Goal: Task Accomplishment & Management: Use online tool/utility

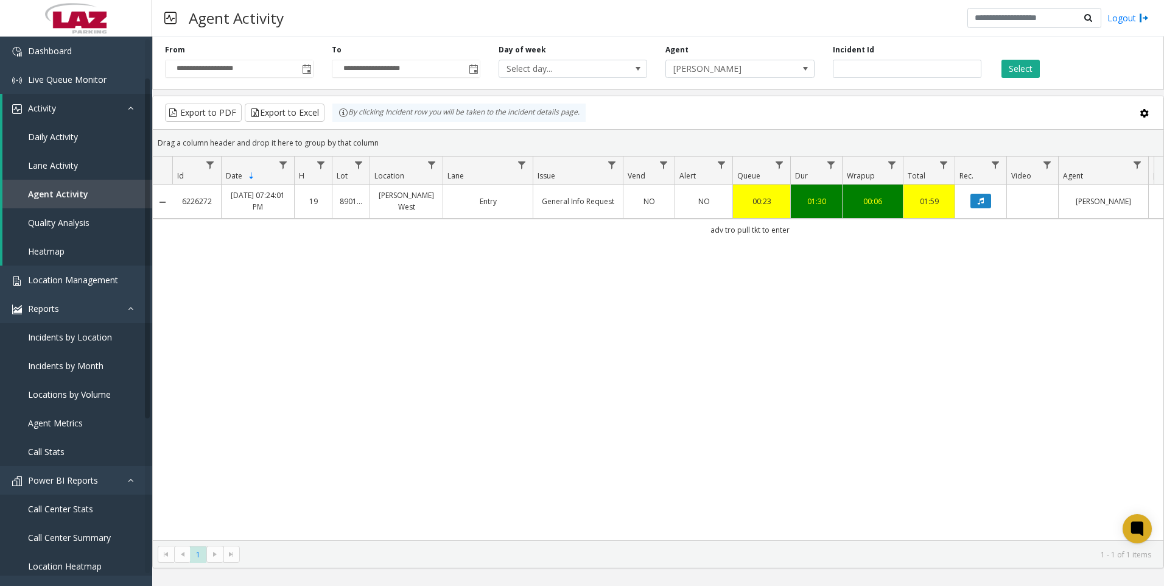
click at [888, 68] on input "*******" at bounding box center [907, 69] width 149 height 18
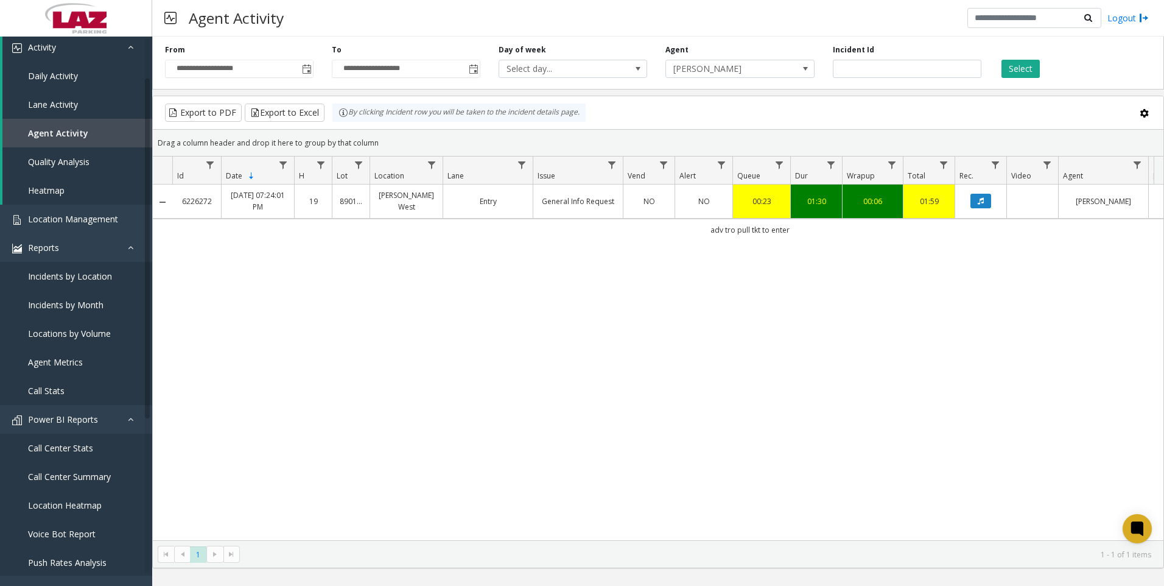
click at [888, 68] on input "*******" at bounding box center [907, 69] width 149 height 18
type input "*******"
click at [1034, 73] on button "Select" at bounding box center [1021, 69] width 38 height 18
click at [981, 205] on icon "Data table" at bounding box center [981, 200] width 6 height 7
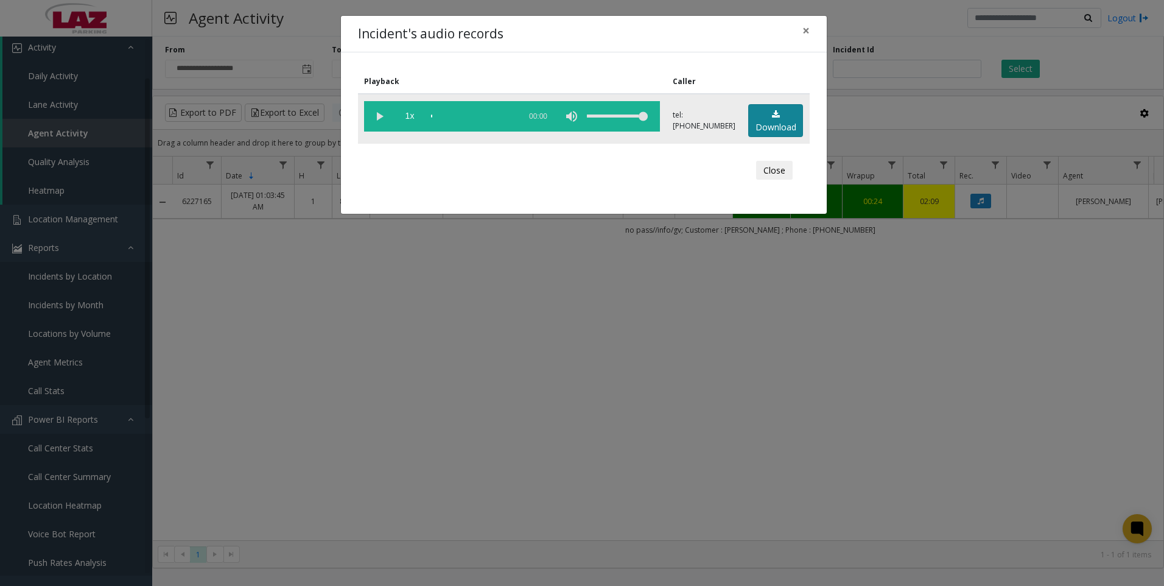
click at [788, 121] on link "Download" at bounding box center [775, 120] width 55 height 33
click at [679, 366] on div "Incident's audio records × Playback Caller 1x 01:30 tel:[PHONE_NUMBER] Download…" at bounding box center [582, 293] width 1164 height 586
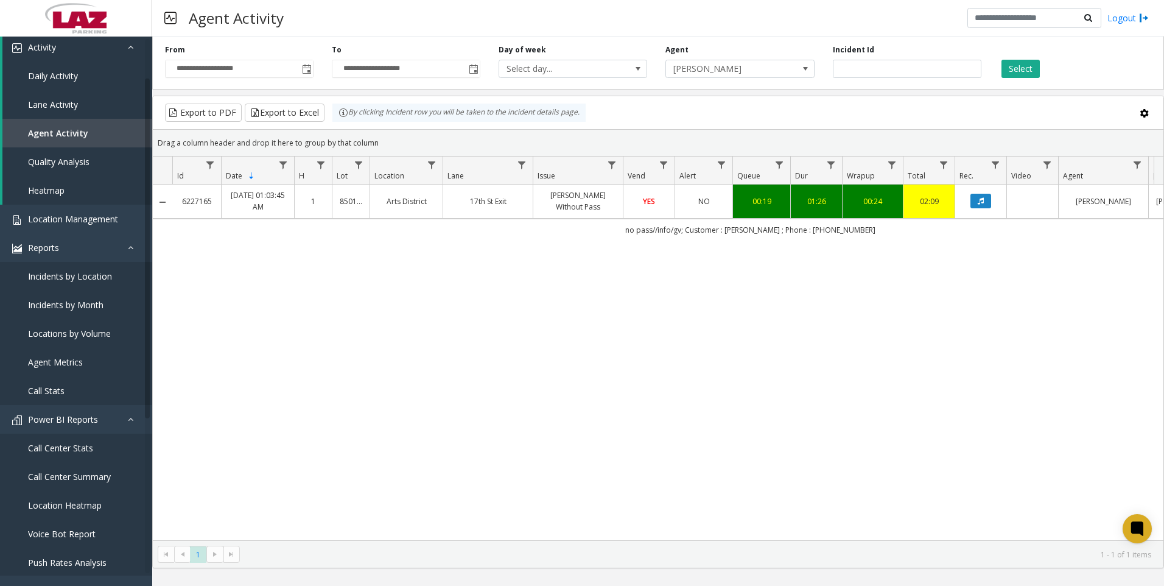
click at [1022, 293] on div "6227165 [DATE] 01:03:45 AM 1 [GEOGRAPHIC_DATA] [PERSON_NAME] Without Pass YES N…" at bounding box center [658, 362] width 1011 height 356
click at [1044, 367] on div "6227165 [DATE] 01:03:45 AM 1 [GEOGRAPHIC_DATA] [PERSON_NAME] Without Pass YES N…" at bounding box center [658, 362] width 1011 height 356
drag, startPoint x: 940, startPoint y: 68, endPoint x: 821, endPoint y: 57, distance: 119.3
click at [821, 57] on div "**********" at bounding box center [658, 61] width 1012 height 58
click at [476, 70] on span "Toggle popup" at bounding box center [474, 70] width 10 height 10
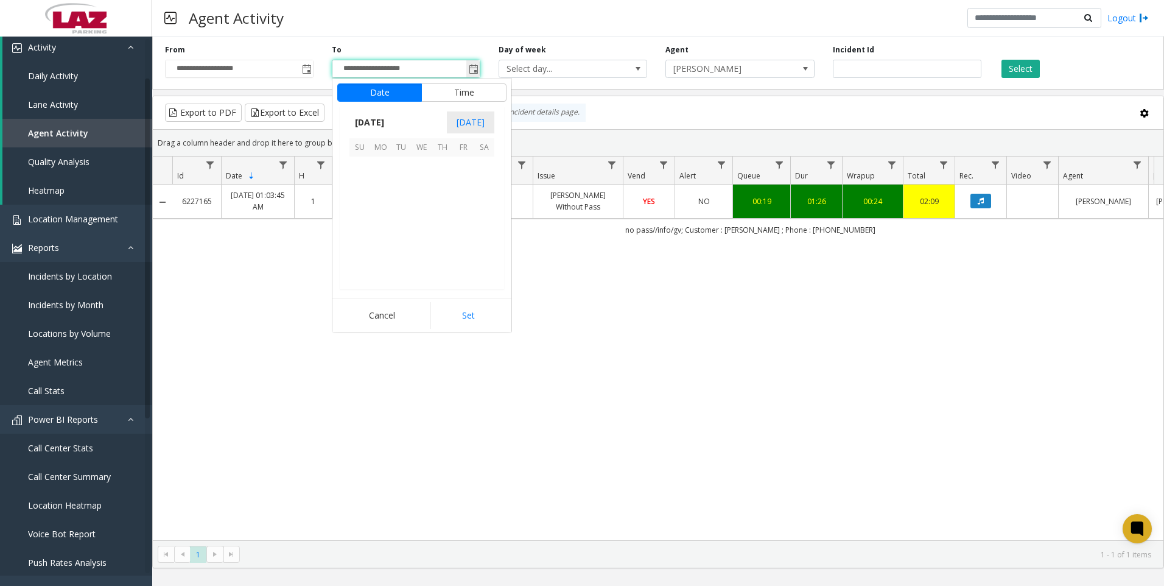
scroll to position [18, 0]
click at [401, 214] on span "14" at bounding box center [401, 208] width 21 height 21
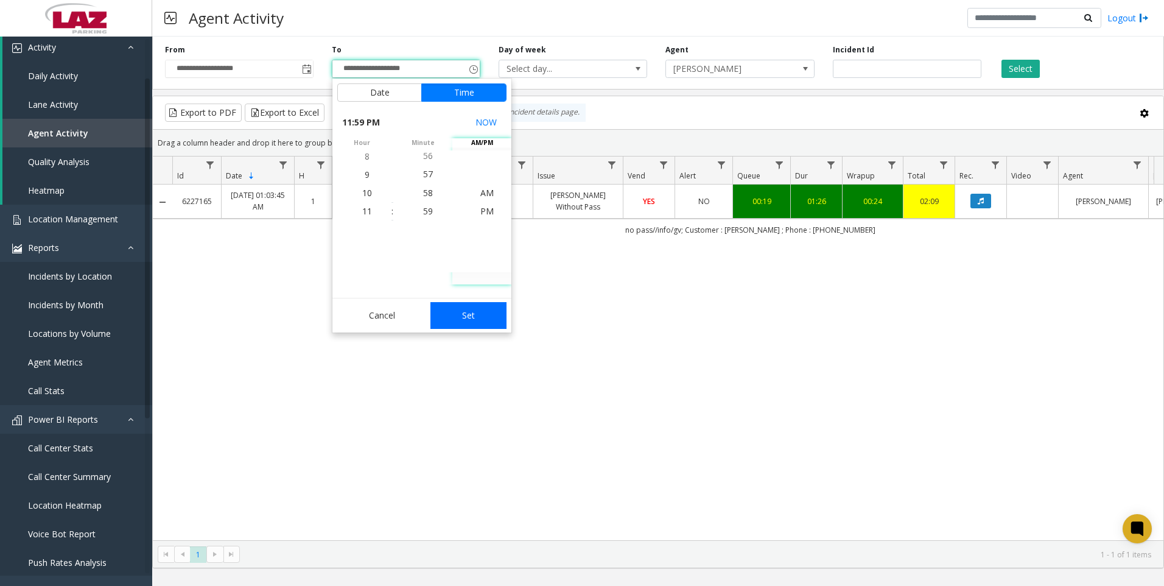
click at [472, 306] on button "Set" at bounding box center [468, 315] width 77 height 27
type input "**********"
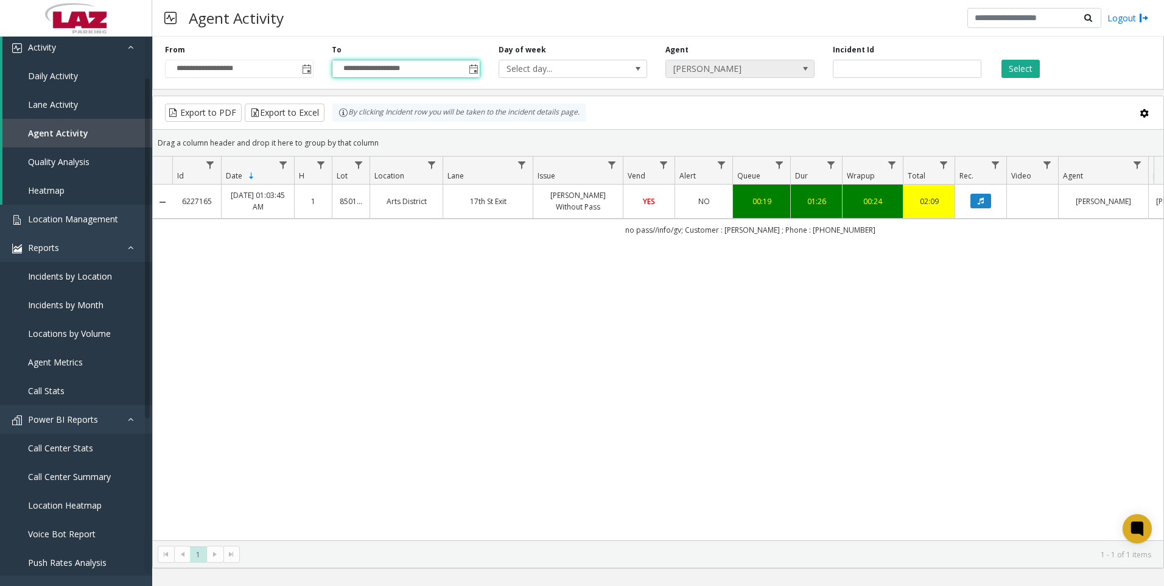
click at [724, 73] on span "[PERSON_NAME]" at bounding box center [725, 68] width 118 height 17
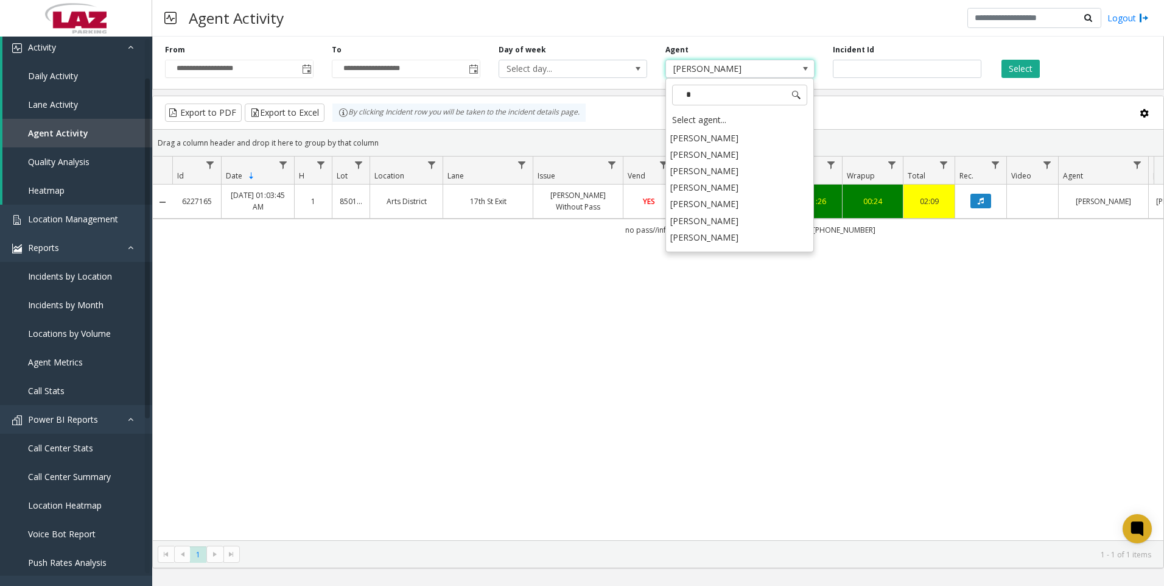
scroll to position [0, 0]
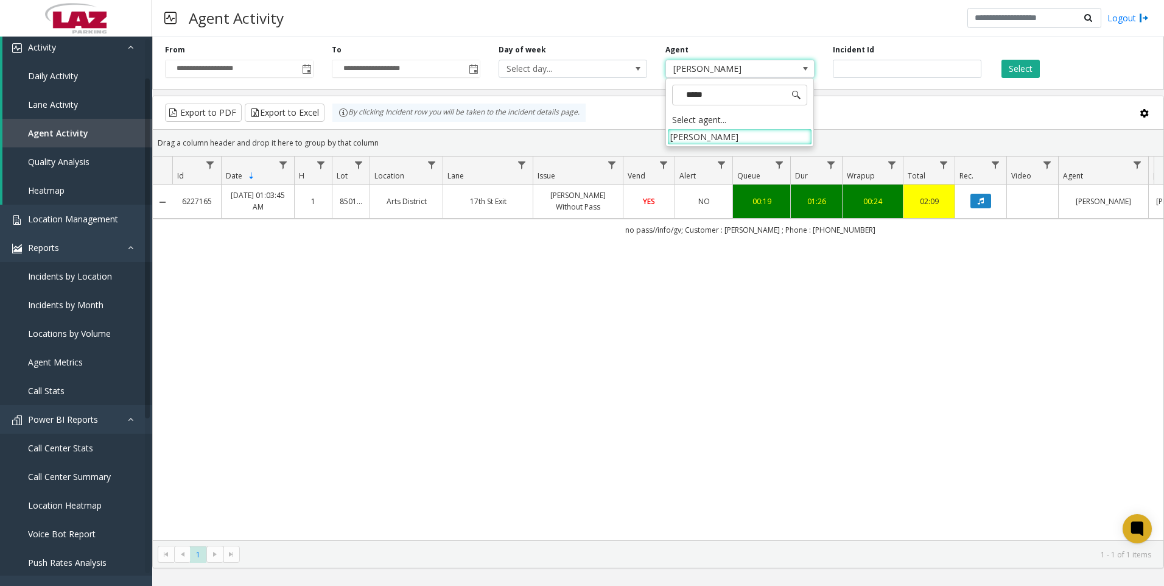
type input "******"
click at [723, 137] on li "[PERSON_NAME]" at bounding box center [739, 136] width 145 height 16
click at [1030, 68] on button "Select" at bounding box center [1021, 69] width 38 height 18
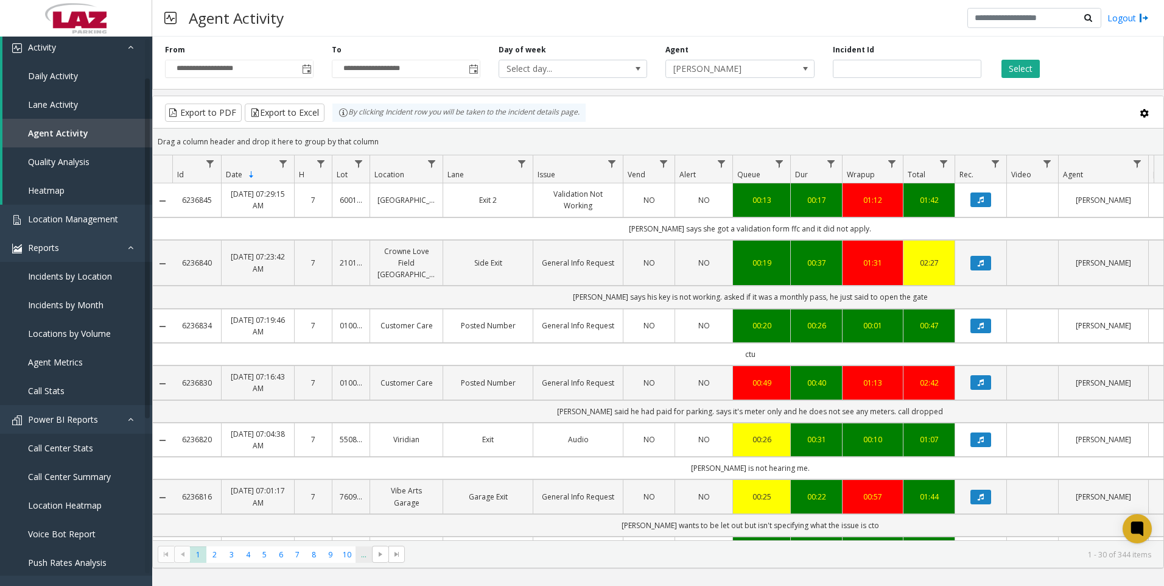
click at [360, 561] on span "..." at bounding box center [364, 554] width 16 height 16
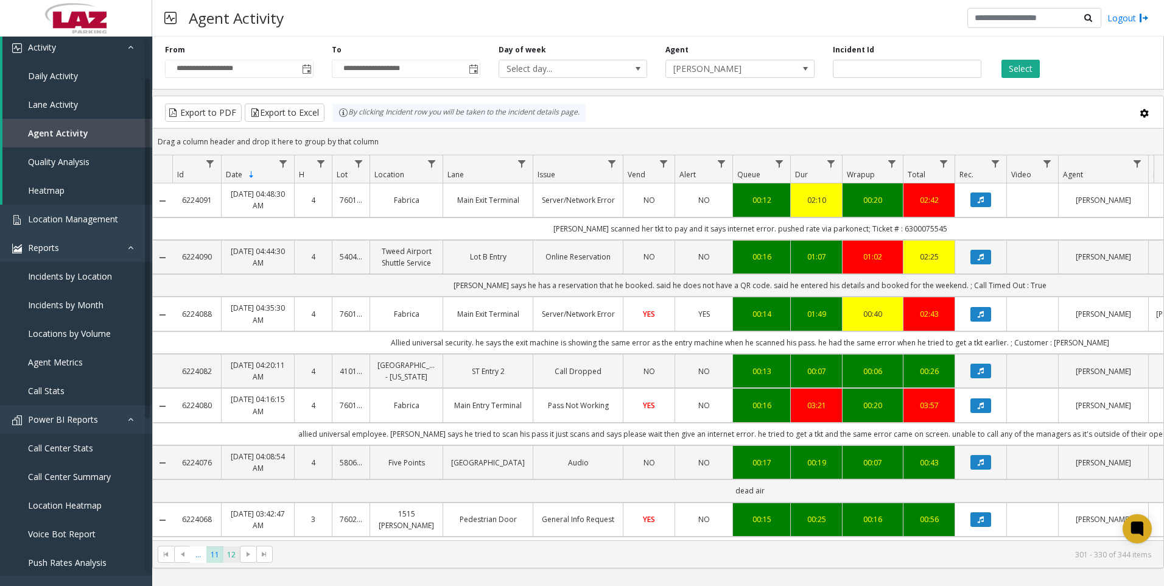
click at [230, 550] on span "12" at bounding box center [231, 554] width 16 height 16
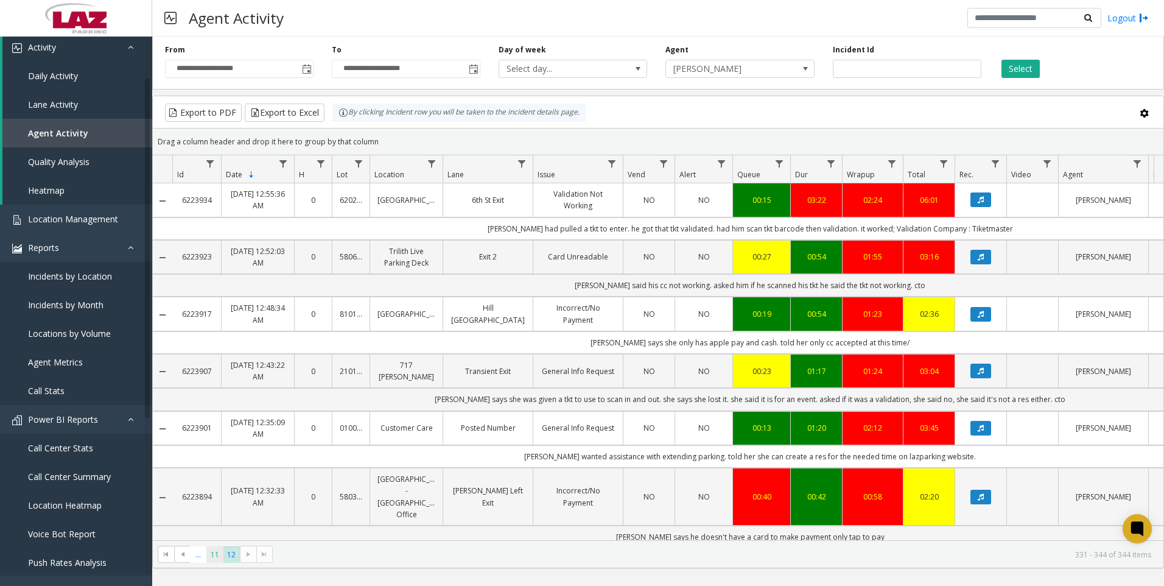
click at [218, 550] on span "11" at bounding box center [214, 554] width 16 height 16
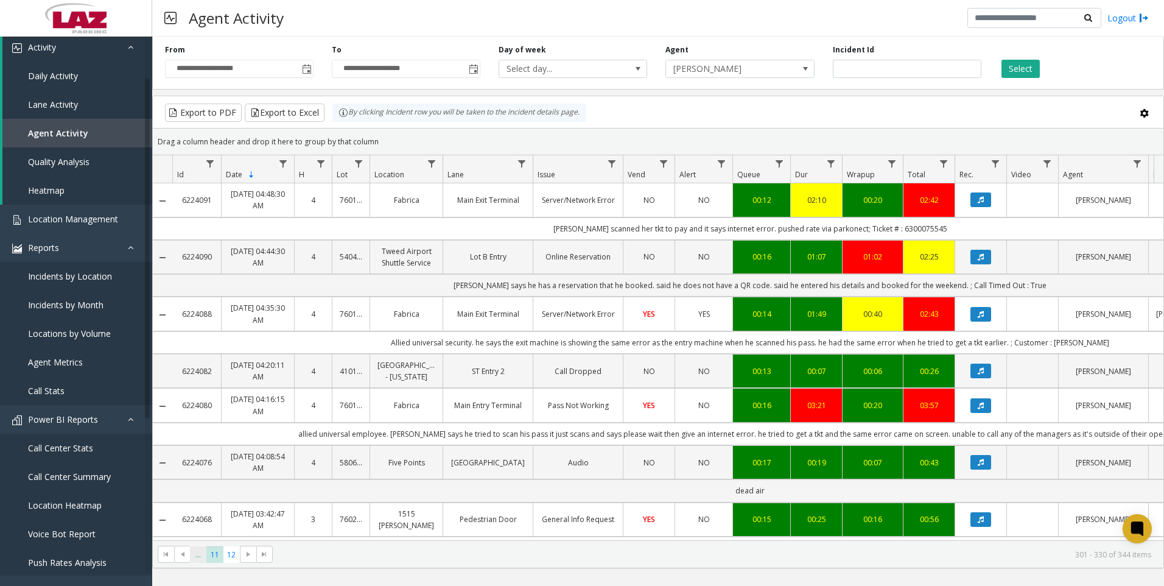
click at [197, 553] on span "..." at bounding box center [198, 554] width 16 height 16
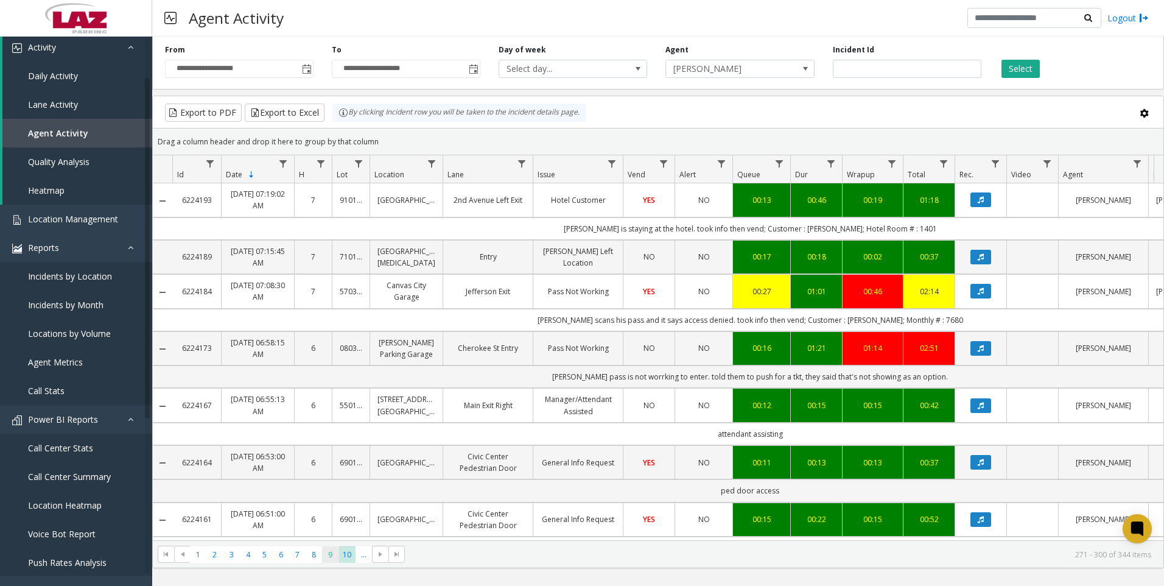
click at [325, 557] on span "9" at bounding box center [330, 554] width 16 height 16
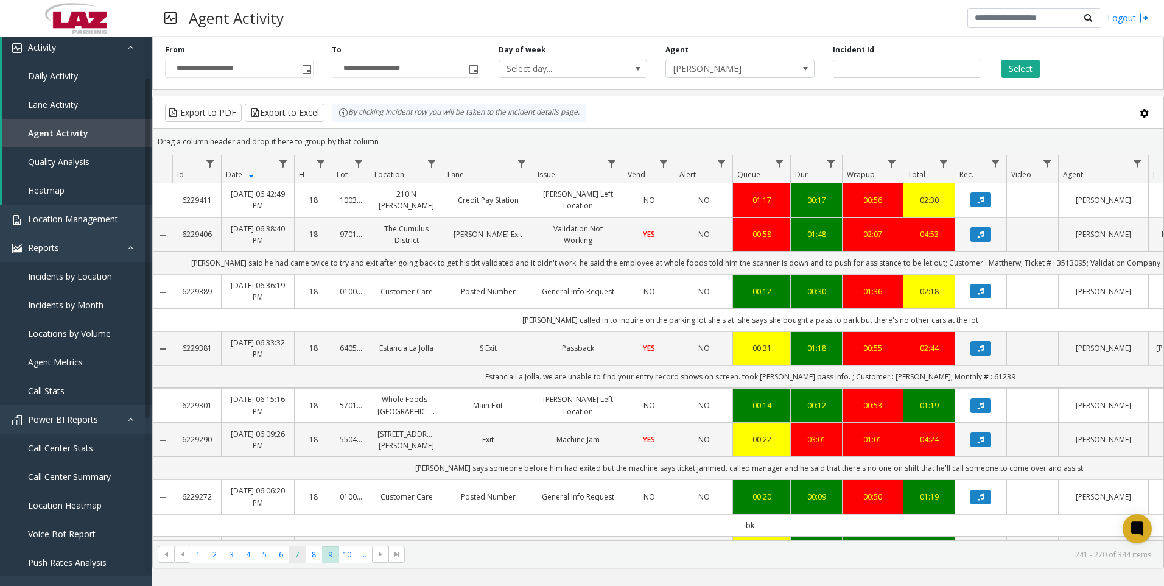
click at [304, 561] on span "7" at bounding box center [297, 554] width 16 height 16
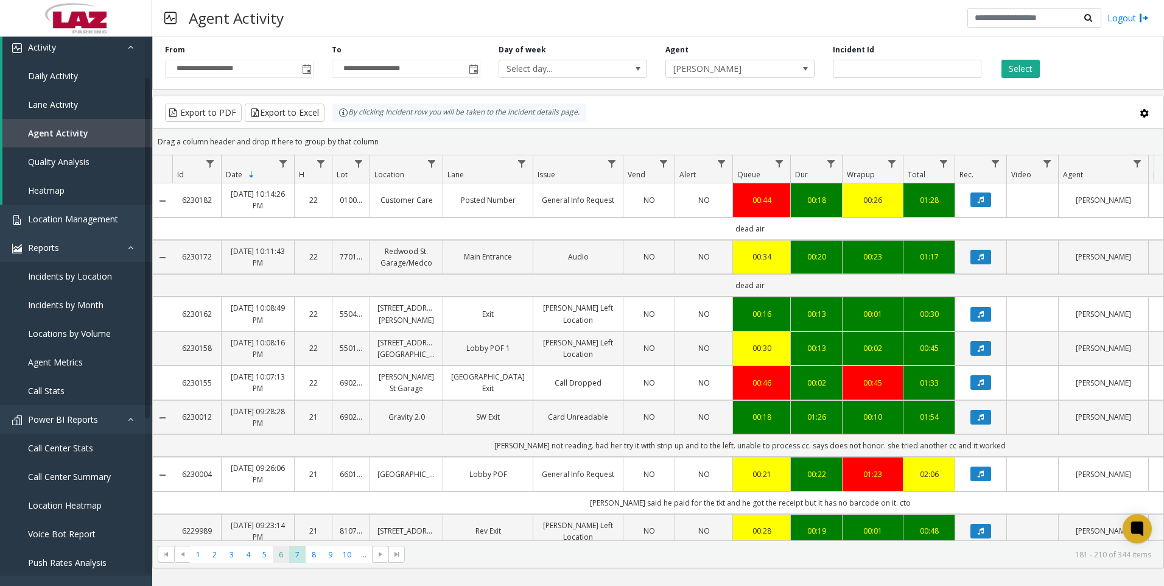
click at [284, 555] on span "6" at bounding box center [281, 554] width 16 height 16
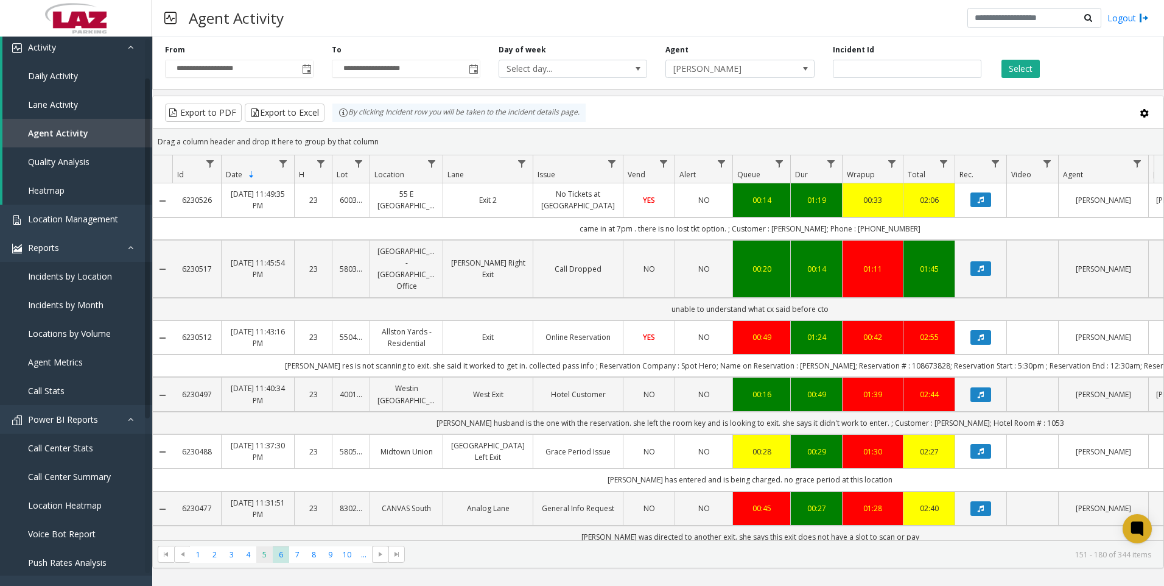
click at [262, 548] on span "5" at bounding box center [264, 554] width 16 height 16
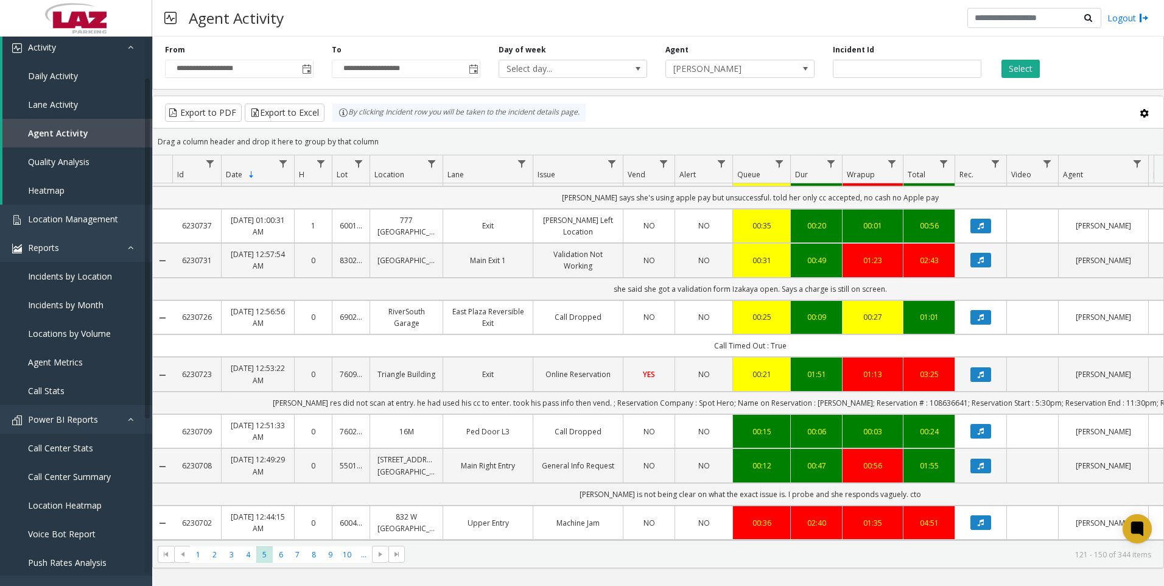
scroll to position [487, 0]
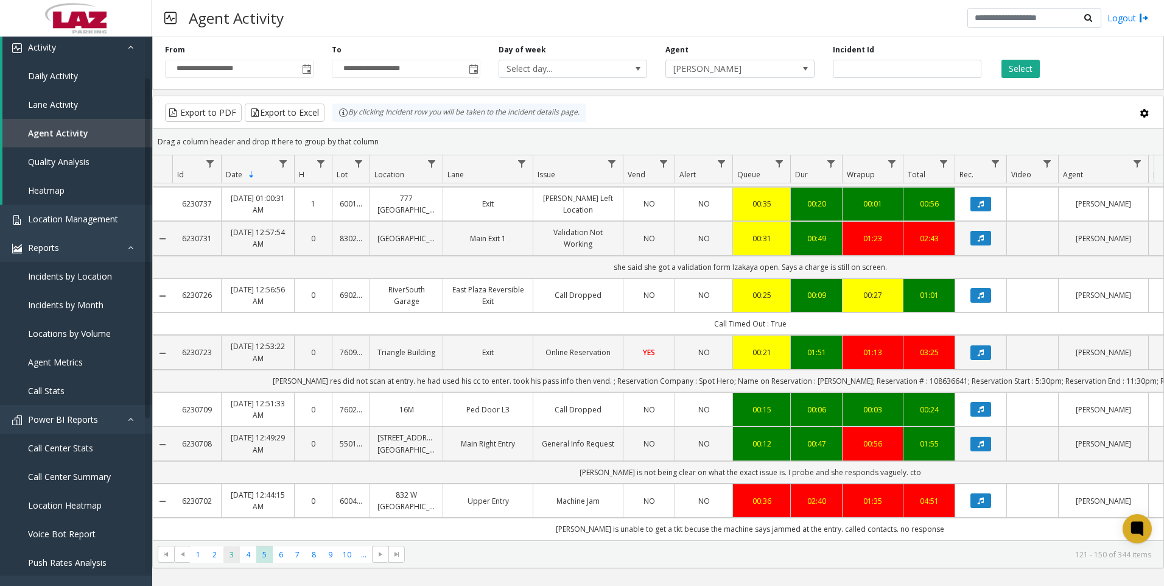
click at [225, 553] on span "3" at bounding box center [231, 554] width 16 height 16
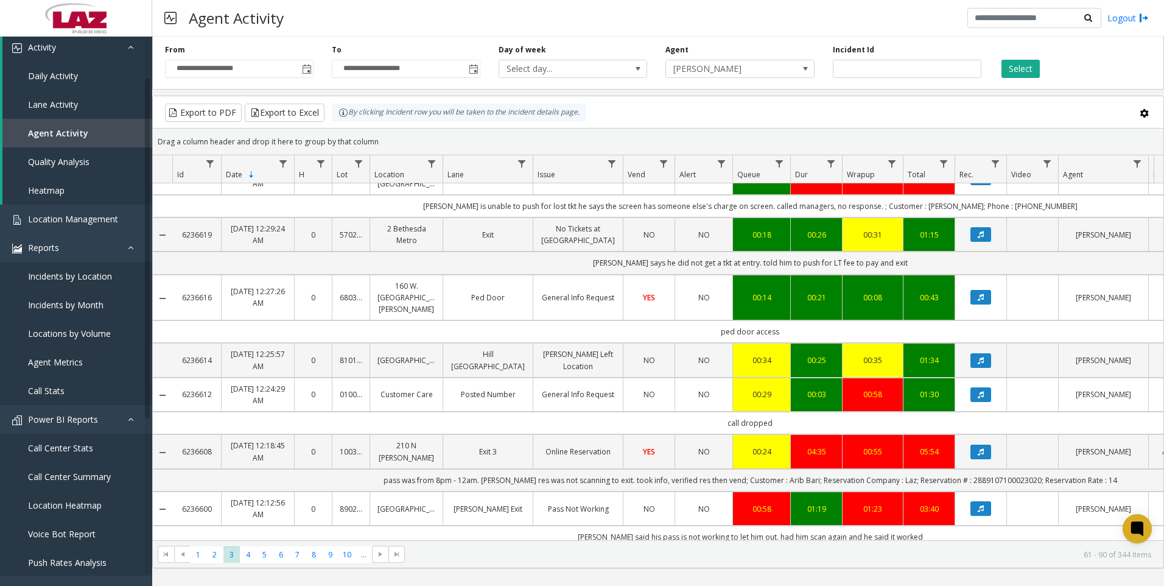
scroll to position [548, 0]
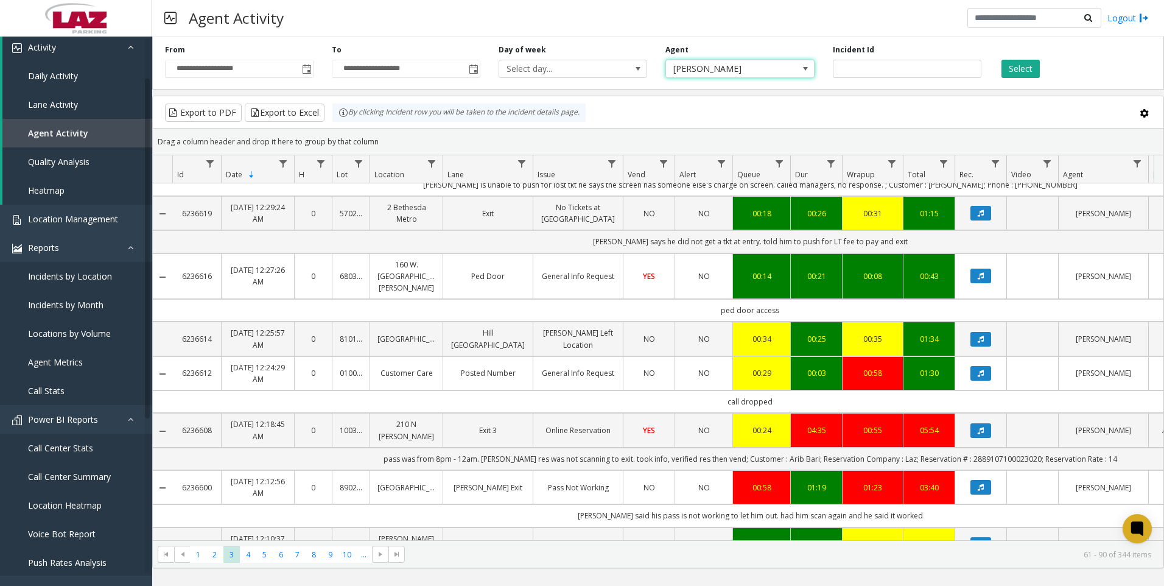
click at [745, 76] on span "[PERSON_NAME]" at bounding box center [725, 68] width 118 height 17
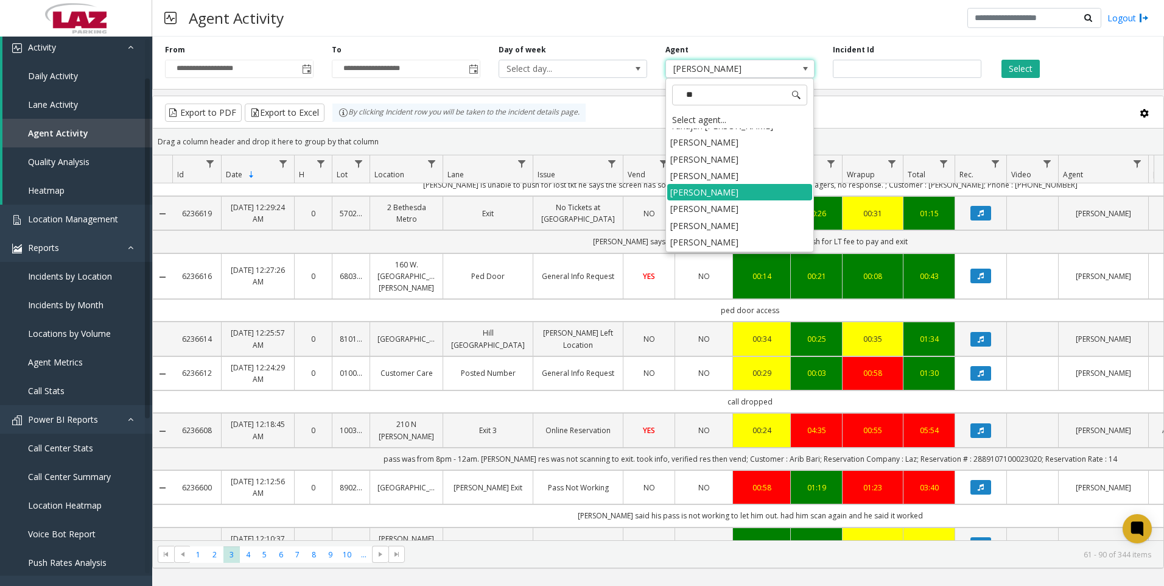
scroll to position [375, 0]
type input "***"
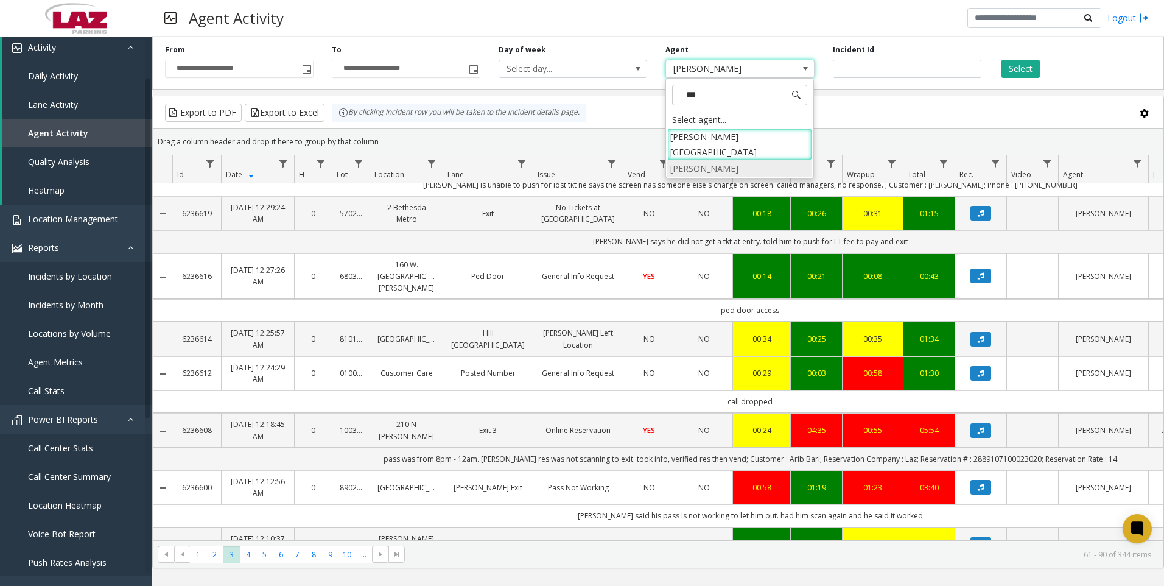
click at [738, 160] on li "[PERSON_NAME]" at bounding box center [739, 168] width 145 height 16
click at [1016, 72] on button "Select" at bounding box center [1021, 69] width 38 height 18
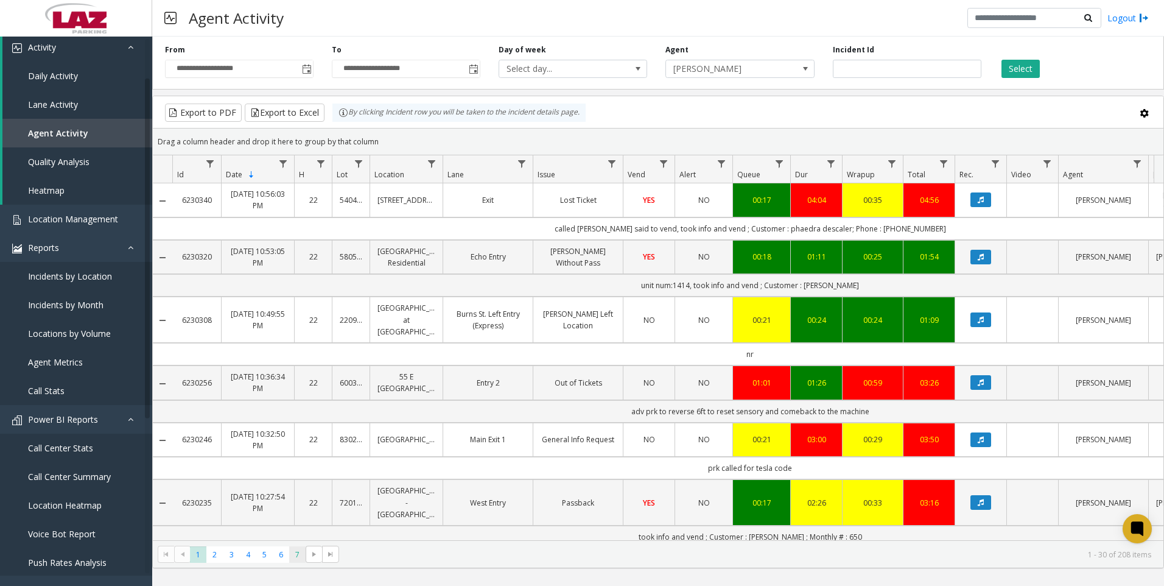
click at [296, 555] on span "7" at bounding box center [297, 554] width 16 height 16
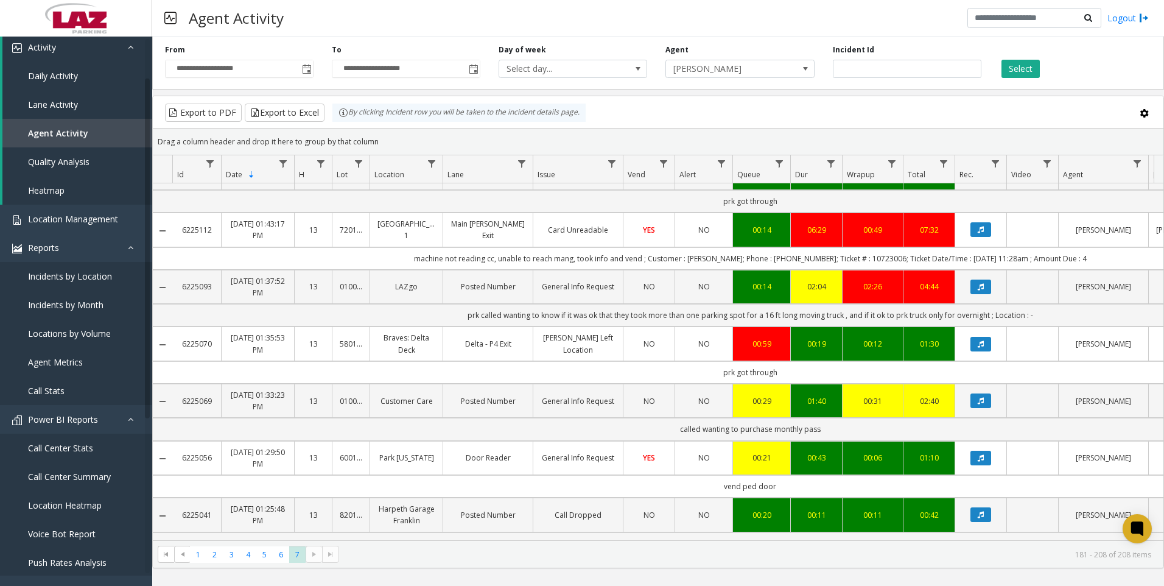
scroll to position [1279, 0]
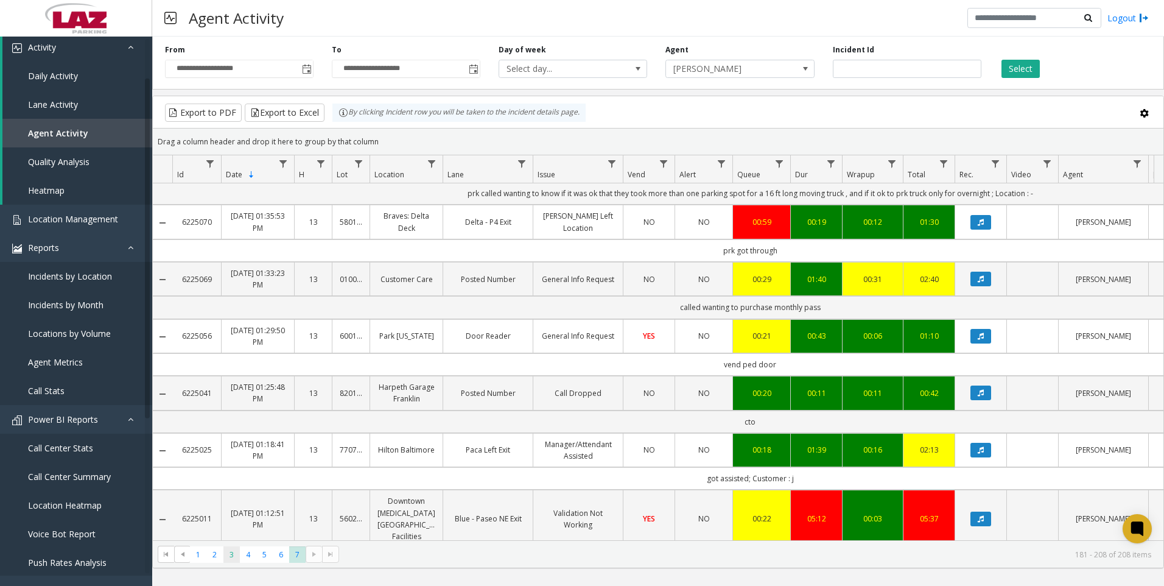
click at [235, 556] on span "3" at bounding box center [231, 554] width 16 height 16
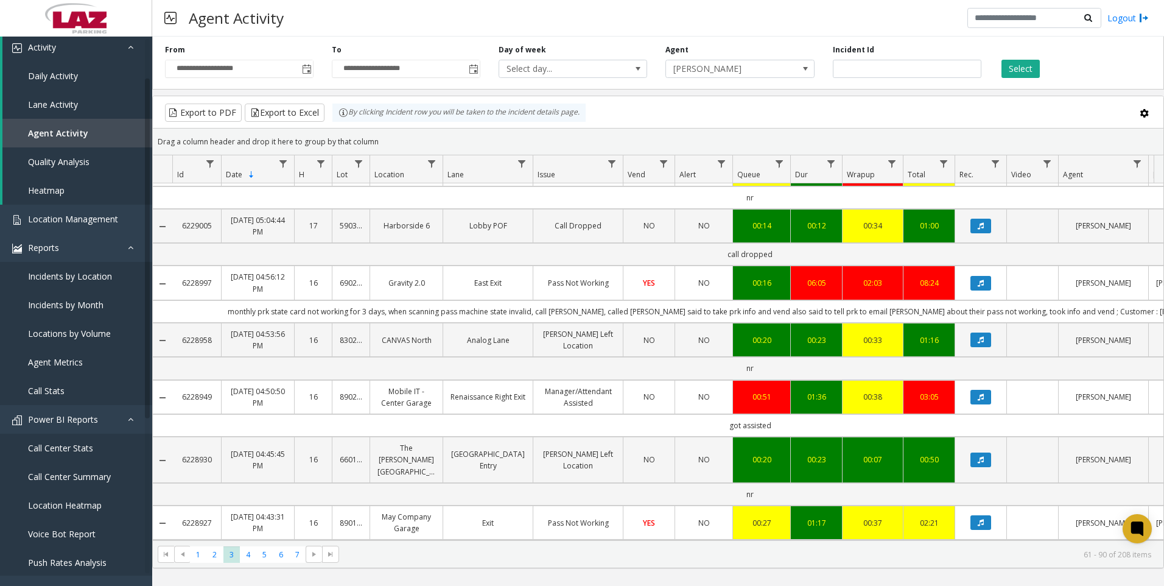
scroll to position [548, 0]
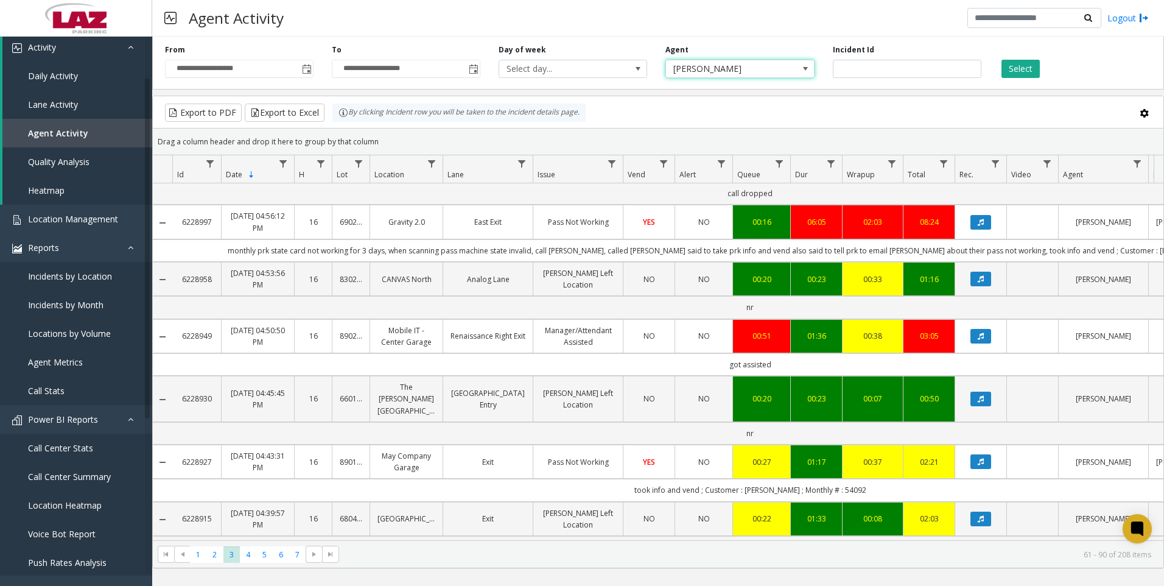
click at [734, 76] on span "[PERSON_NAME]" at bounding box center [725, 68] width 118 height 17
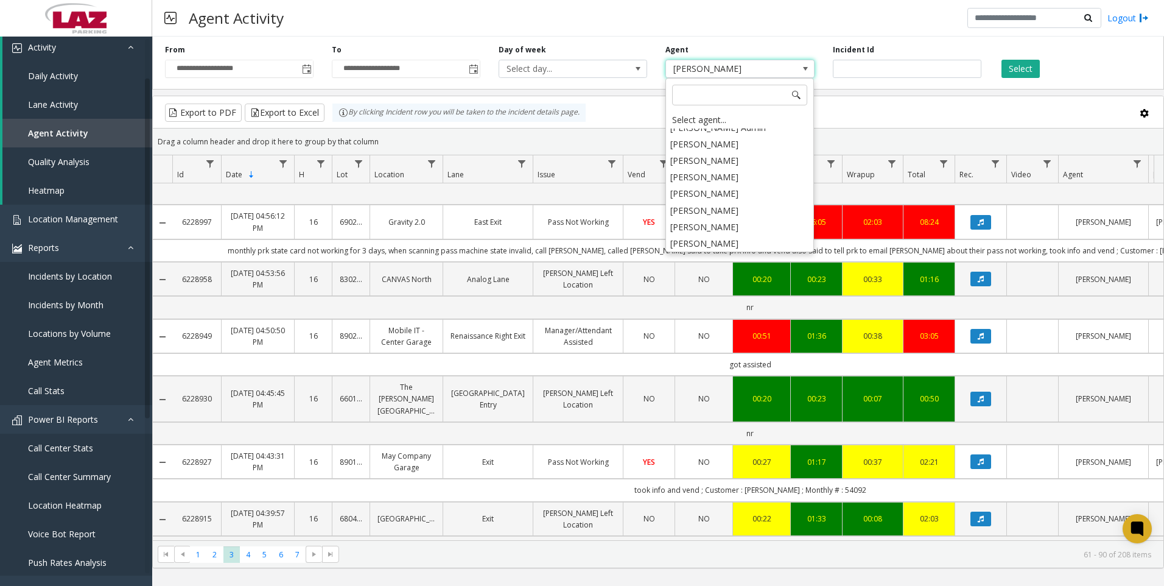
scroll to position [6385, 0]
click at [732, 230] on li "[PERSON_NAME]" at bounding box center [739, 238] width 145 height 16
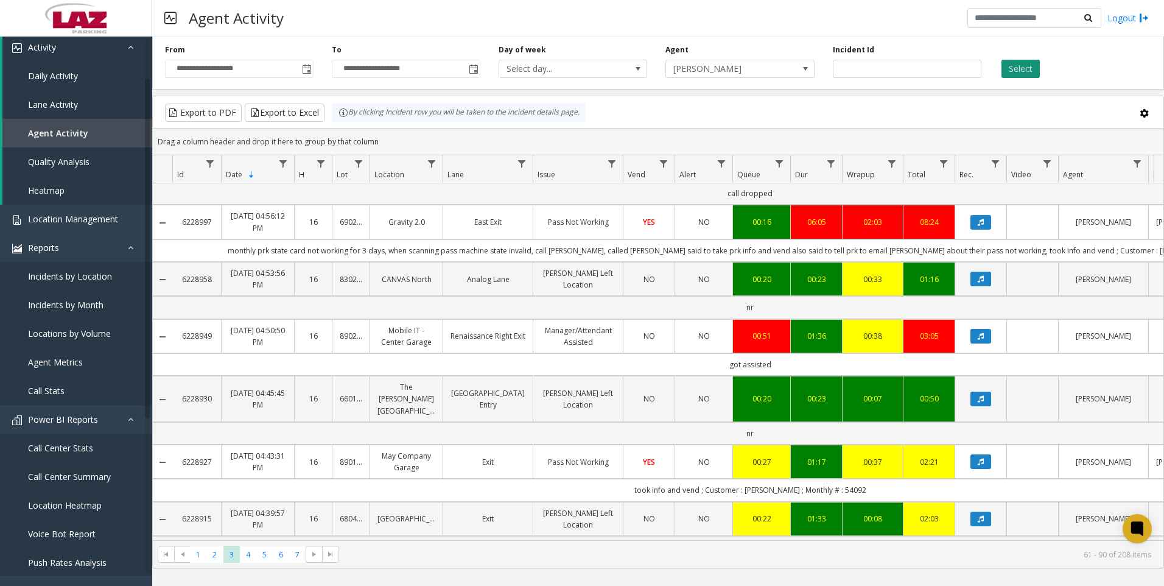
click at [1016, 71] on button "Select" at bounding box center [1021, 69] width 38 height 18
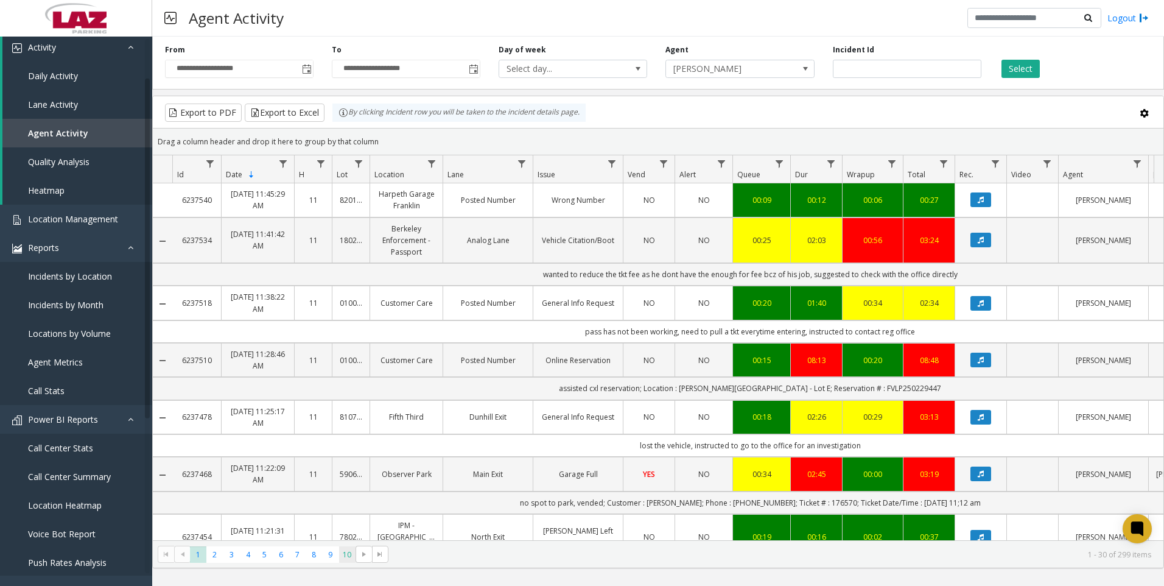
click at [353, 550] on span "10" at bounding box center [347, 554] width 16 height 16
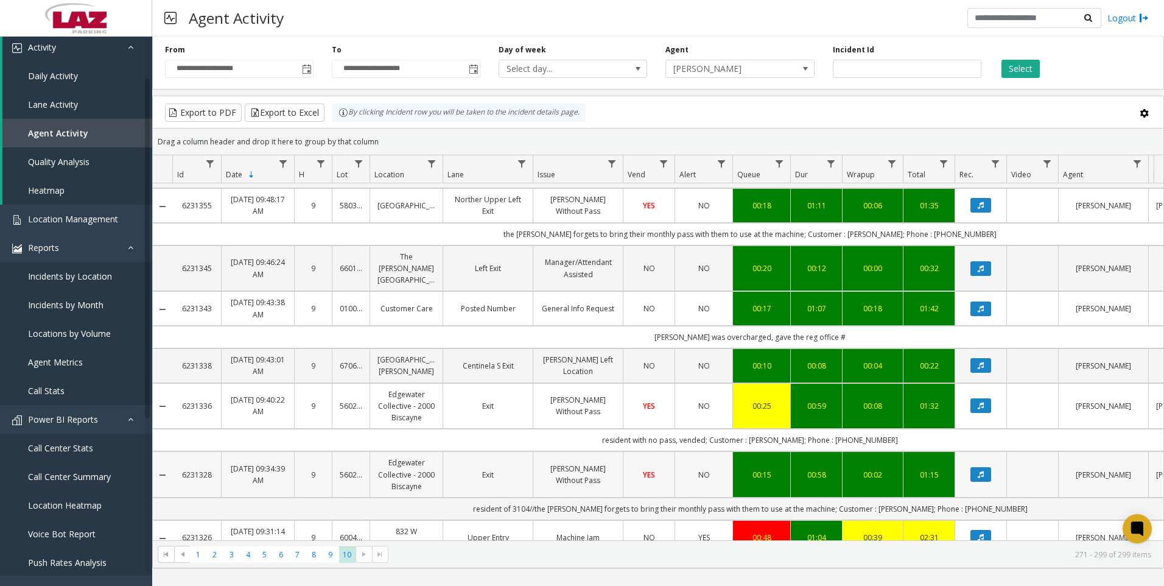
scroll to position [261, 0]
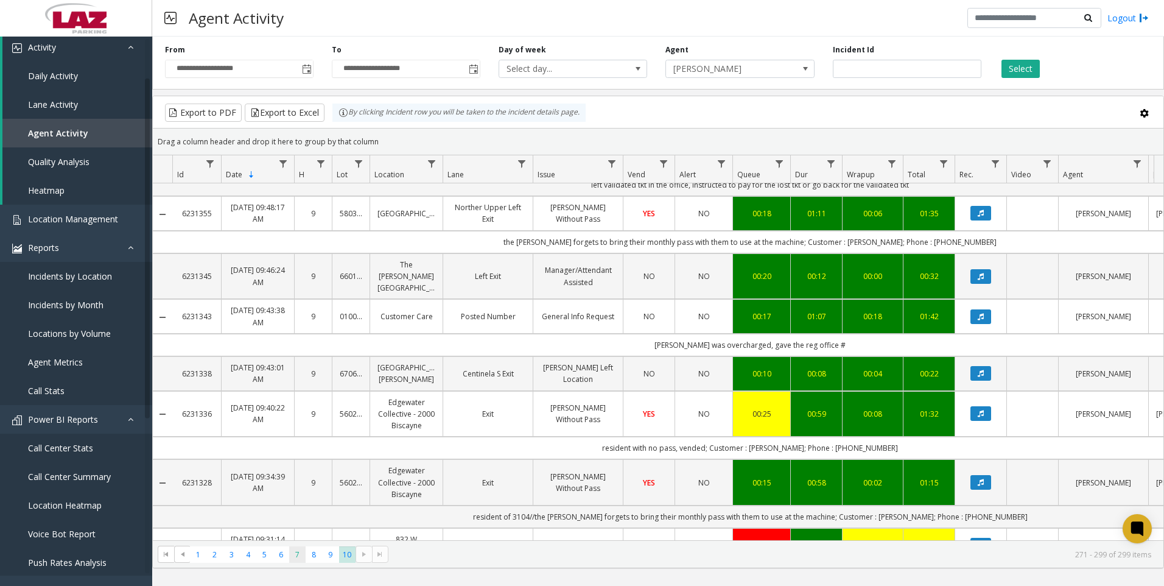
click at [299, 555] on span "7" at bounding box center [297, 554] width 16 height 16
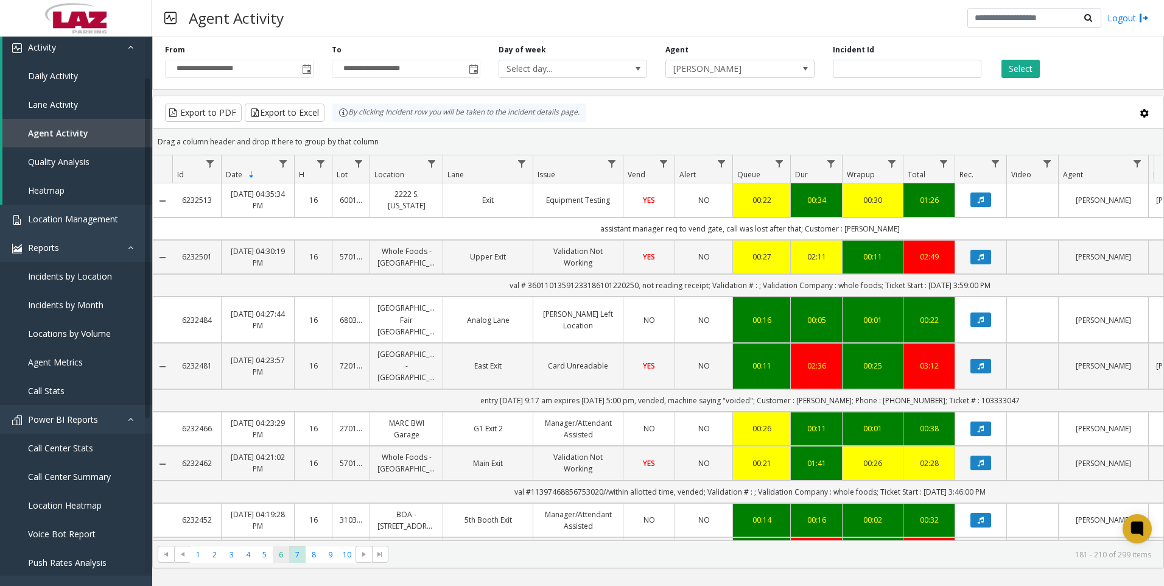
click at [281, 555] on span "6" at bounding box center [281, 554] width 16 height 16
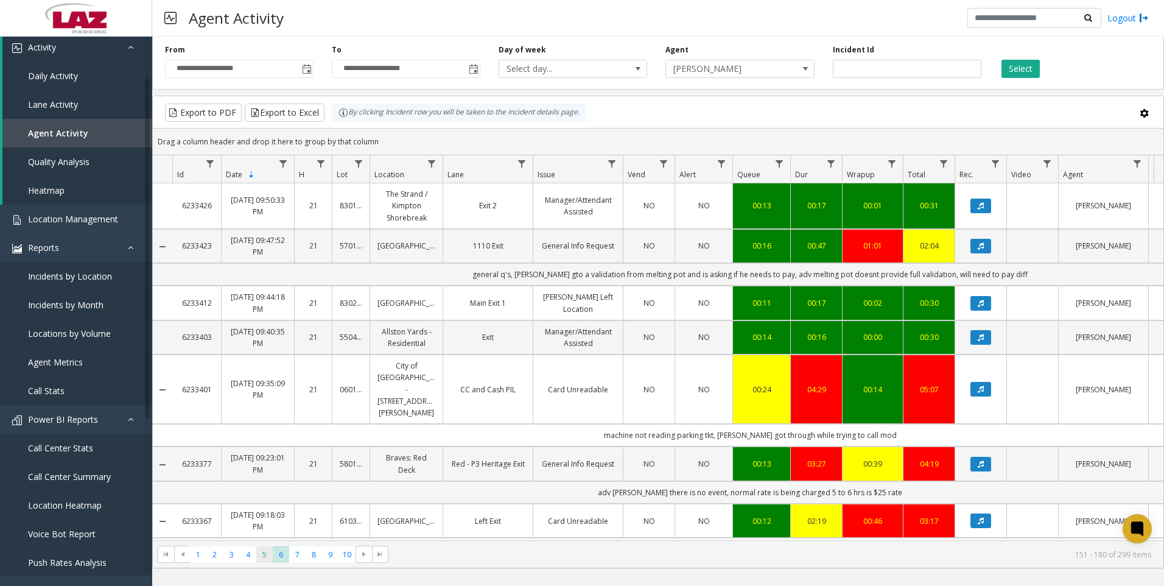
click at [266, 552] on span "5" at bounding box center [264, 554] width 16 height 16
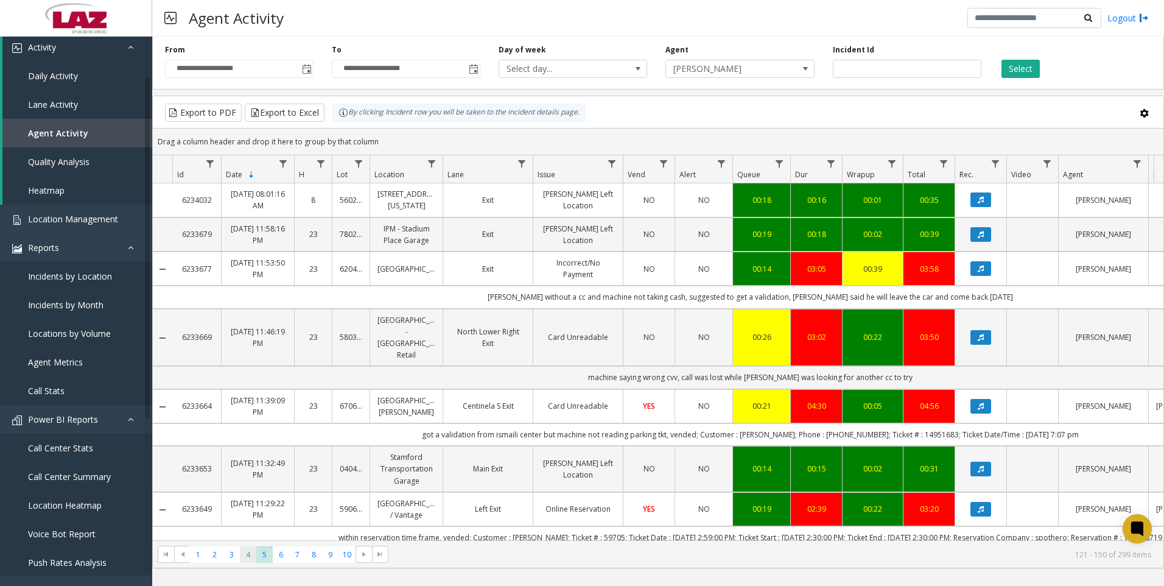
click at [248, 551] on span "4" at bounding box center [248, 554] width 16 height 16
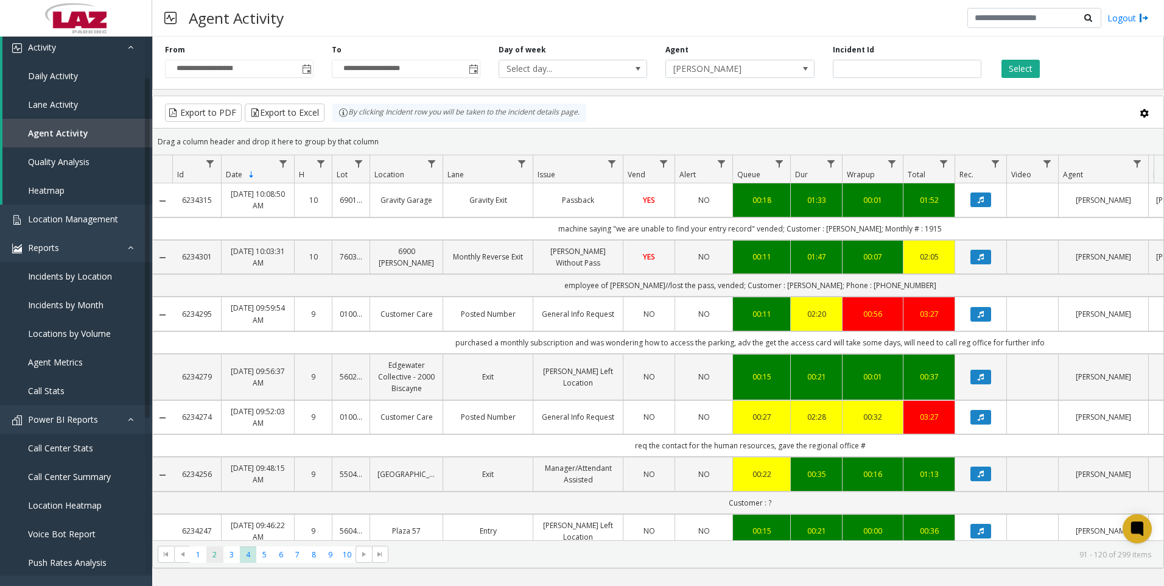
click at [218, 555] on span "2" at bounding box center [214, 554] width 16 height 16
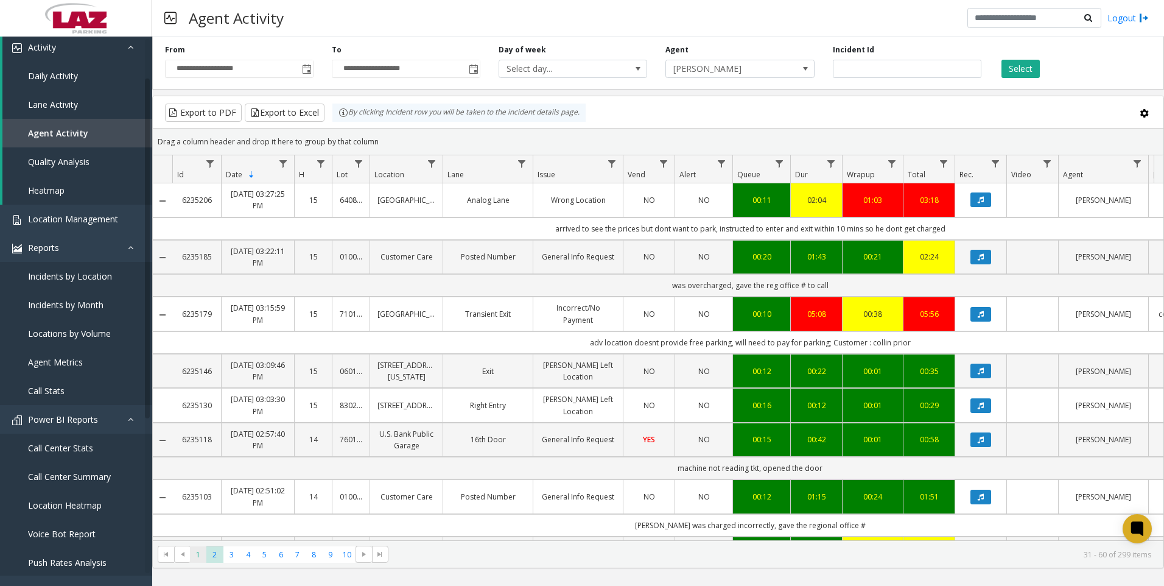
click at [199, 558] on span "1" at bounding box center [198, 554] width 16 height 16
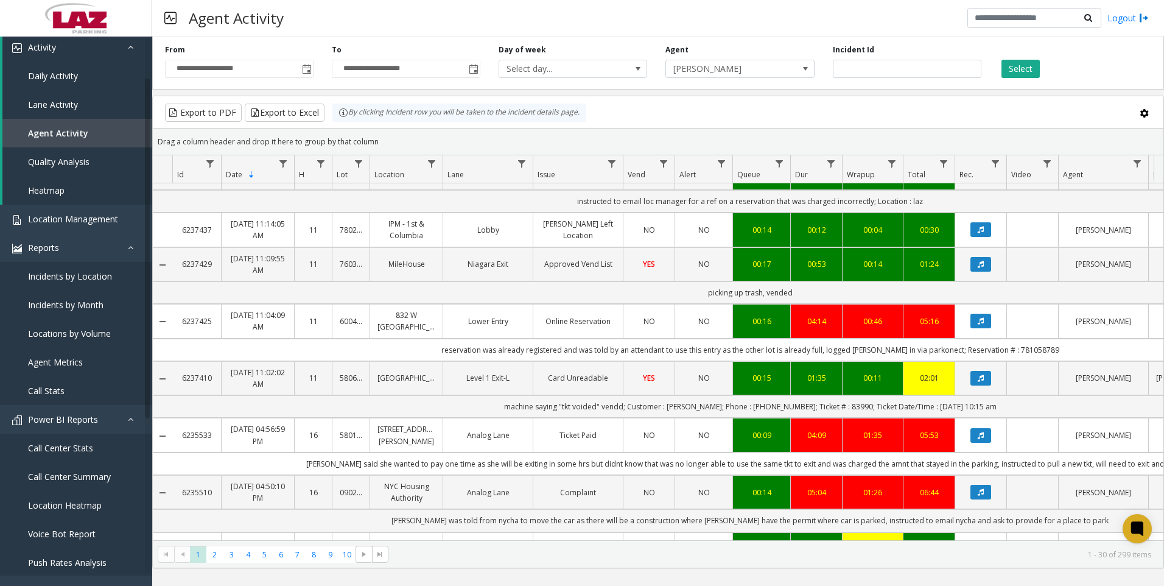
scroll to position [426, 0]
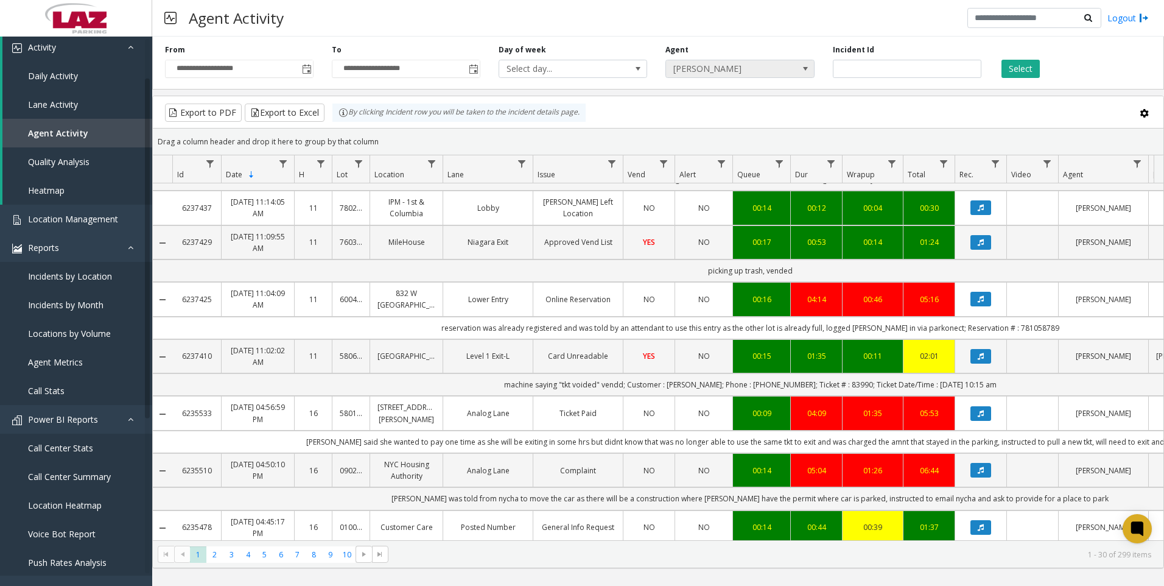
click at [703, 71] on span "[PERSON_NAME]" at bounding box center [725, 68] width 118 height 17
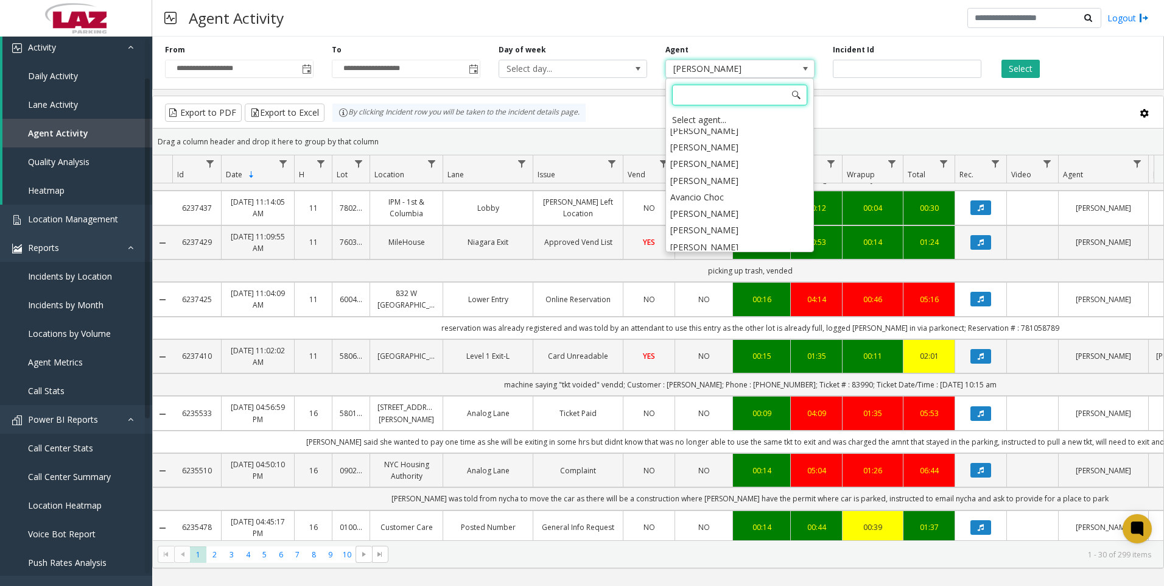
scroll to position [6746, 0]
click at [712, 217] on li "[PERSON_NAME]" at bounding box center [739, 225] width 145 height 16
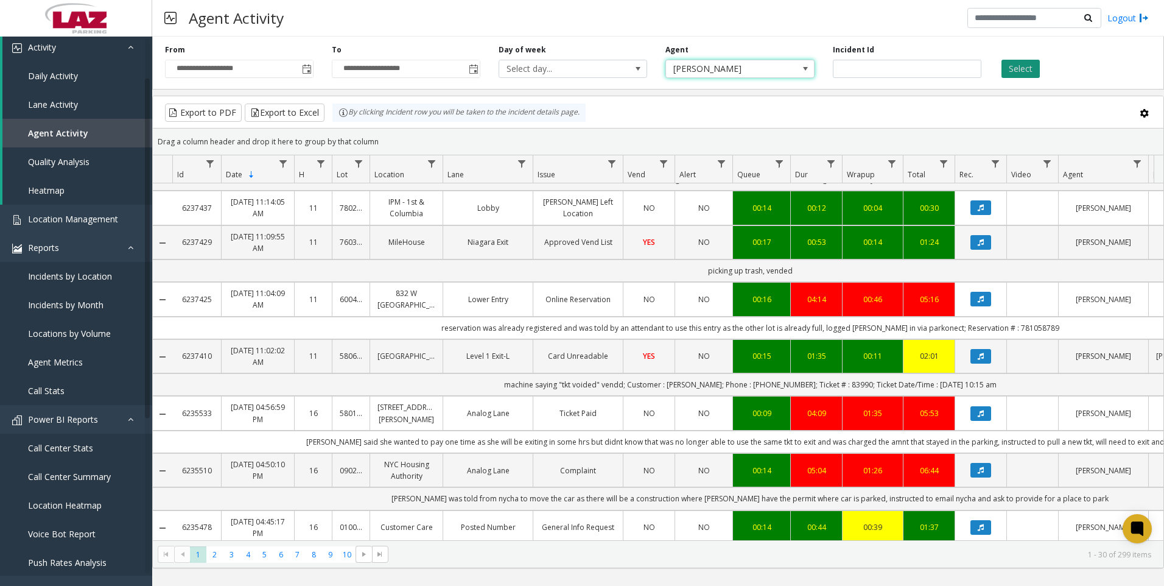
click at [1033, 71] on button "Select" at bounding box center [1021, 69] width 38 height 18
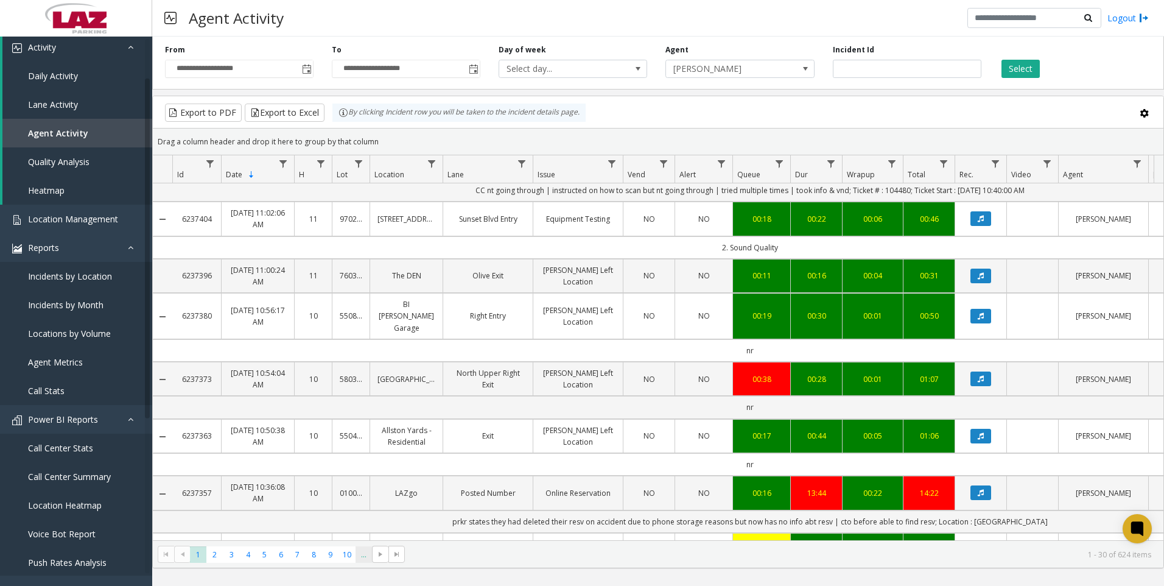
click at [365, 553] on span "..." at bounding box center [364, 554] width 16 height 16
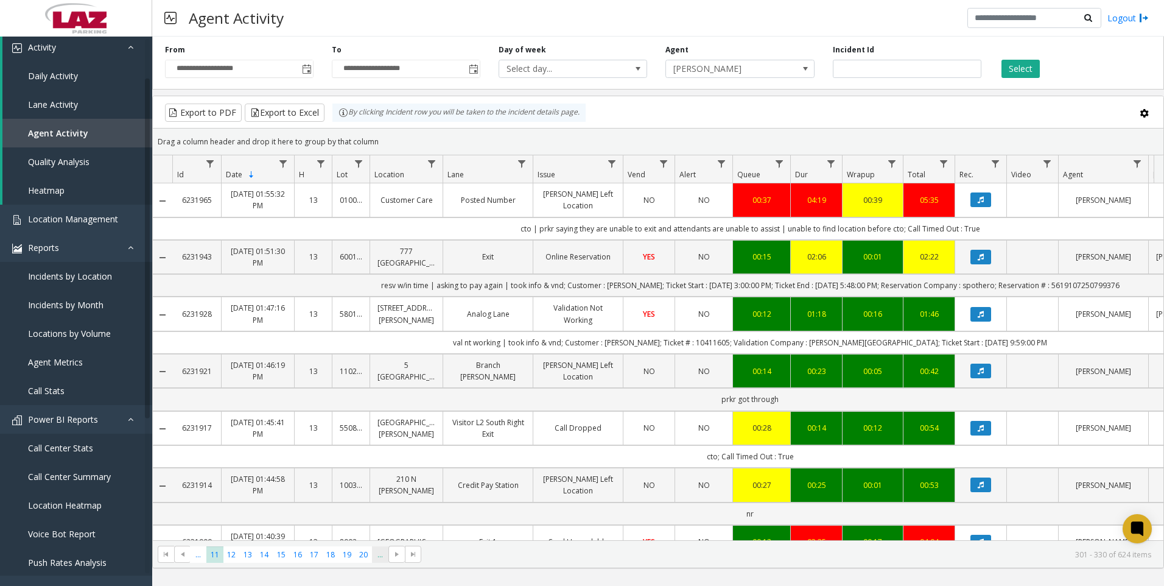
click at [384, 560] on span "..." at bounding box center [380, 554] width 16 height 16
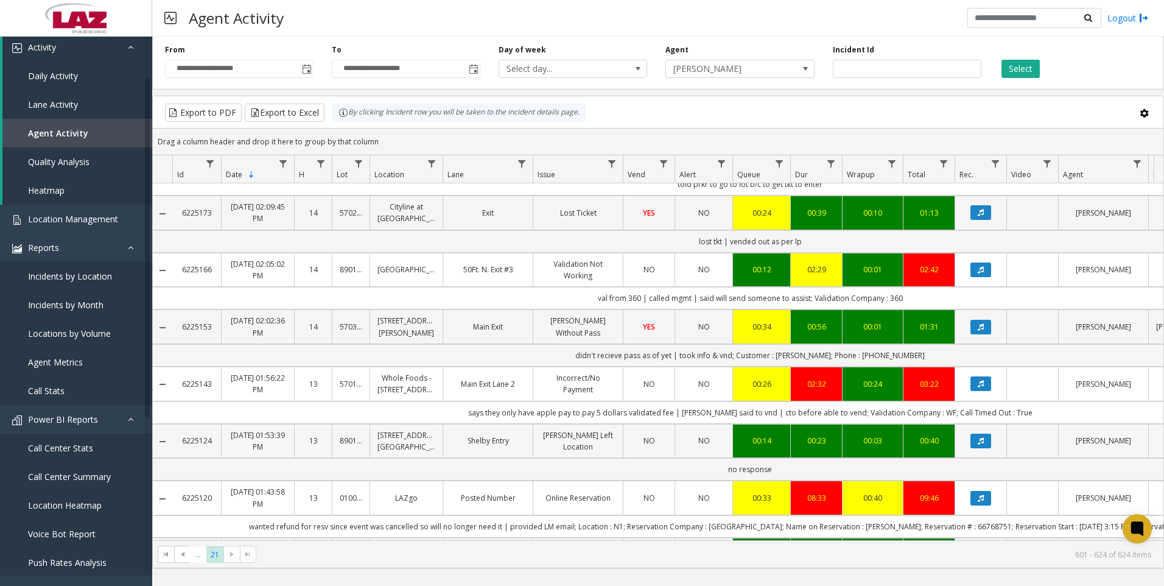
scroll to position [270, 0]
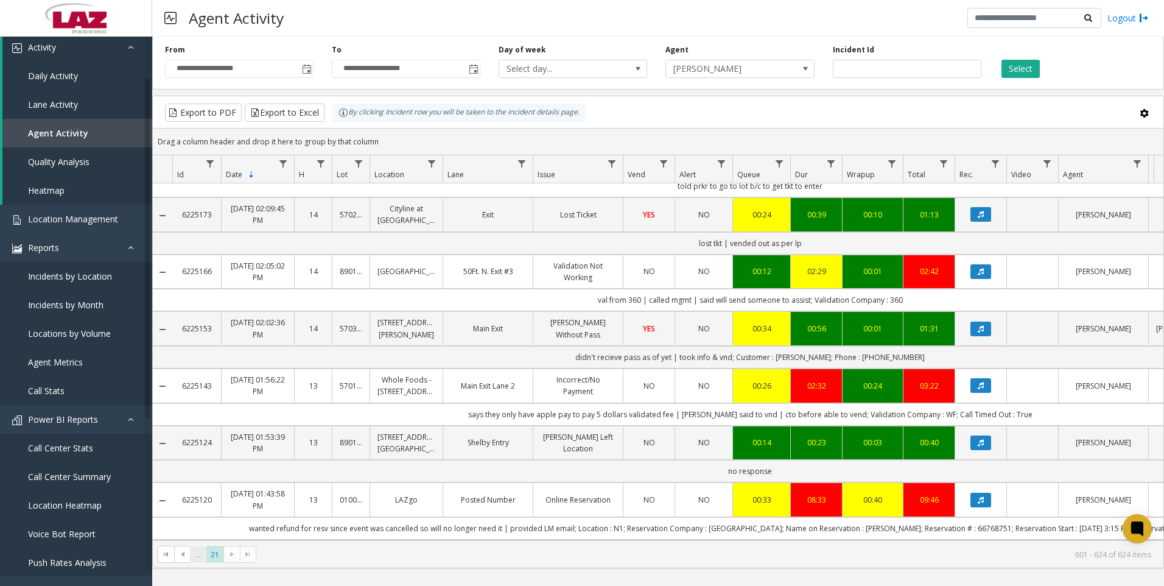
click at [205, 553] on span "..." at bounding box center [198, 554] width 16 height 16
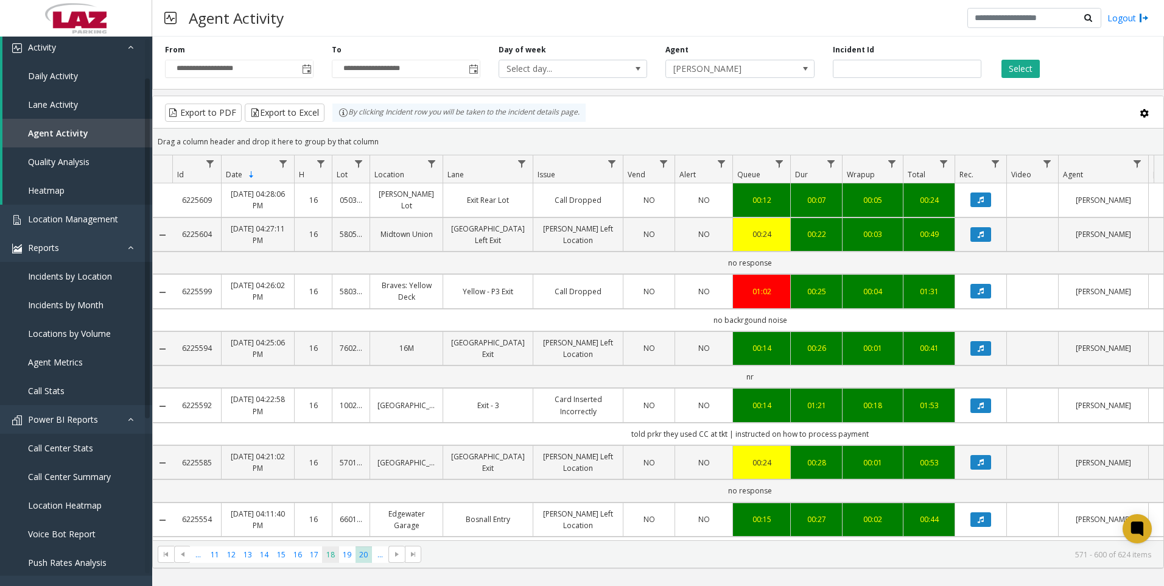
click at [328, 555] on span "18" at bounding box center [330, 554] width 16 height 16
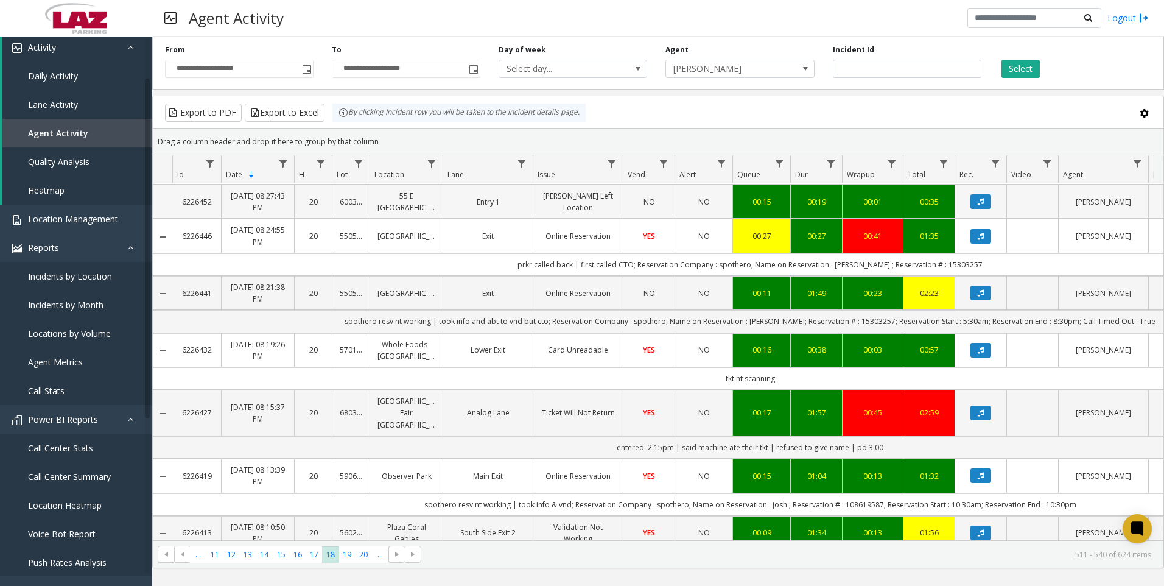
scroll to position [183, 0]
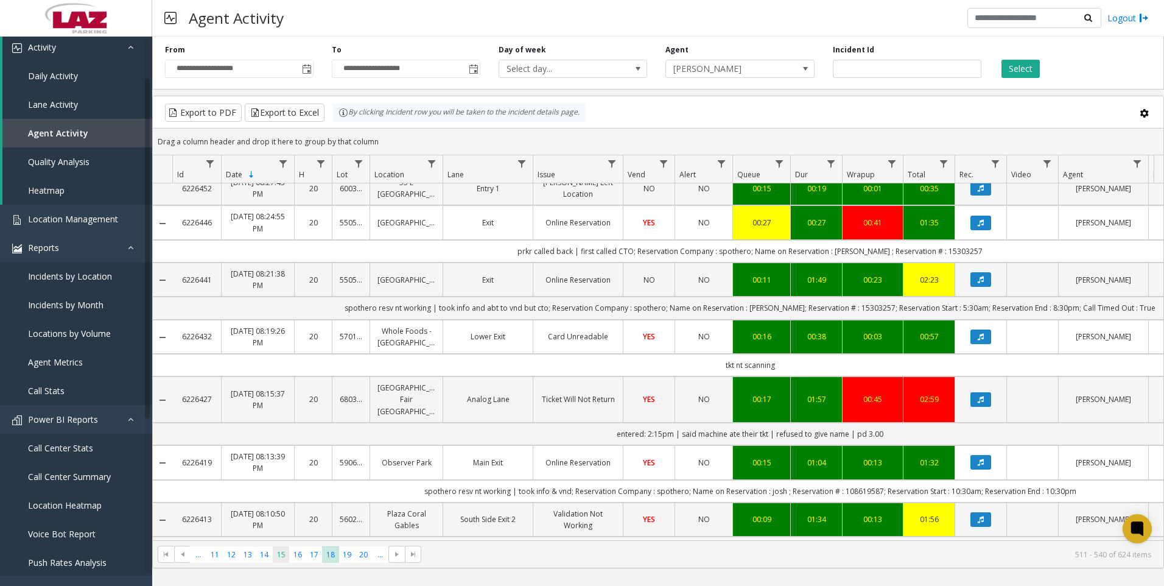
click at [280, 559] on span "15" at bounding box center [281, 554] width 16 height 16
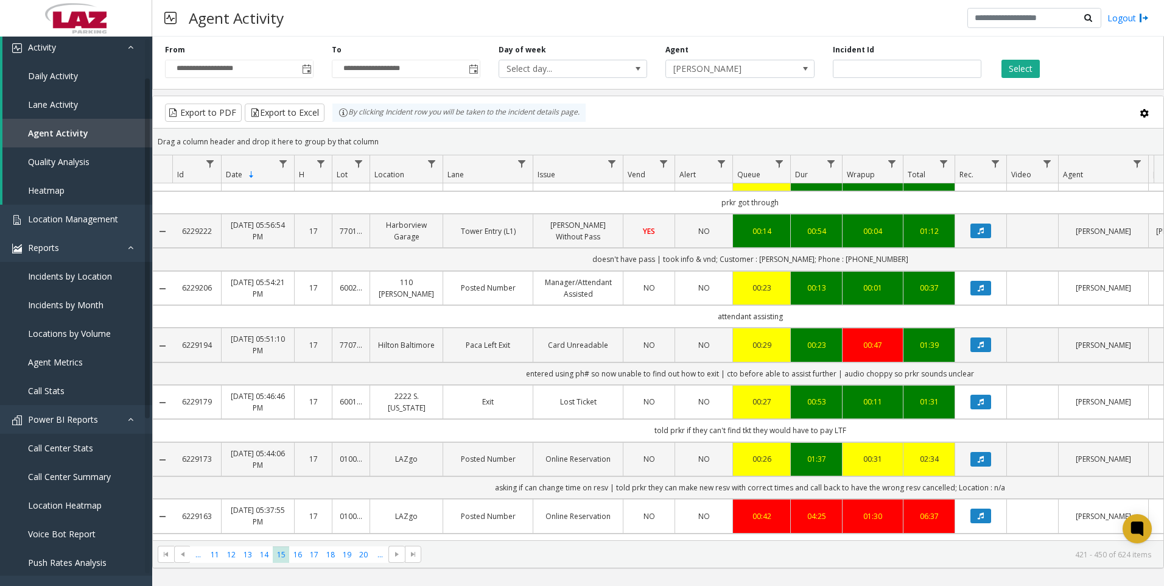
scroll to position [244, 0]
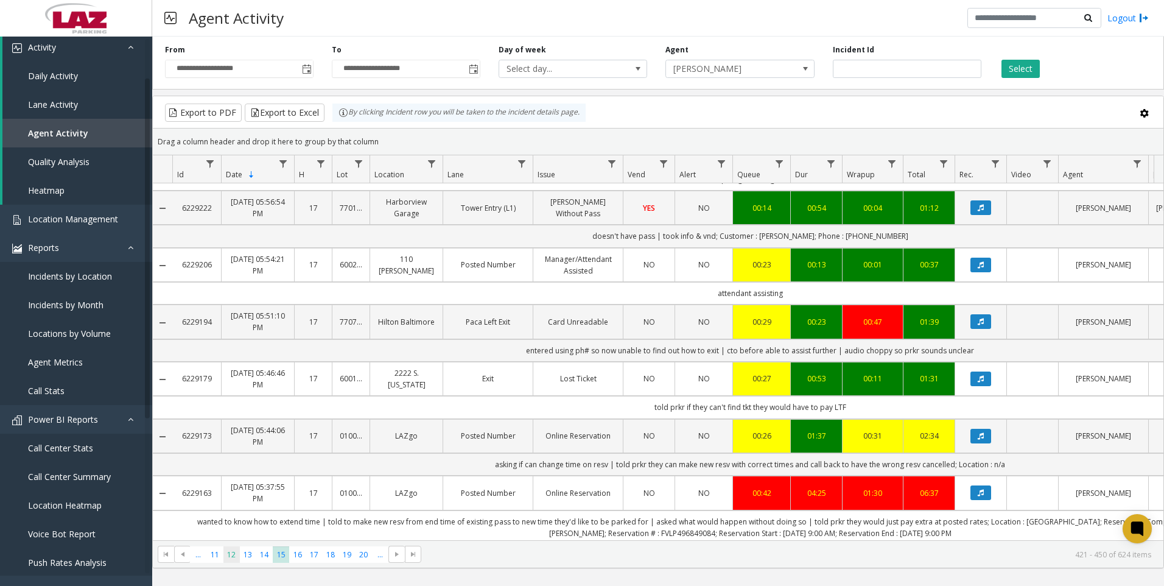
click at [239, 550] on span "12" at bounding box center [231, 554] width 16 height 16
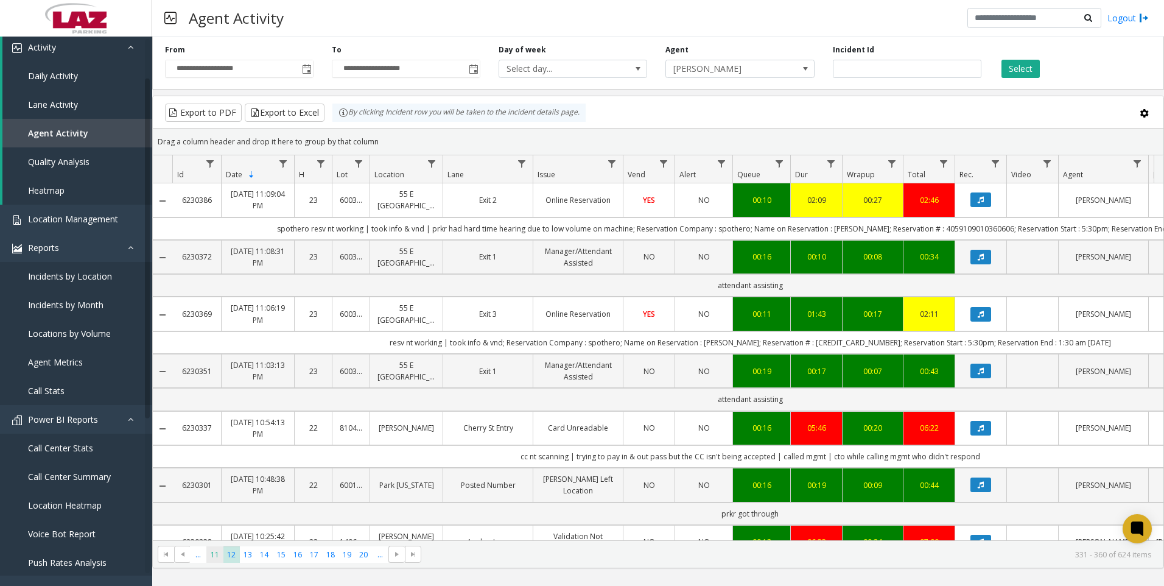
click at [213, 555] on span "11" at bounding box center [214, 554] width 16 height 16
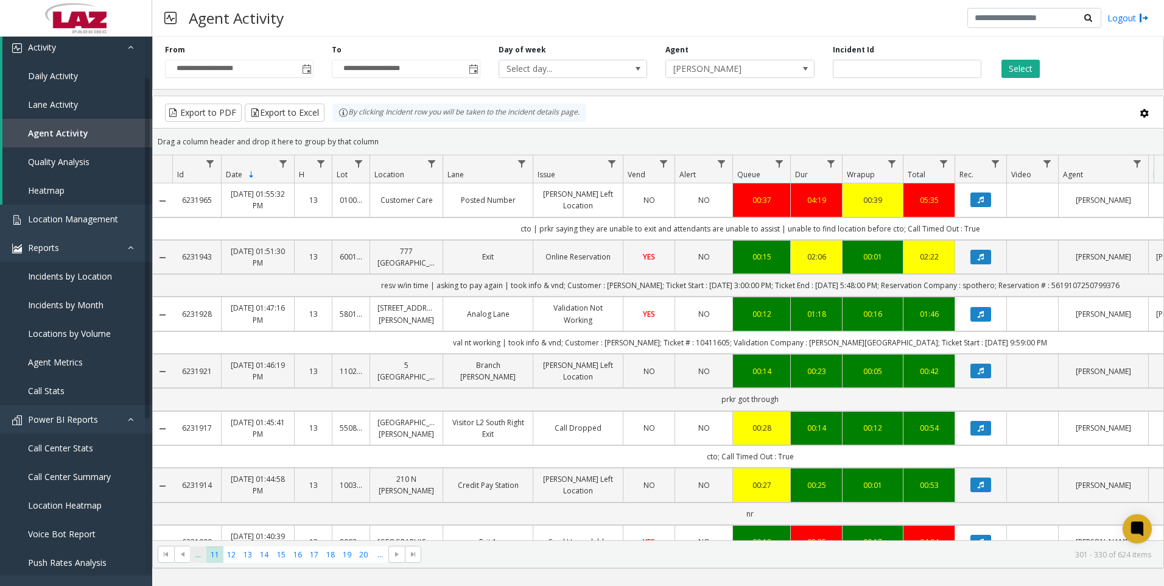
click at [205, 553] on span "..." at bounding box center [198, 554] width 16 height 16
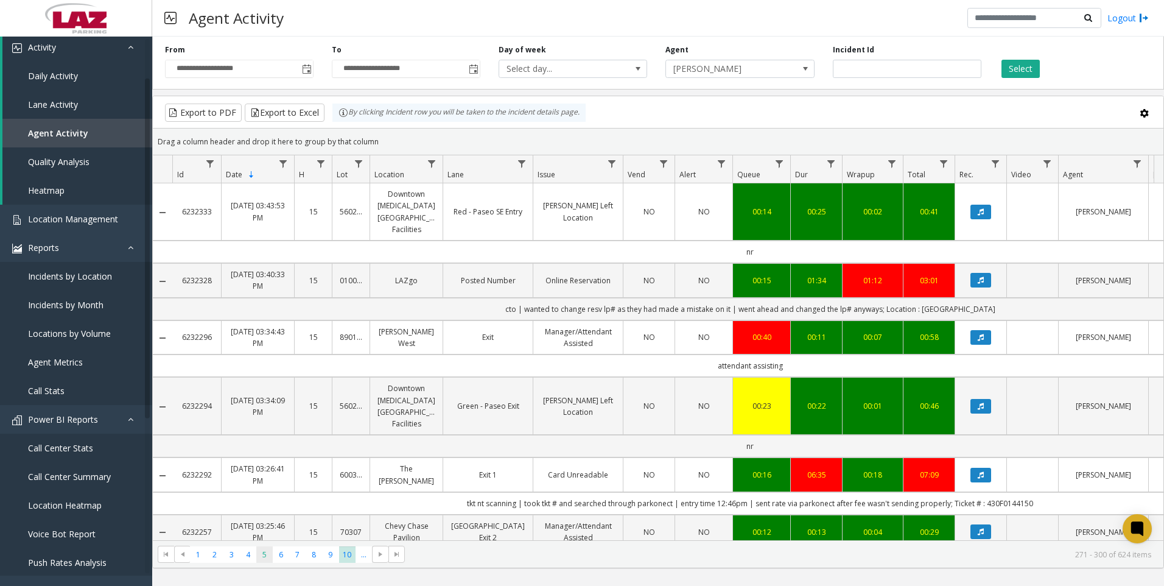
click at [258, 552] on span "5" at bounding box center [264, 554] width 16 height 16
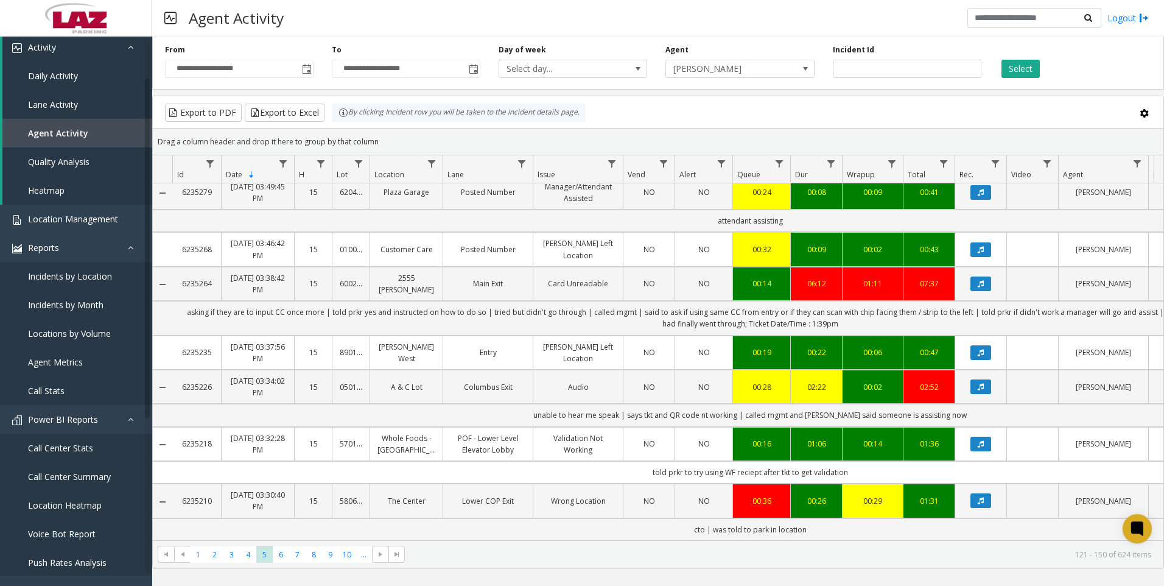
scroll to position [1227, 0]
click at [241, 551] on span "4" at bounding box center [248, 554] width 16 height 16
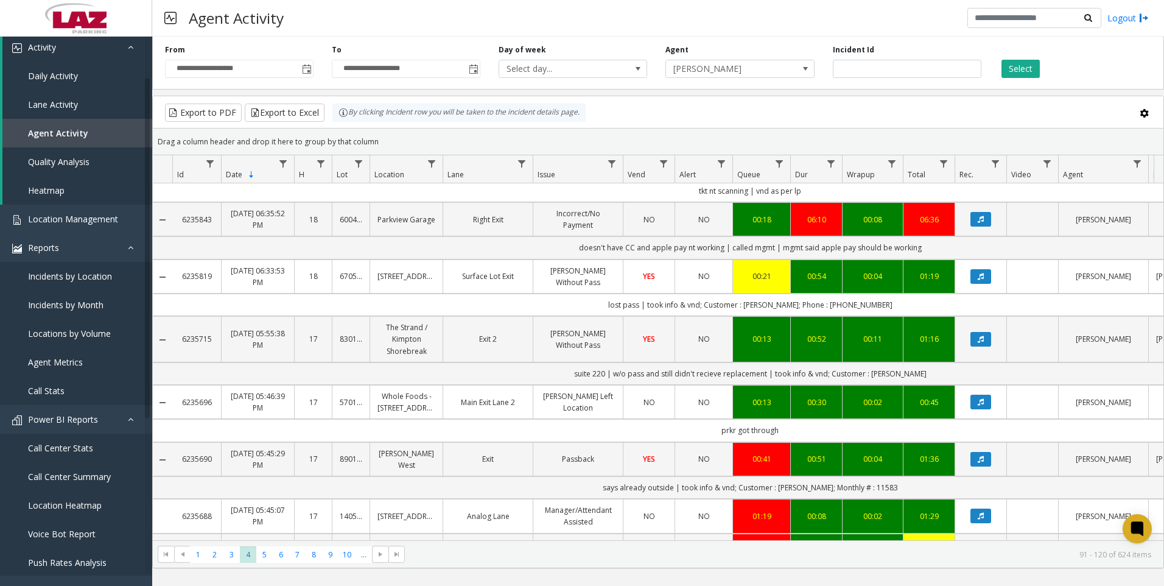
scroll to position [974, 0]
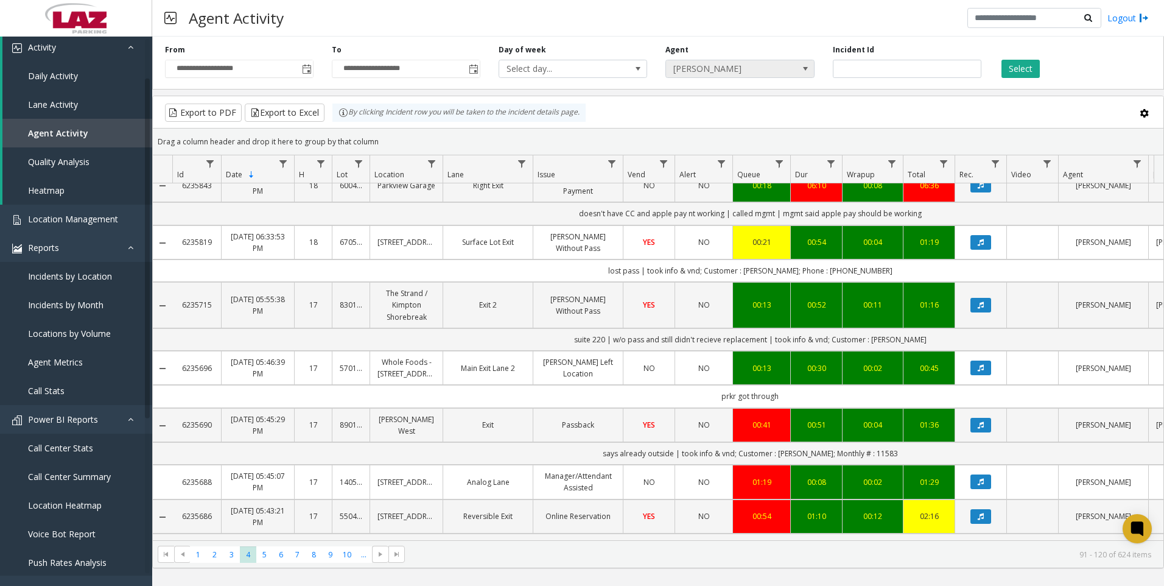
click at [685, 74] on span "[PERSON_NAME]" at bounding box center [725, 68] width 118 height 17
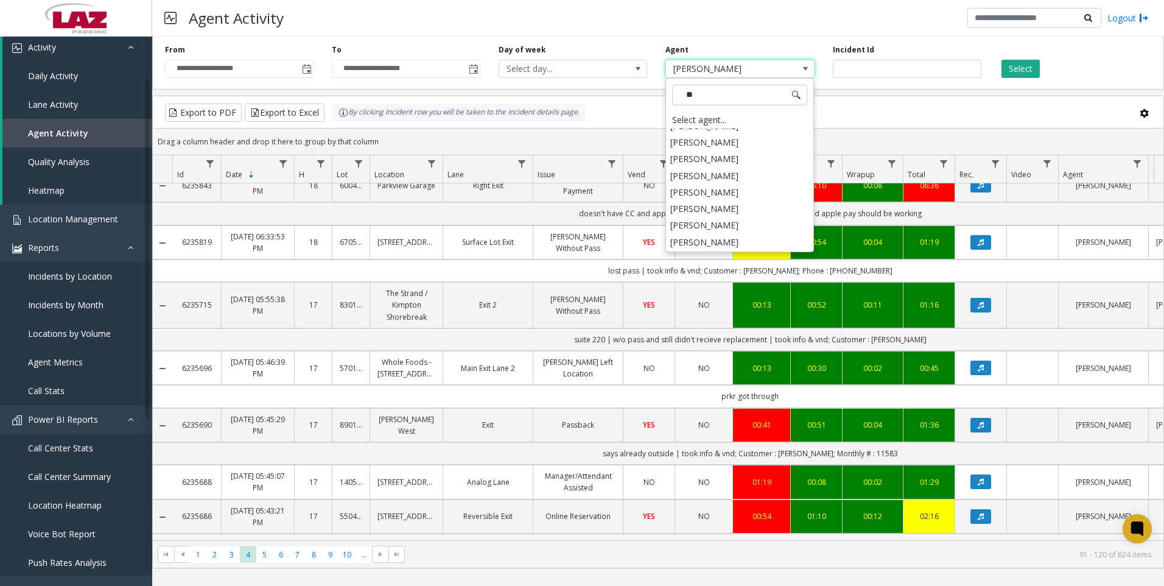
scroll to position [0, 0]
type input "****"
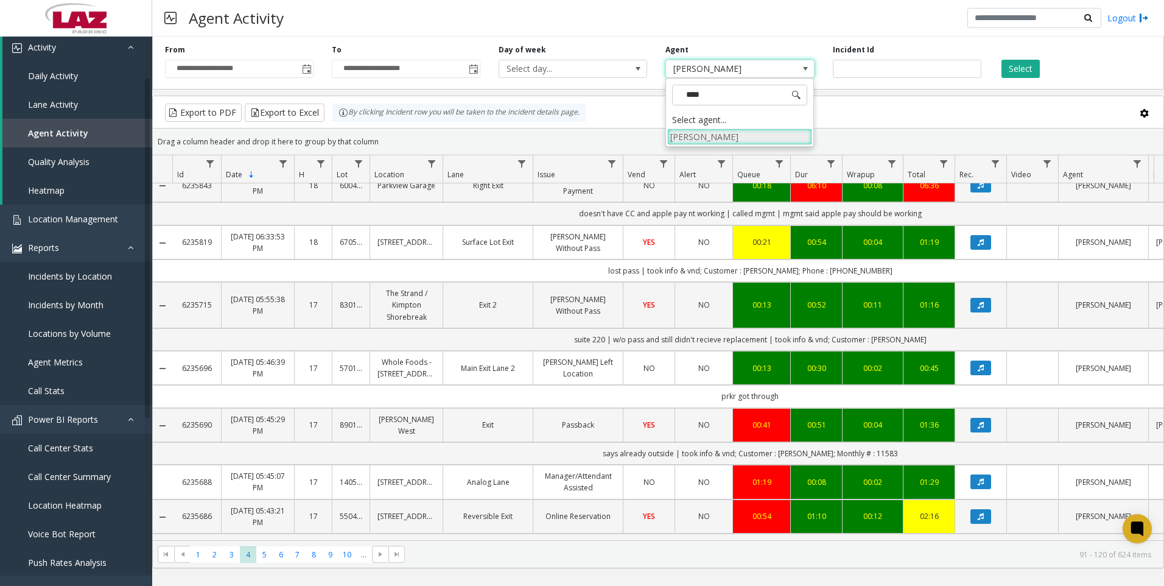
click at [707, 133] on li "[PERSON_NAME]" at bounding box center [739, 136] width 145 height 16
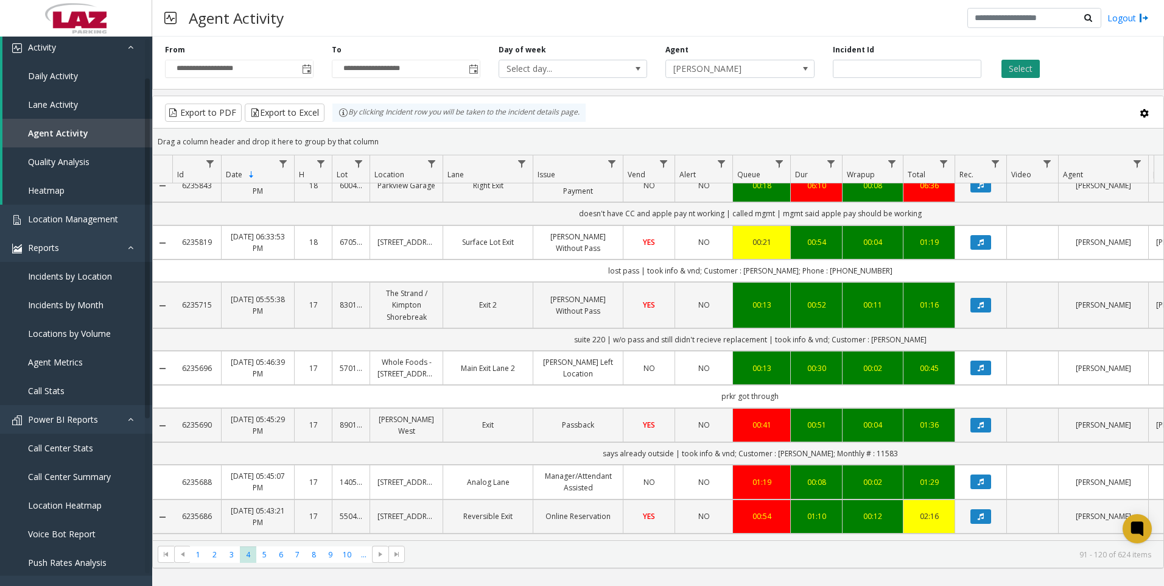
click at [1036, 72] on button "Select" at bounding box center [1021, 69] width 38 height 18
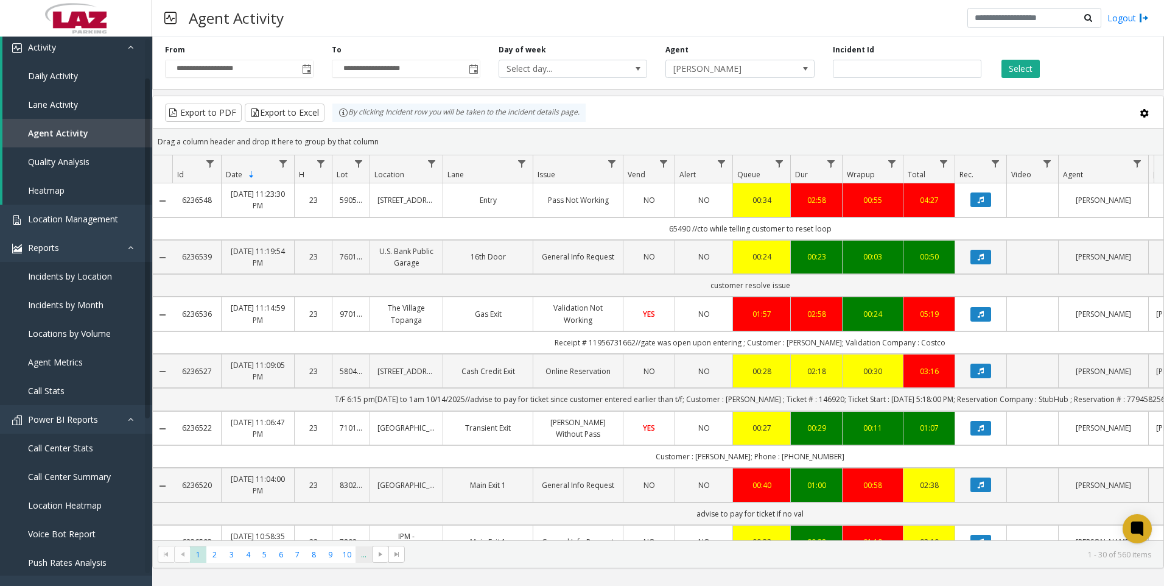
click at [359, 561] on span "..." at bounding box center [364, 554] width 16 height 16
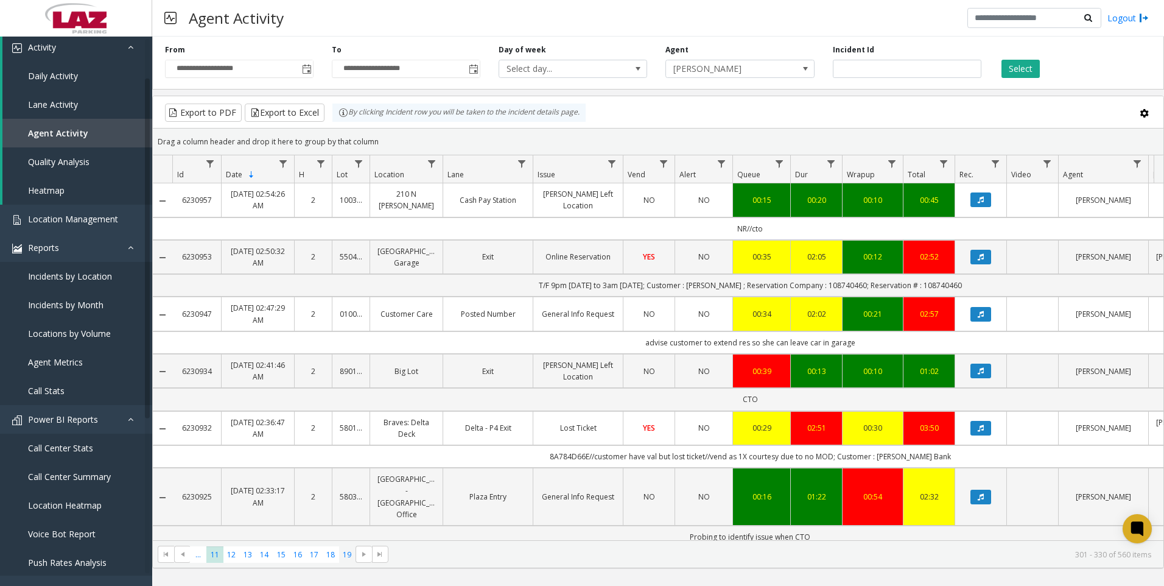
click at [344, 558] on span "19" at bounding box center [347, 554] width 16 height 16
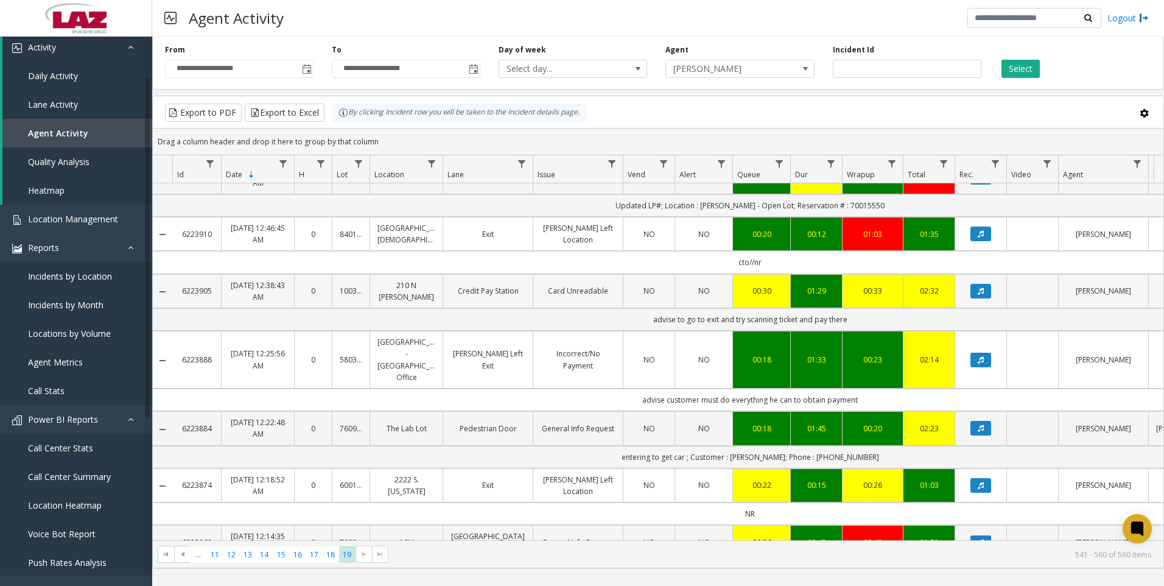
scroll to position [548, 0]
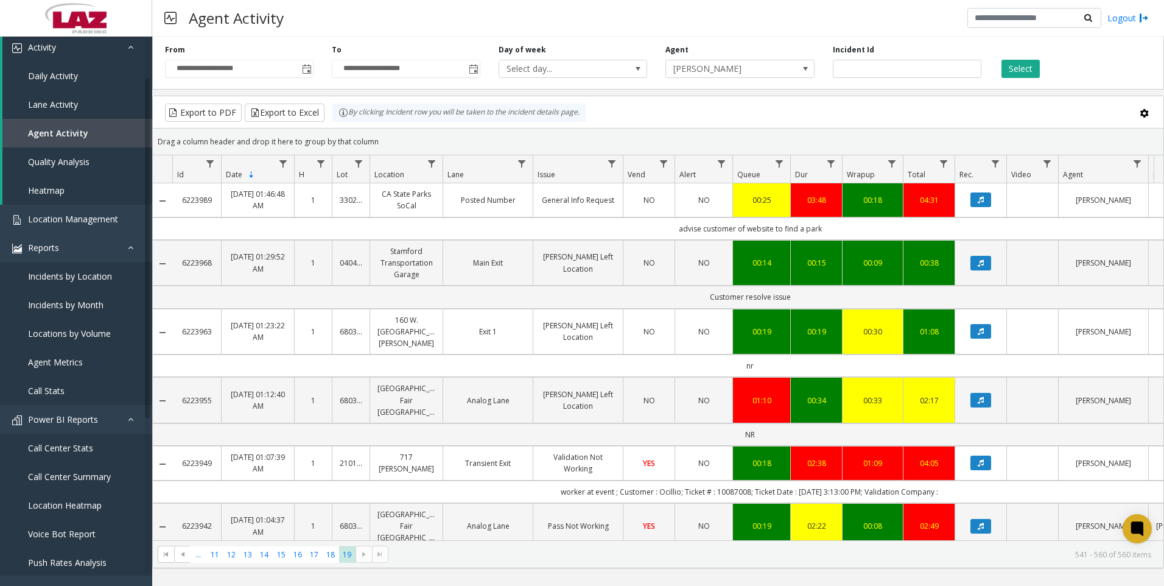
scroll to position [548, 0]
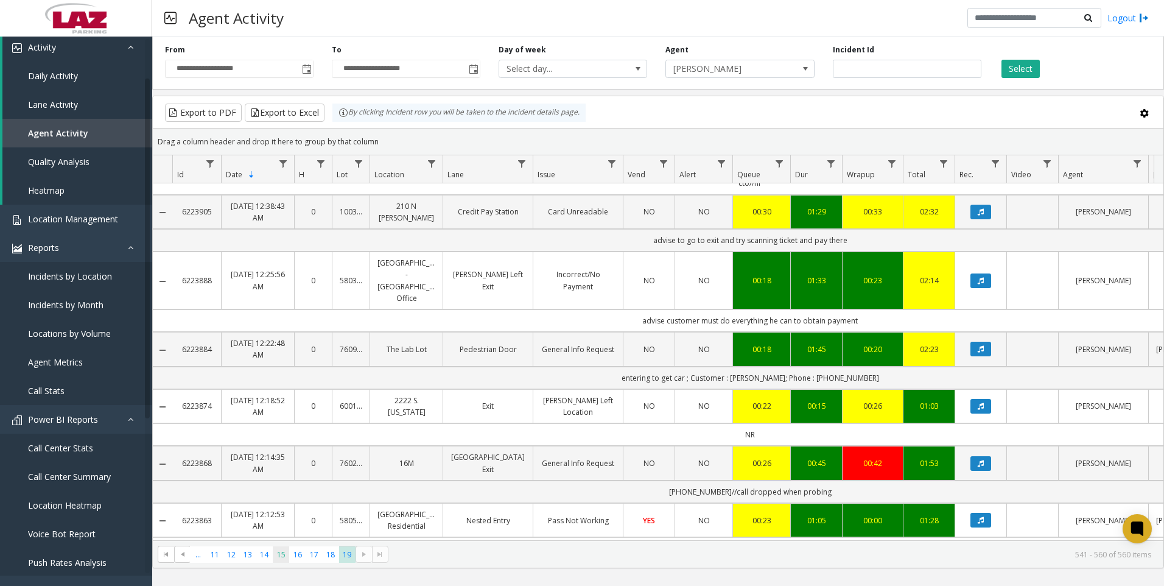
click at [284, 560] on span "15" at bounding box center [281, 554] width 16 height 16
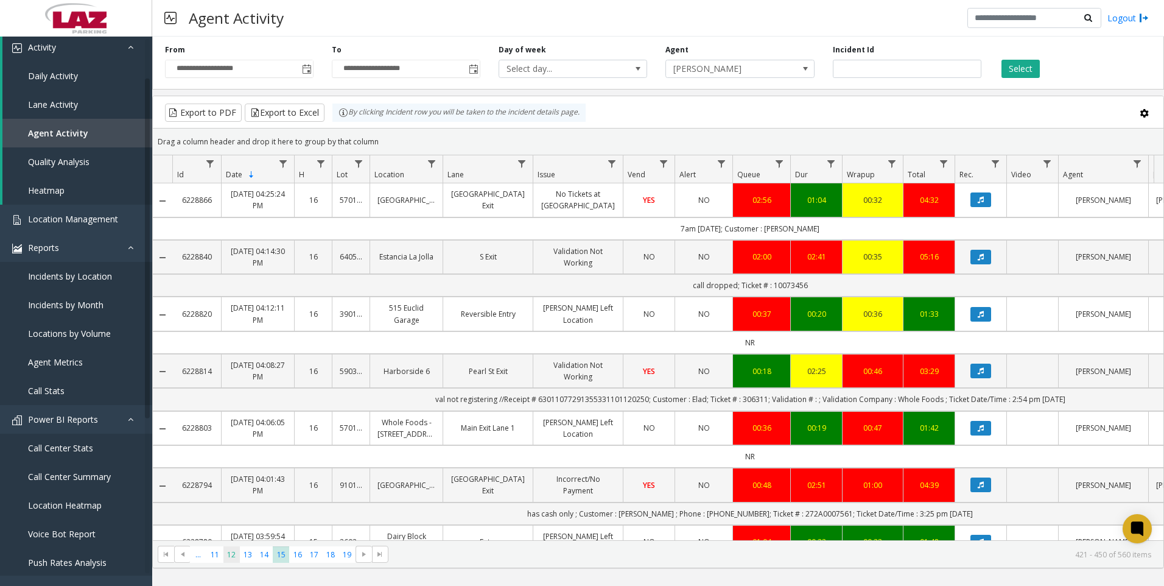
click at [234, 549] on span "12" at bounding box center [231, 554] width 16 height 16
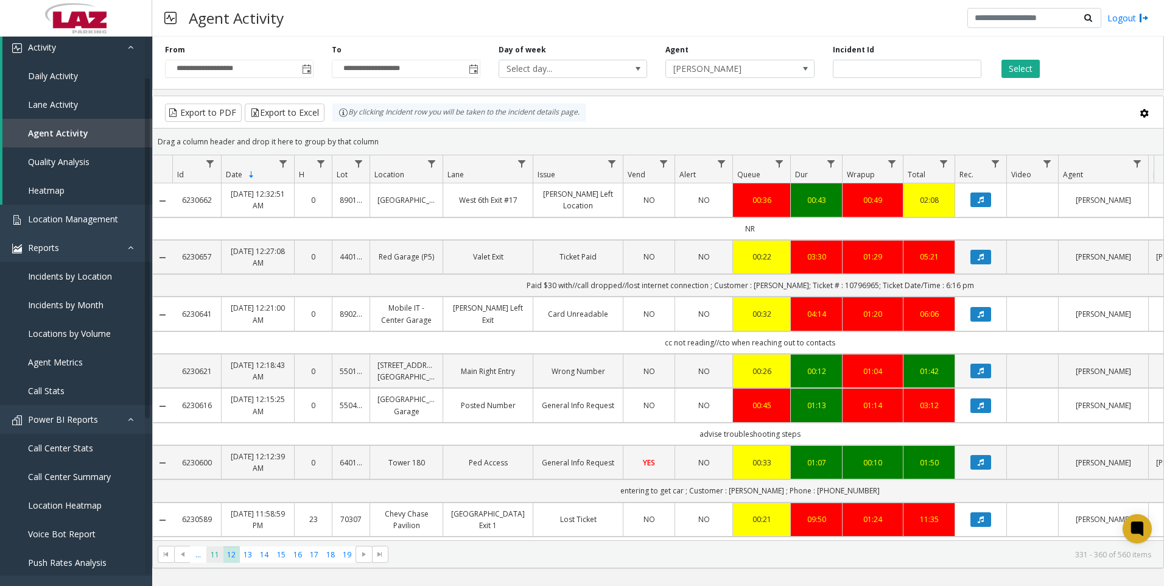
click at [206, 558] on span "11" at bounding box center [214, 554] width 16 height 16
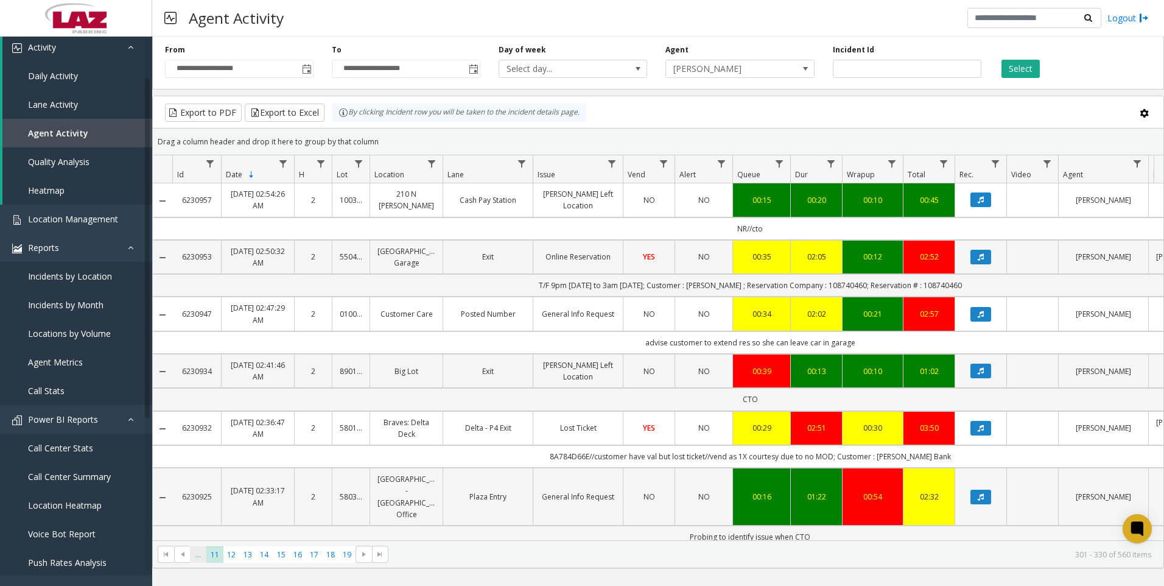
click at [200, 554] on span "..." at bounding box center [198, 554] width 16 height 16
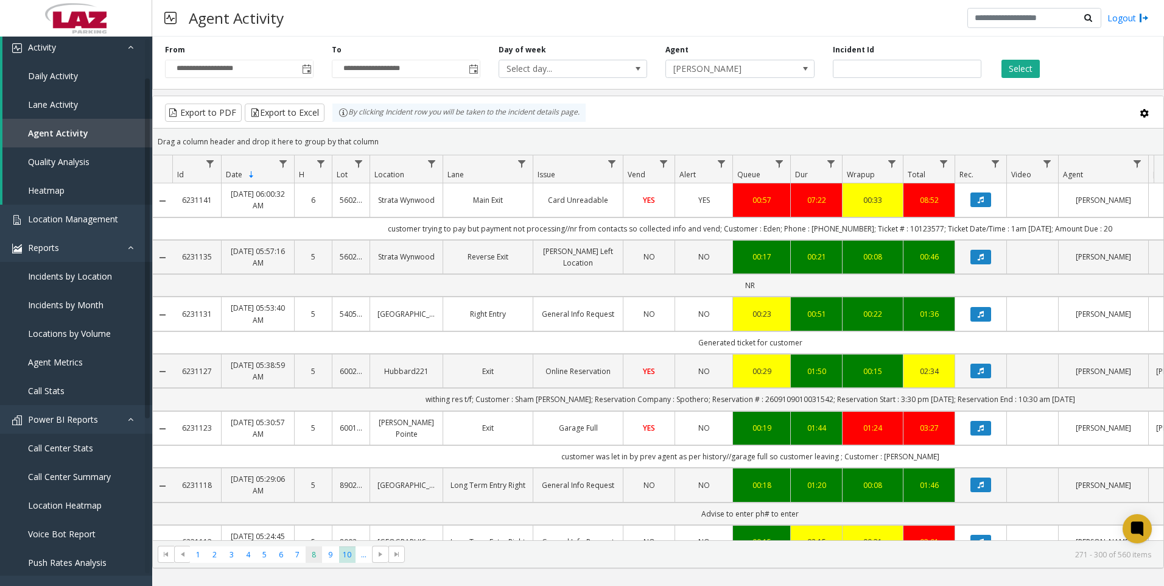
click at [309, 556] on span "8" at bounding box center [314, 554] width 16 height 16
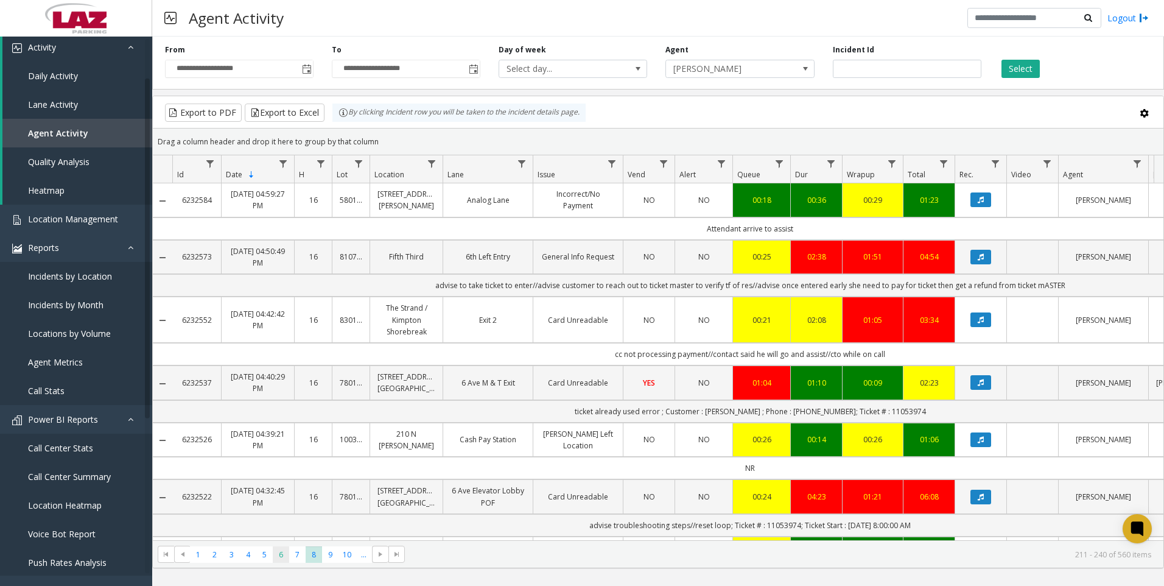
click at [276, 556] on span "6" at bounding box center [281, 554] width 16 height 16
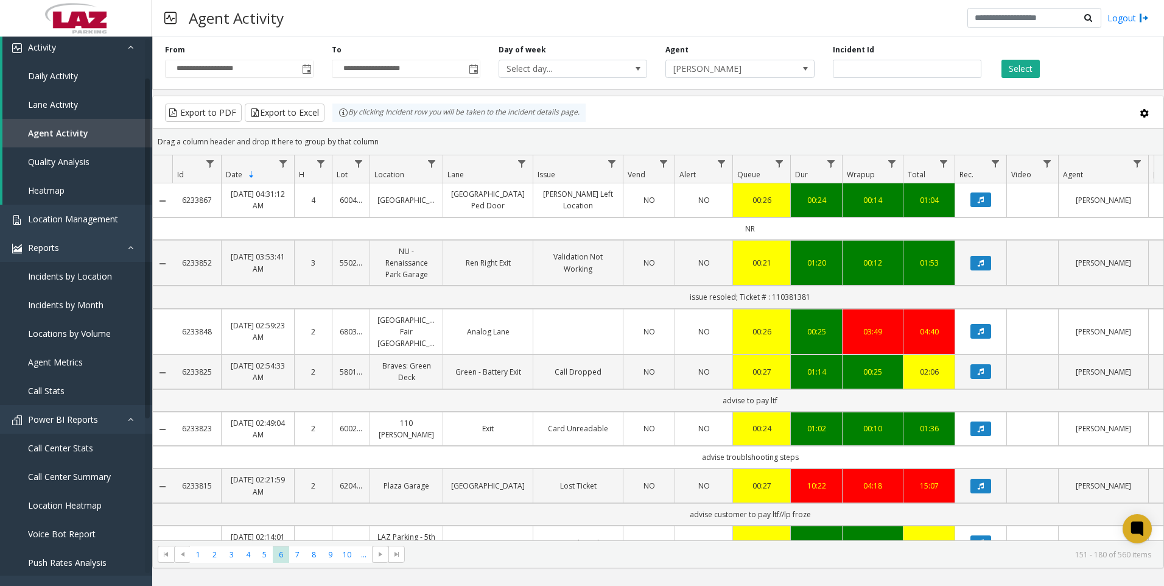
scroll to position [61, 0]
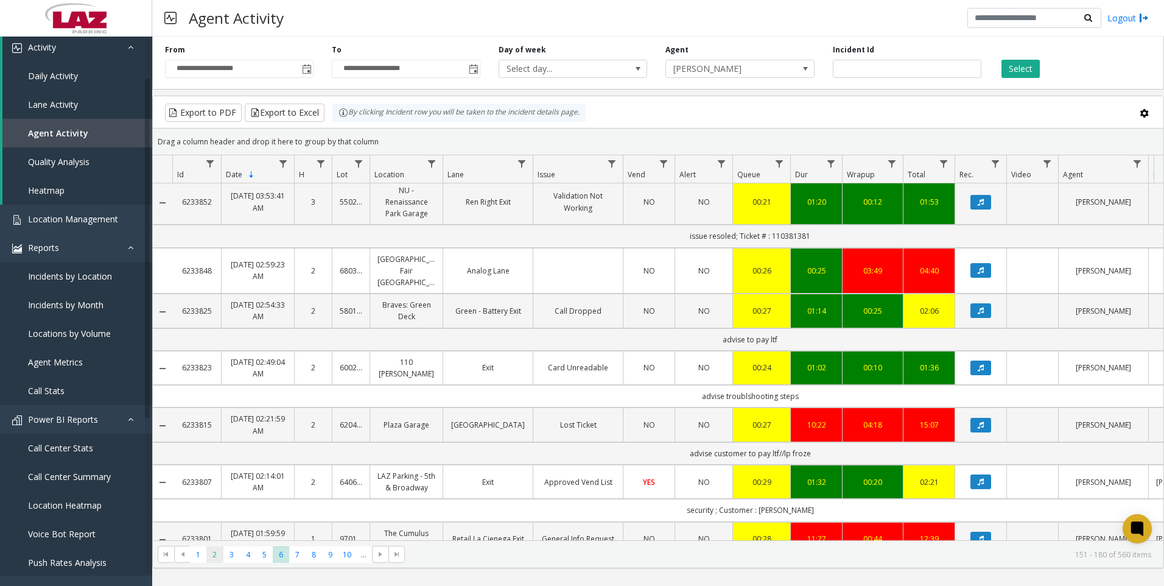
click at [221, 549] on span "2" at bounding box center [214, 554] width 16 height 16
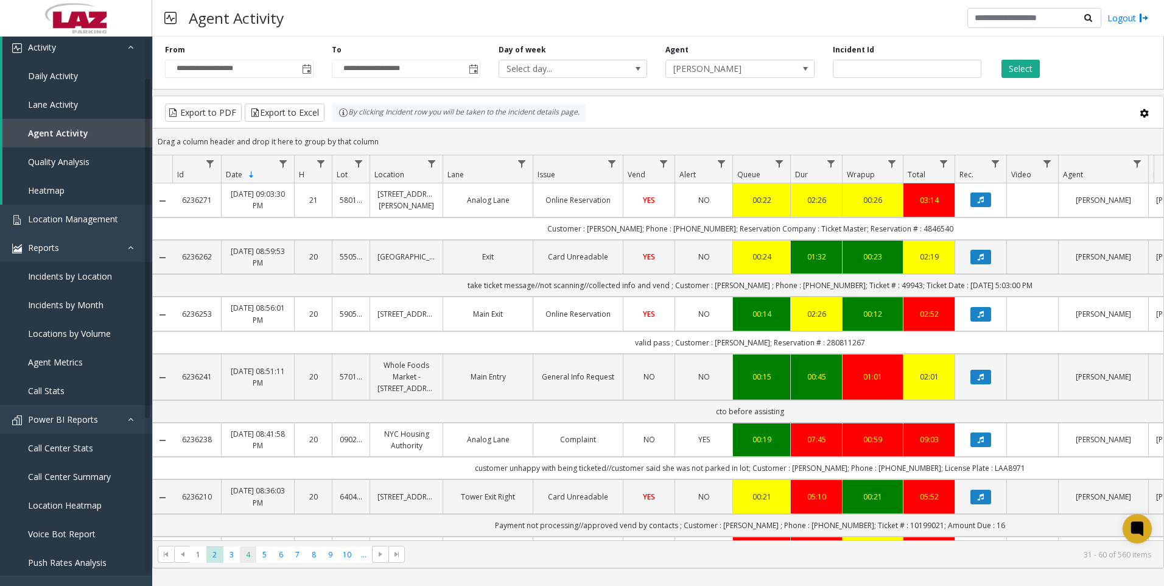
click at [245, 552] on span "4" at bounding box center [248, 554] width 16 height 16
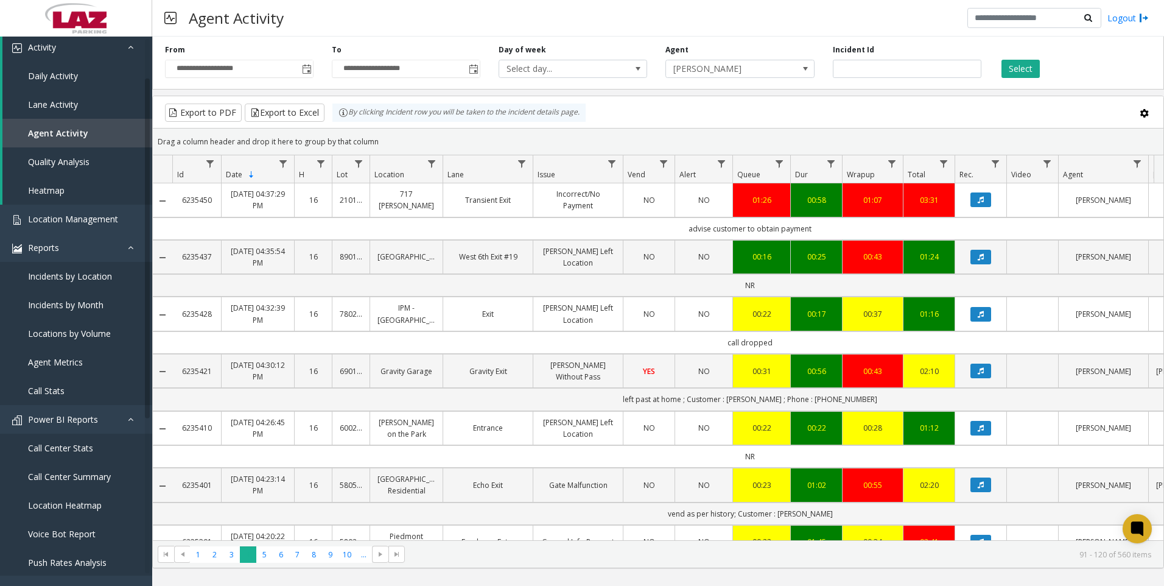
click at [250, 553] on span "4" at bounding box center [248, 554] width 16 height 16
click at [264, 547] on span "5" at bounding box center [264, 554] width 16 height 16
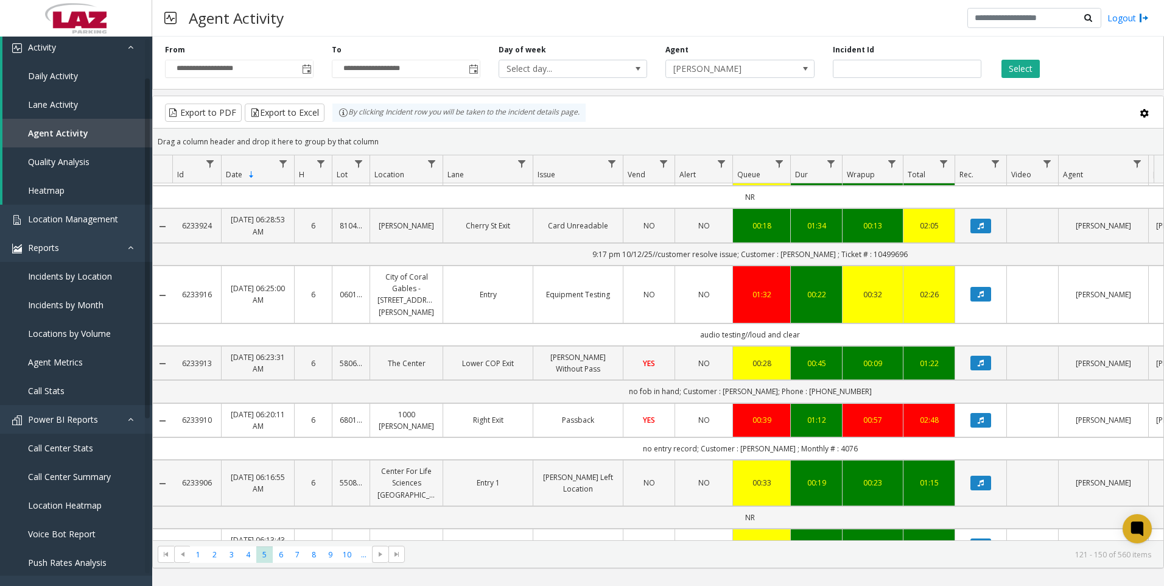
scroll to position [731, 0]
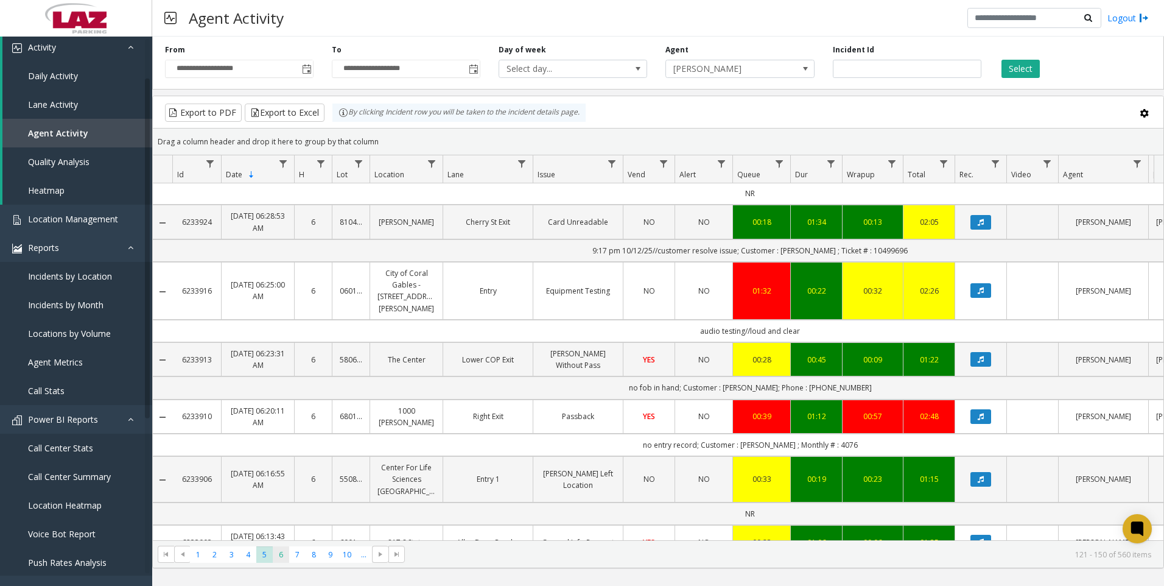
click at [287, 550] on span "6" at bounding box center [281, 554] width 16 height 16
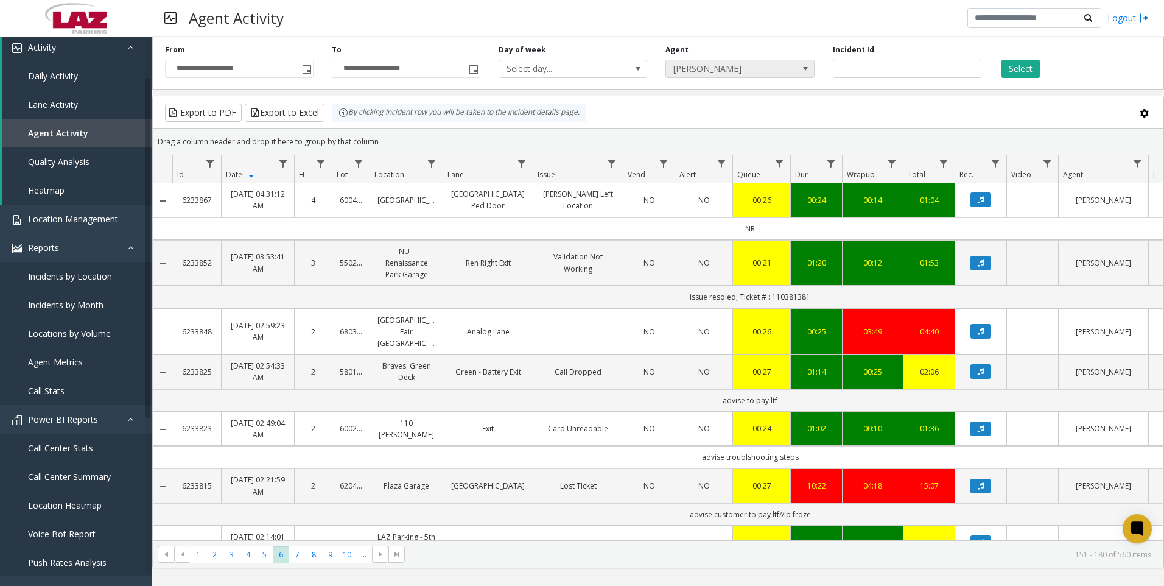
click at [705, 72] on span "[PERSON_NAME]" at bounding box center [725, 68] width 118 height 17
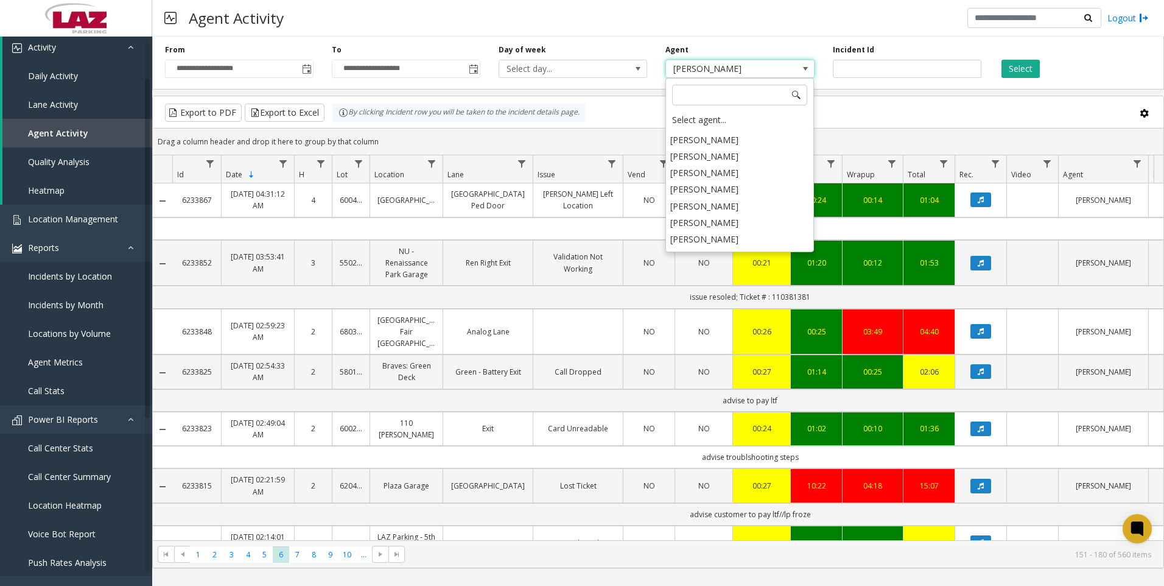
scroll to position [6170, 0]
click at [705, 279] on li "[PERSON_NAME]" at bounding box center [739, 287] width 145 height 16
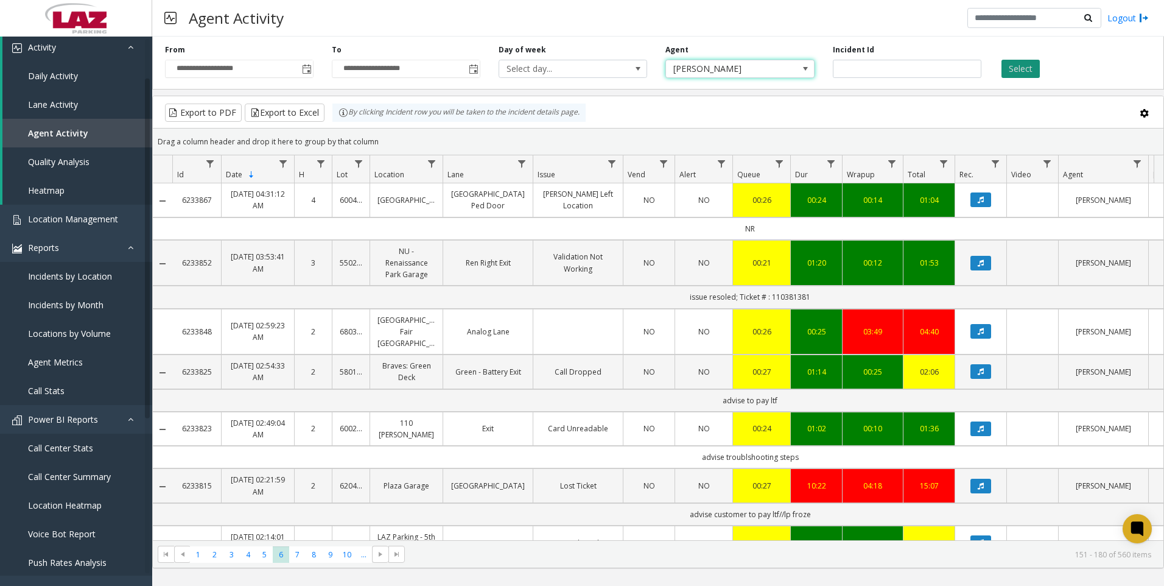
click at [1011, 71] on button "Select" at bounding box center [1021, 69] width 38 height 18
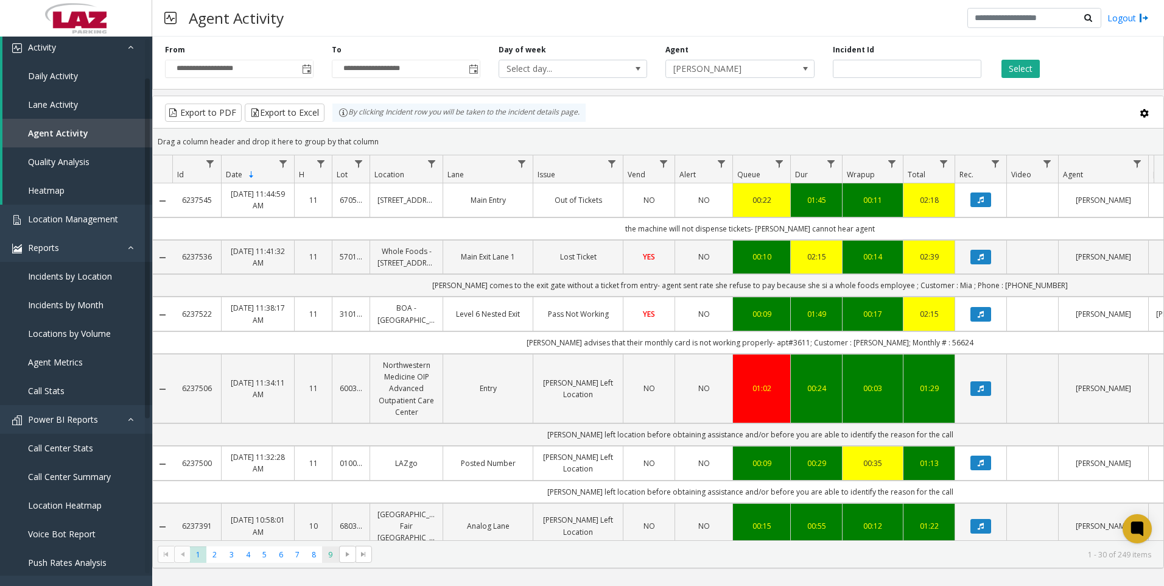
click at [332, 549] on span "9" at bounding box center [330, 554] width 16 height 16
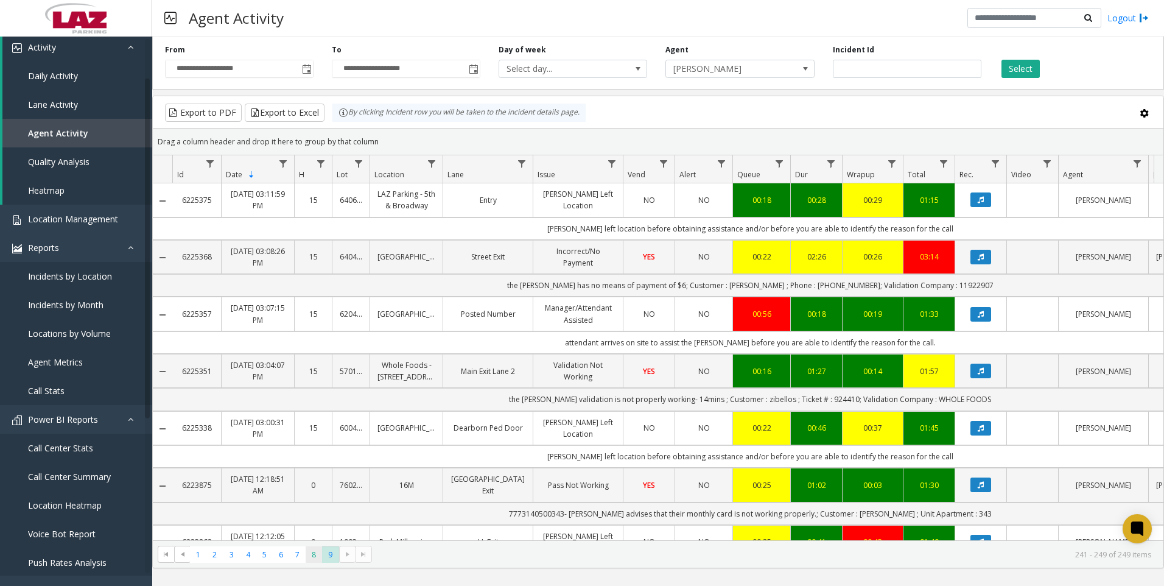
click at [307, 558] on span "8" at bounding box center [314, 554] width 16 height 16
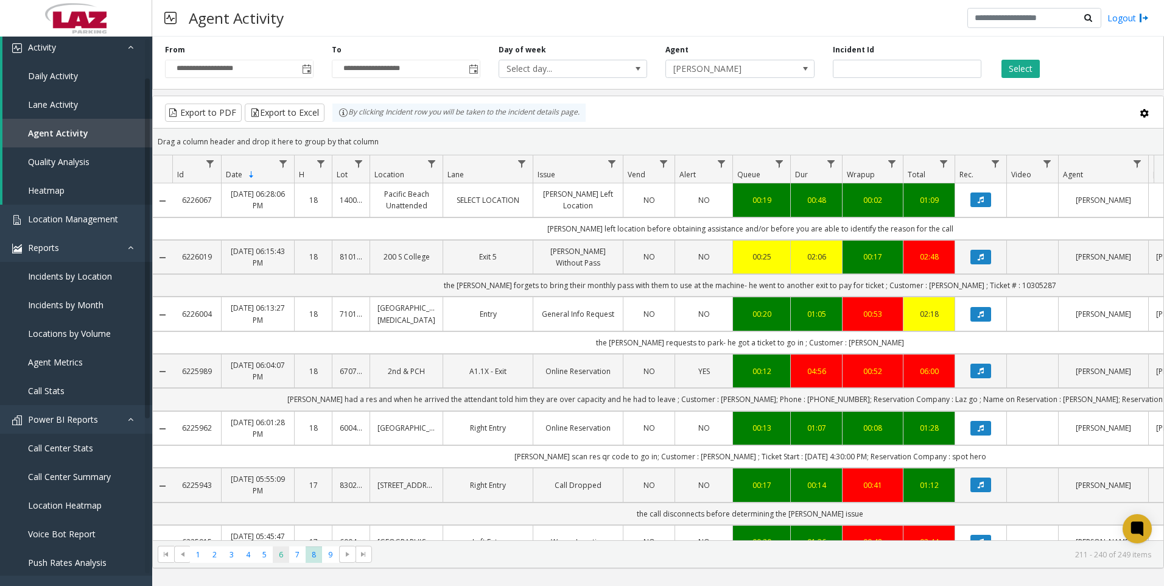
click at [280, 558] on span "6" at bounding box center [281, 554] width 16 height 16
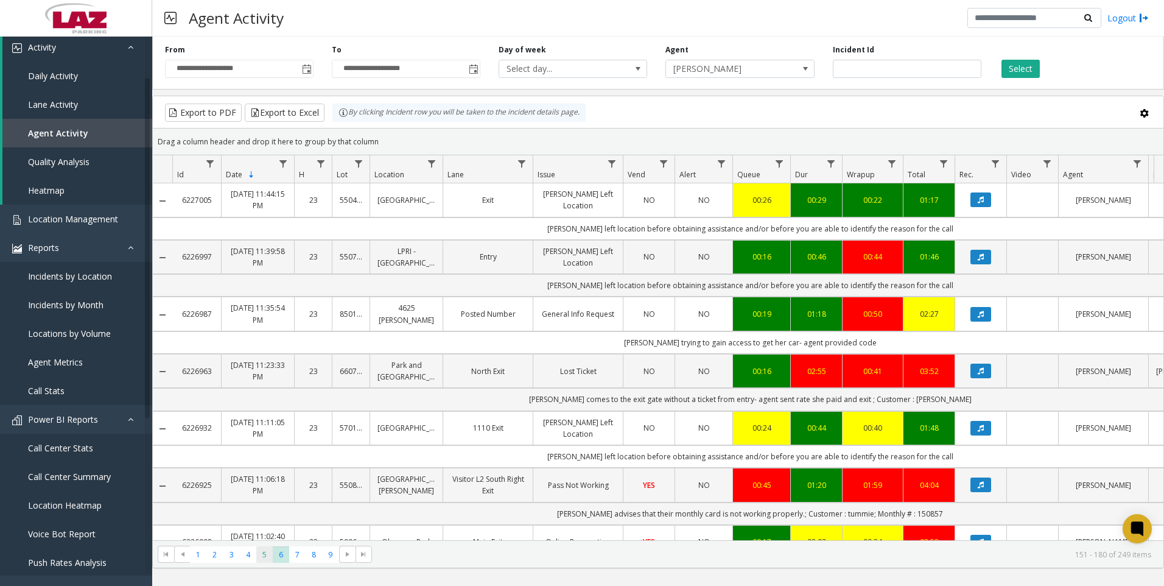
click at [260, 553] on span "5" at bounding box center [264, 554] width 16 height 16
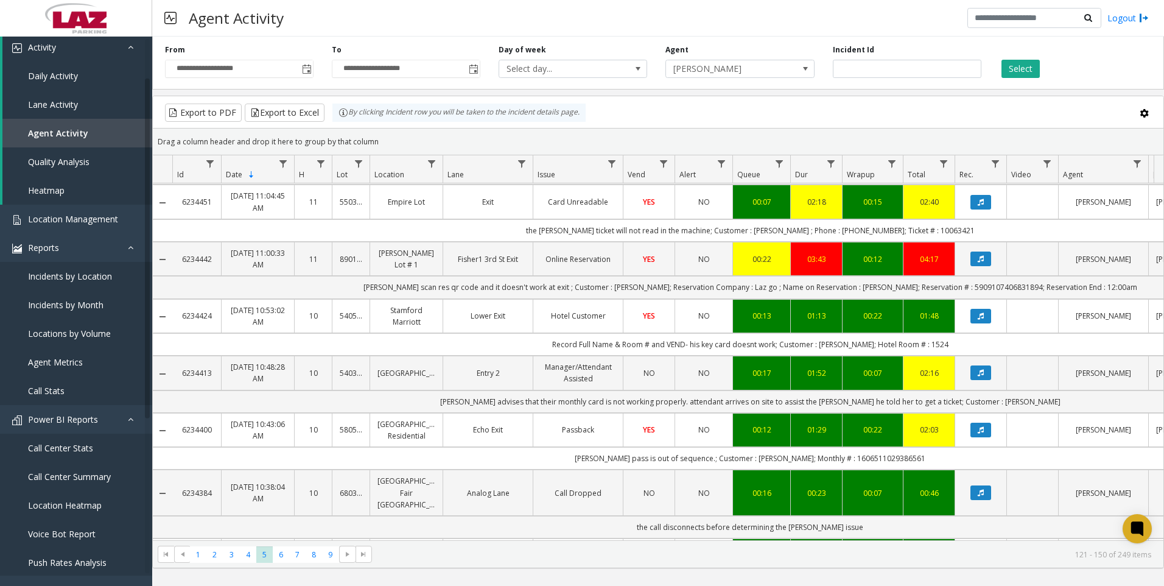
scroll to position [487, 0]
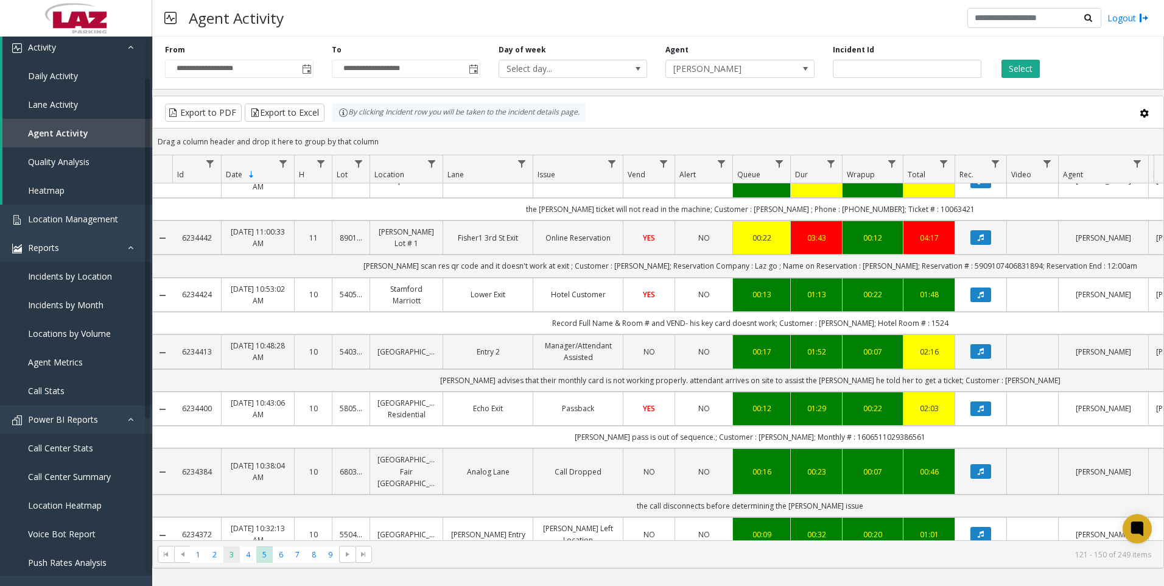
click at [236, 554] on span "3" at bounding box center [231, 554] width 16 height 16
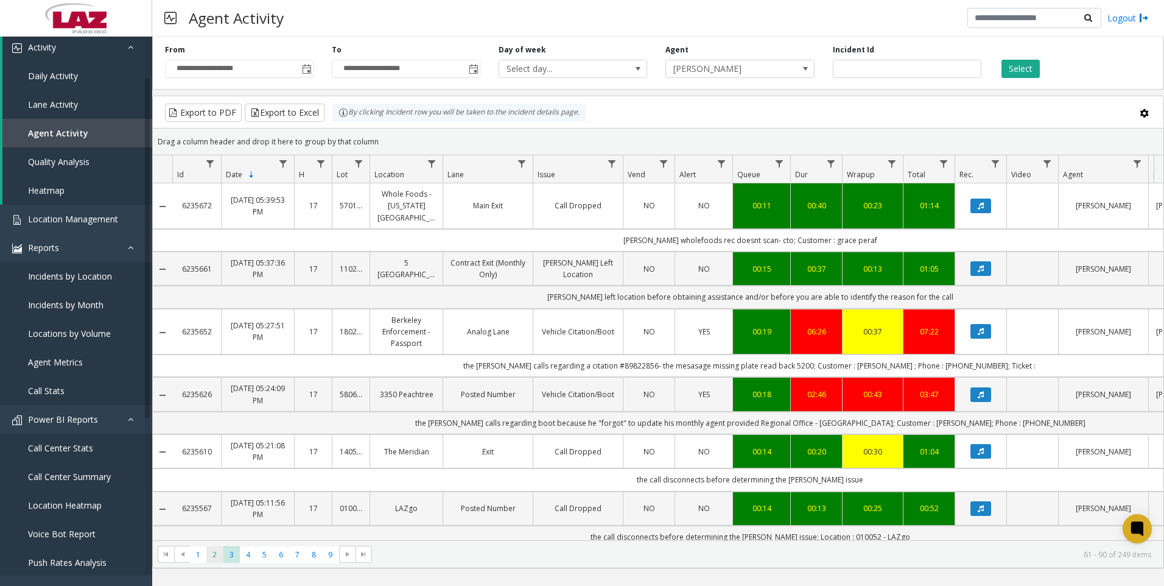
click at [208, 557] on span "2" at bounding box center [214, 554] width 16 height 16
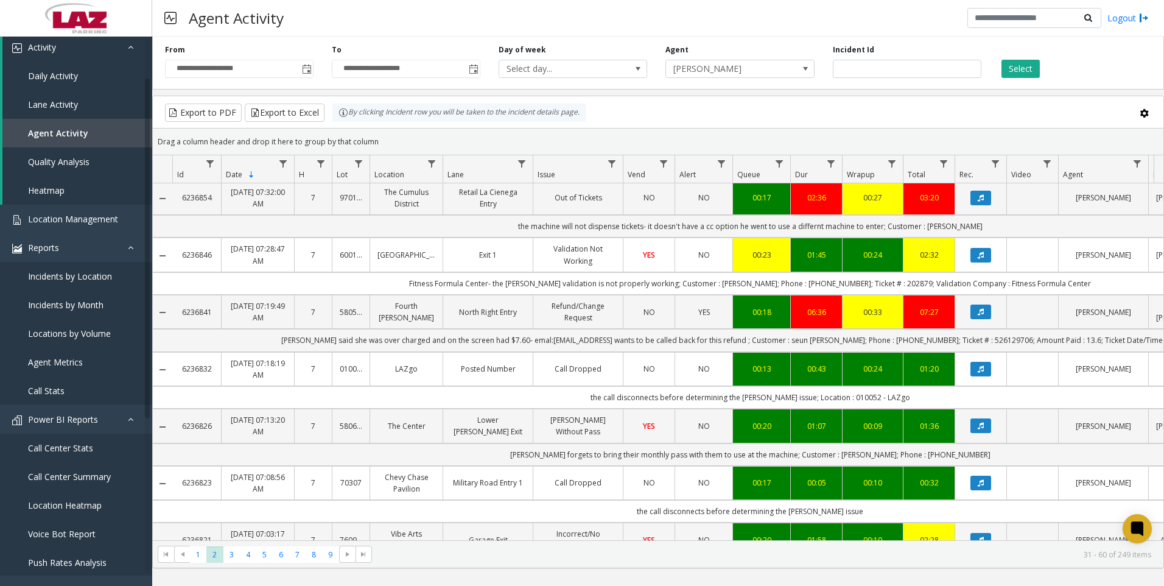
scroll to position [792, 0]
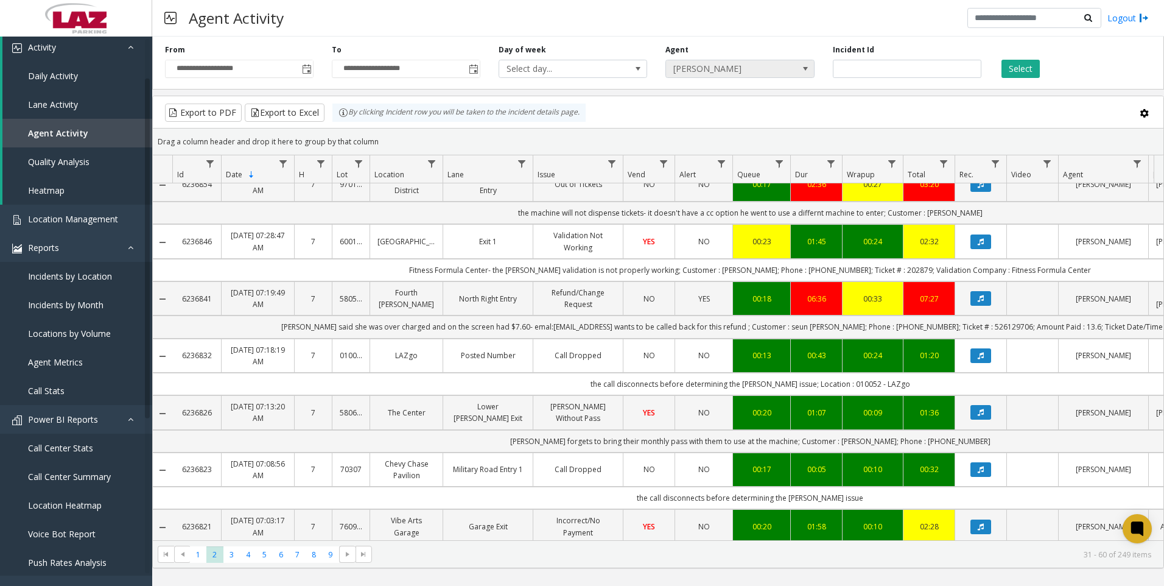
click at [784, 68] on span "[PERSON_NAME]" at bounding box center [725, 68] width 118 height 17
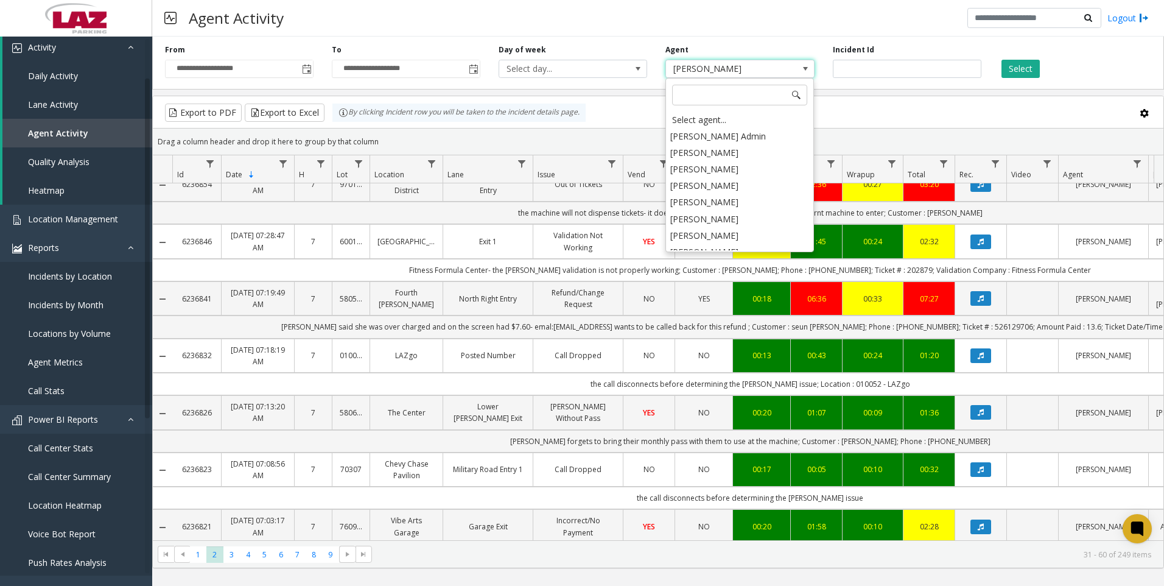
scroll to position [6459, 0]
click at [724, 222] on li "[PERSON_NAME]" at bounding box center [739, 230] width 145 height 16
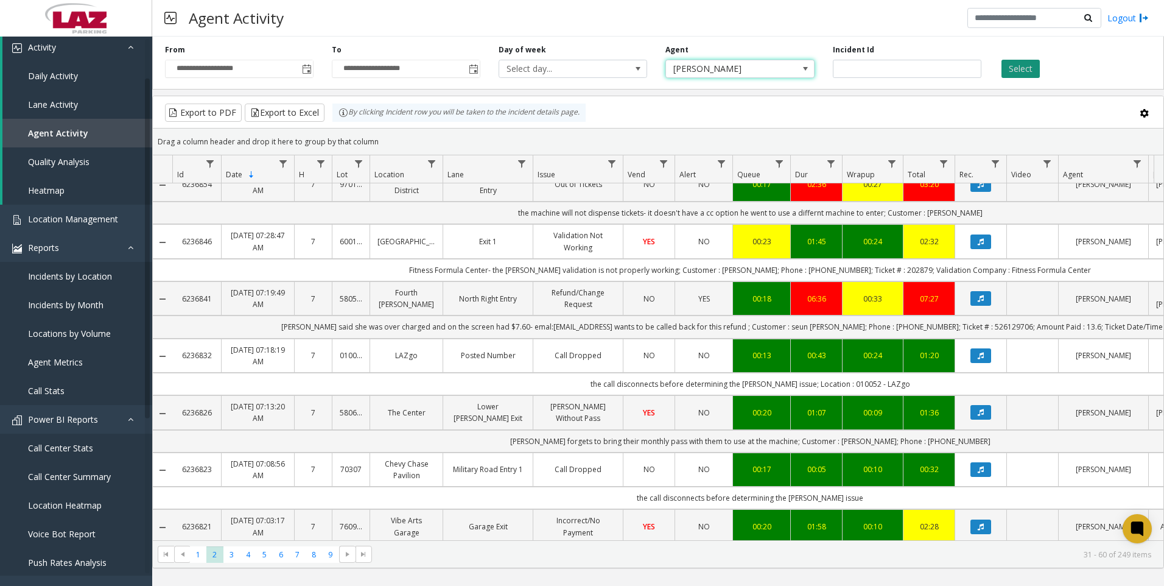
click at [1025, 66] on button "Select" at bounding box center [1021, 69] width 38 height 18
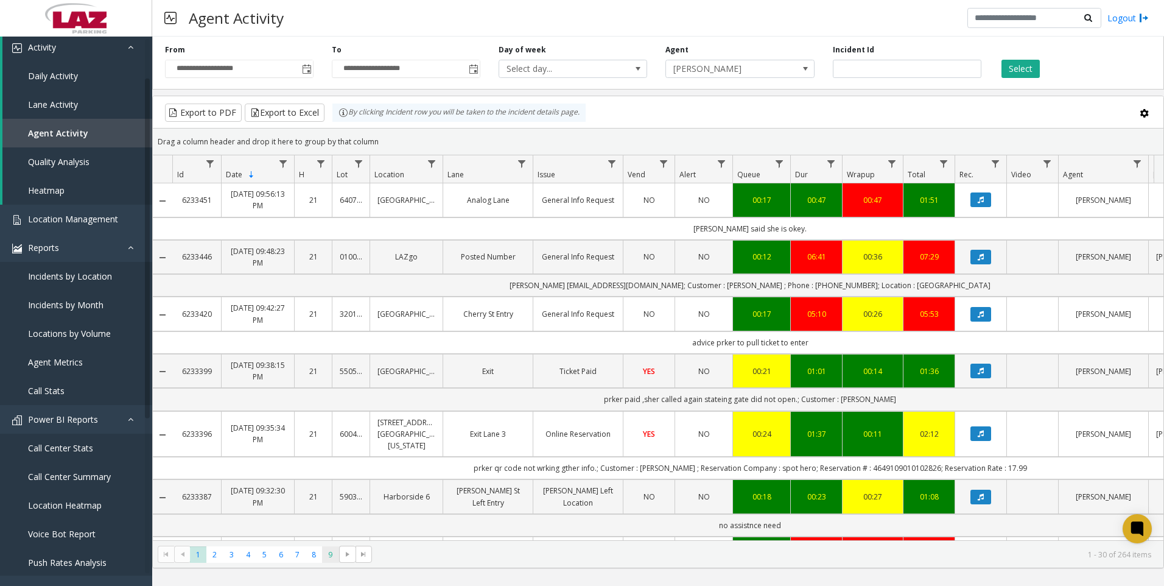
click at [329, 546] on span "9" at bounding box center [330, 554] width 16 height 16
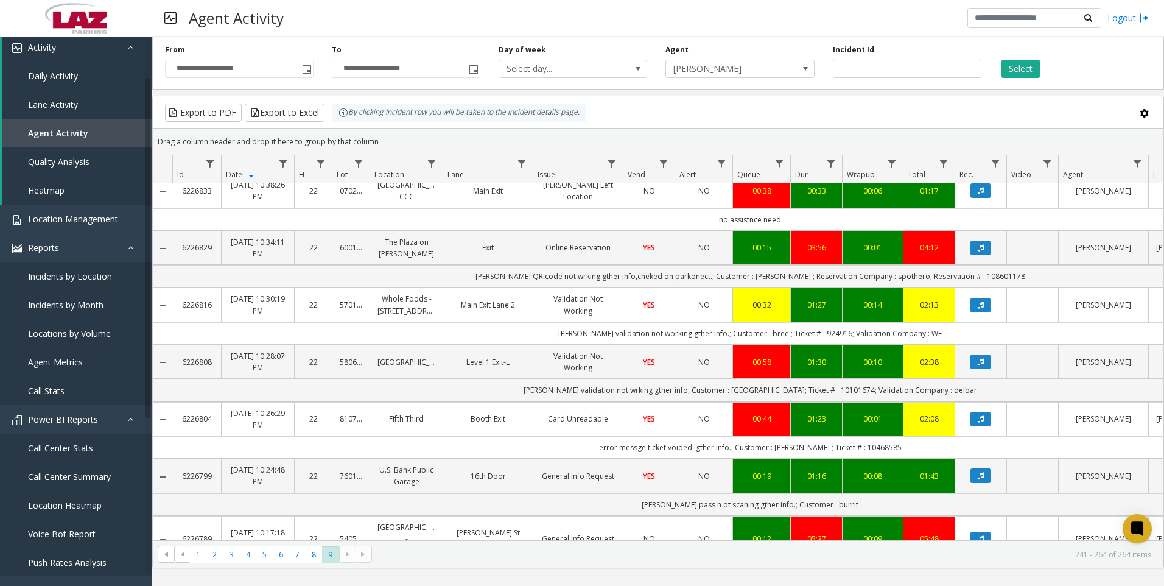
scroll to position [810, 0]
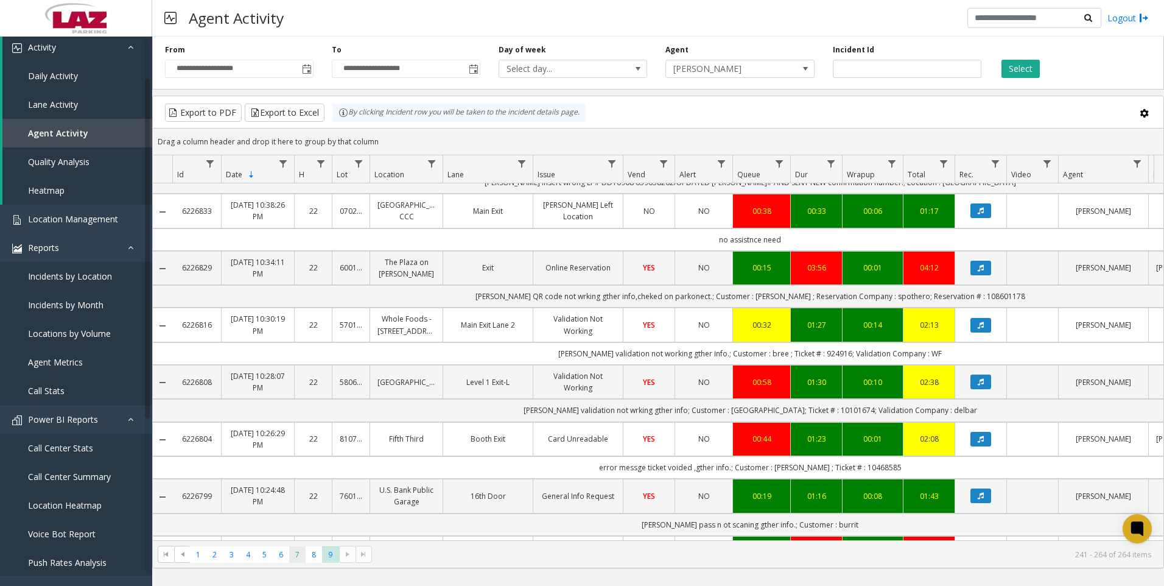
click at [292, 553] on span "7" at bounding box center [297, 554] width 16 height 16
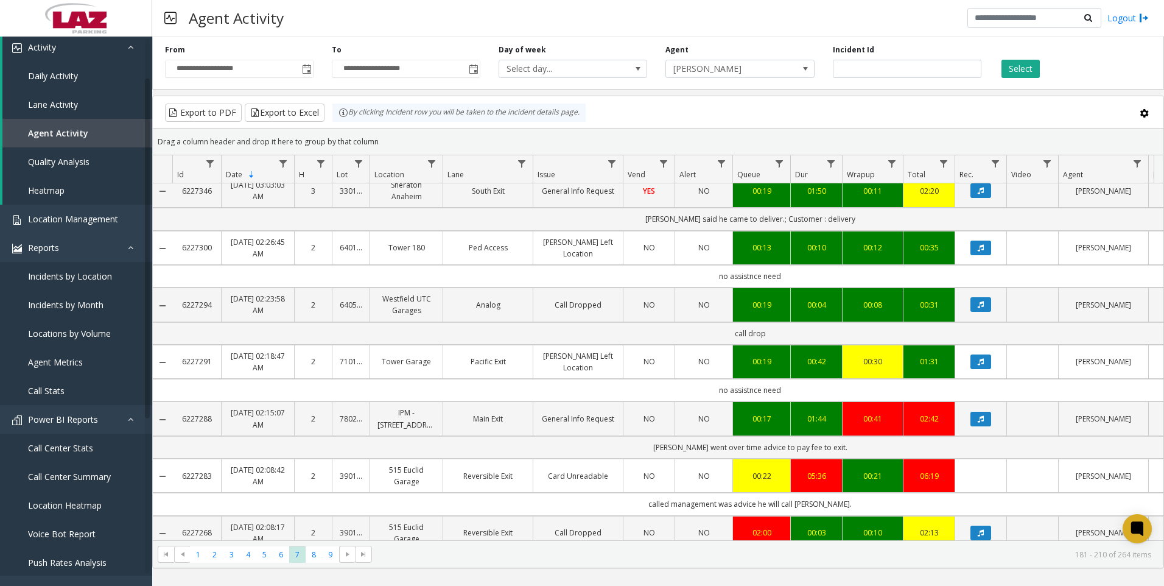
scroll to position [913, 0]
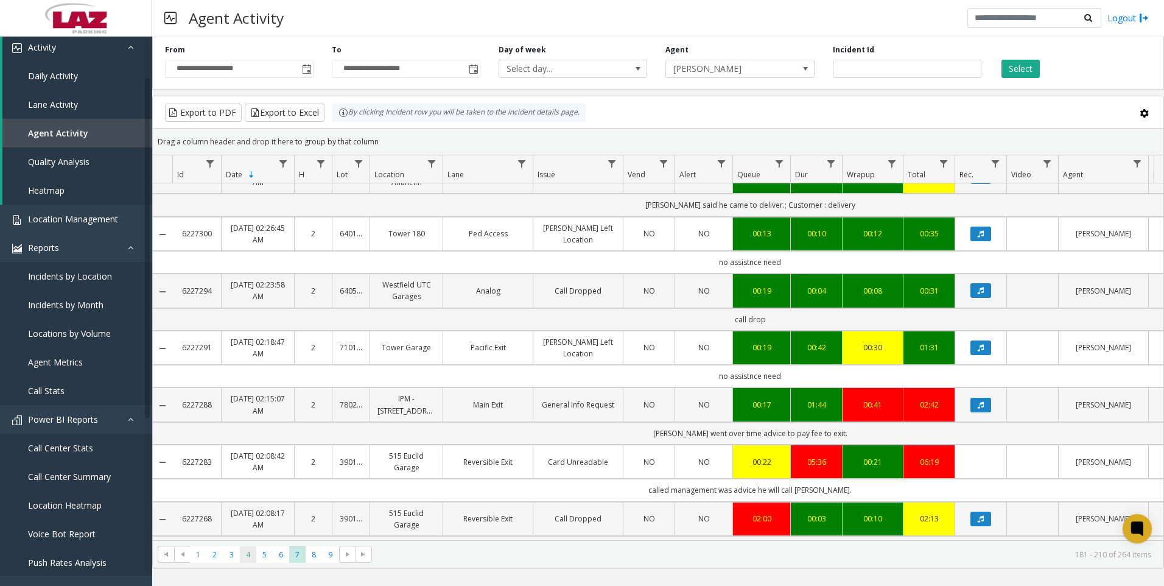
click at [252, 552] on span "4" at bounding box center [248, 554] width 16 height 16
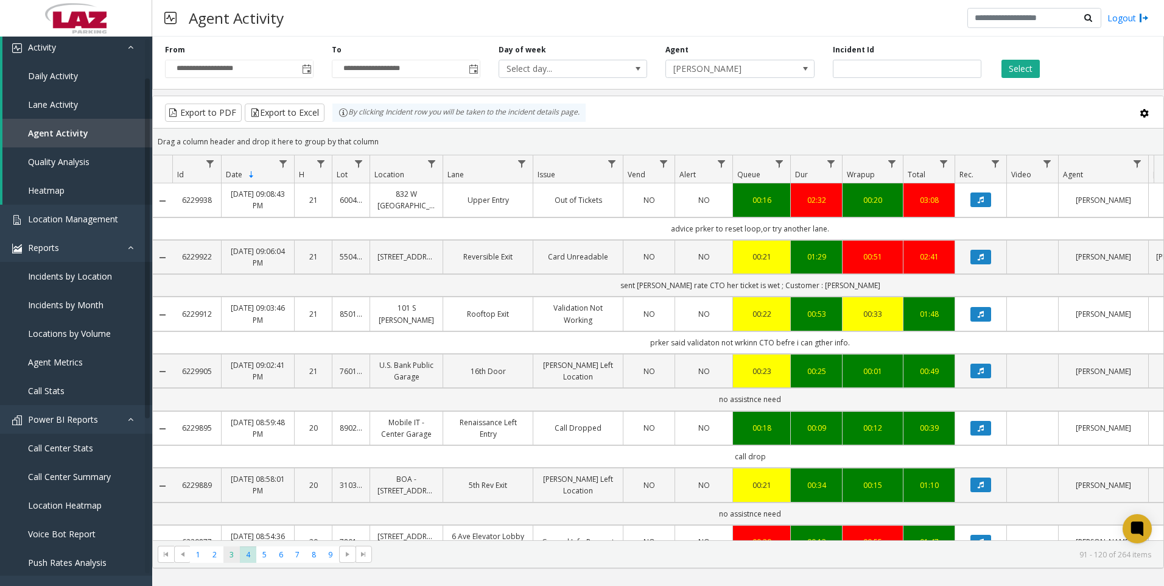
click at [238, 553] on span "3" at bounding box center [231, 554] width 16 height 16
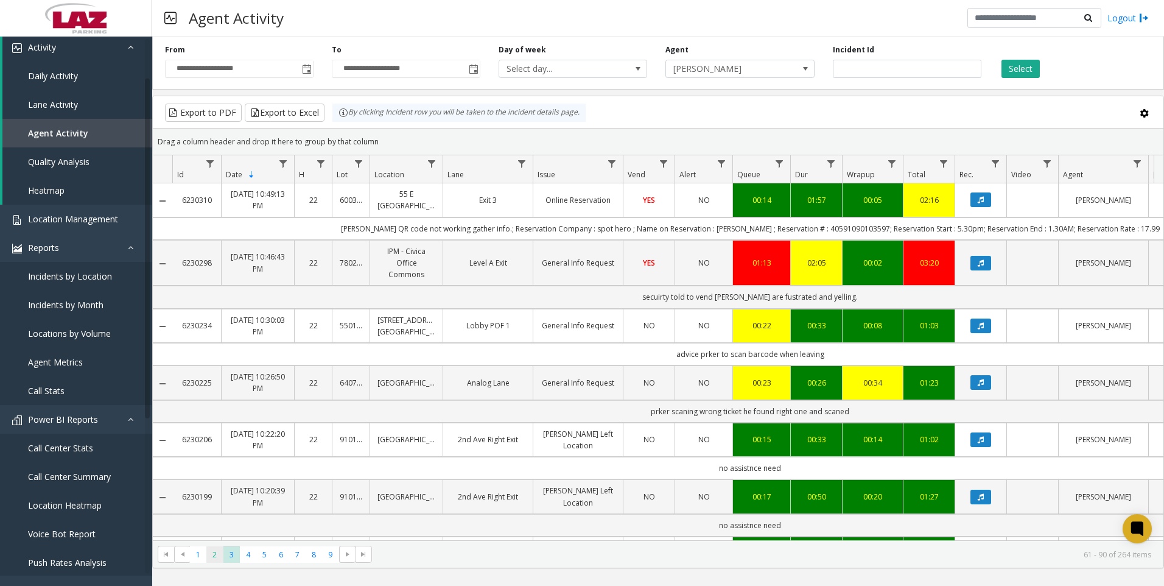
click at [209, 554] on span "2" at bounding box center [214, 554] width 16 height 16
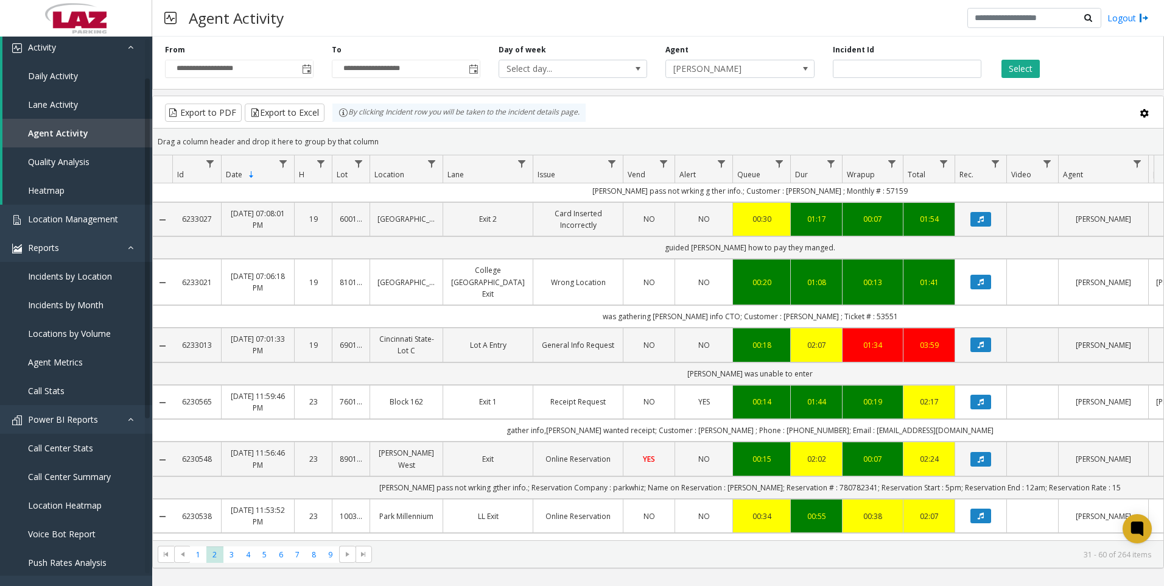
scroll to position [426, 0]
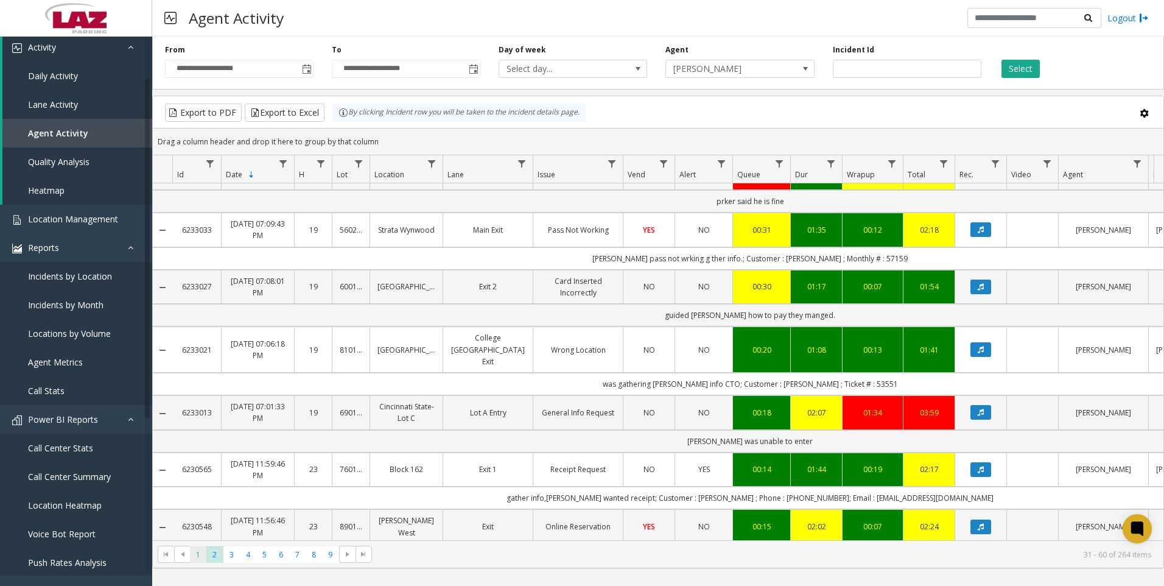
click at [194, 554] on span "1" at bounding box center [198, 554] width 16 height 16
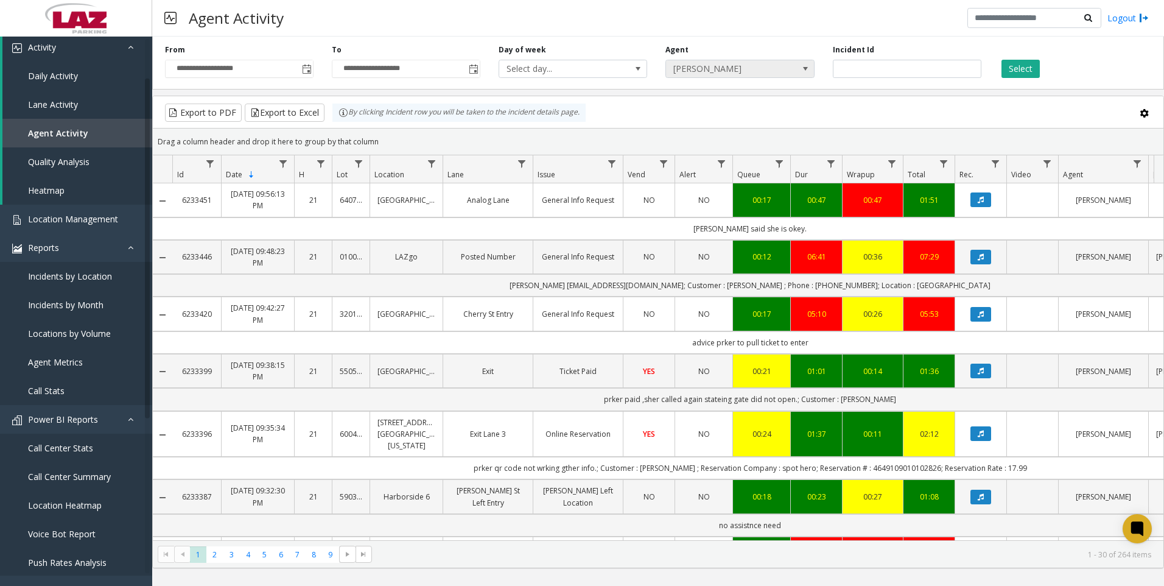
click at [802, 69] on span at bounding box center [806, 69] width 10 height 10
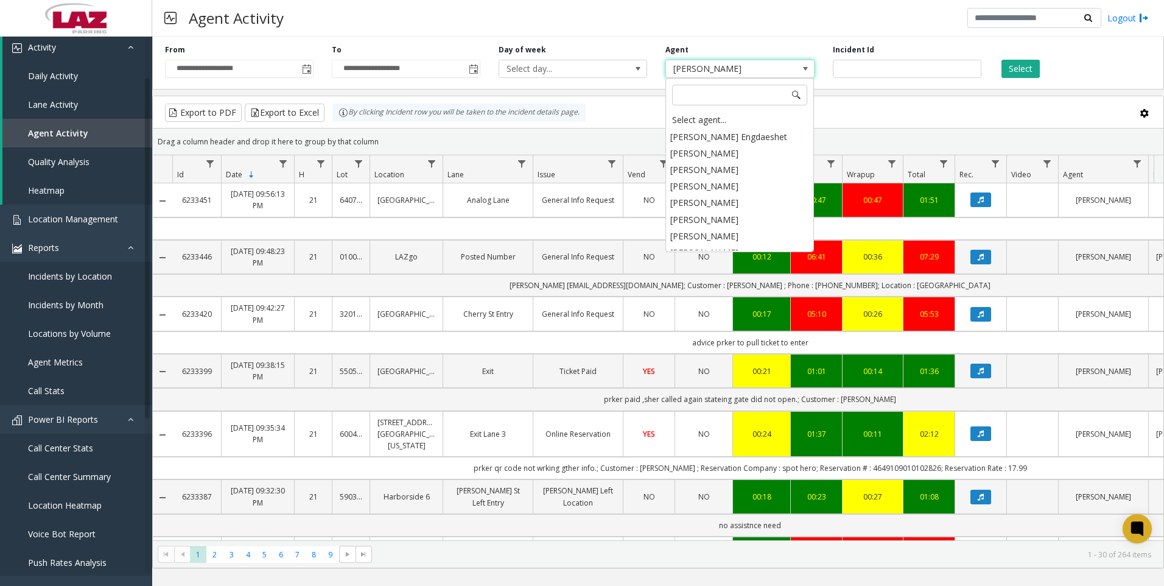
scroll to position [6386, 0]
click at [752, 278] on li "[PERSON_NAME]" at bounding box center [739, 286] width 145 height 16
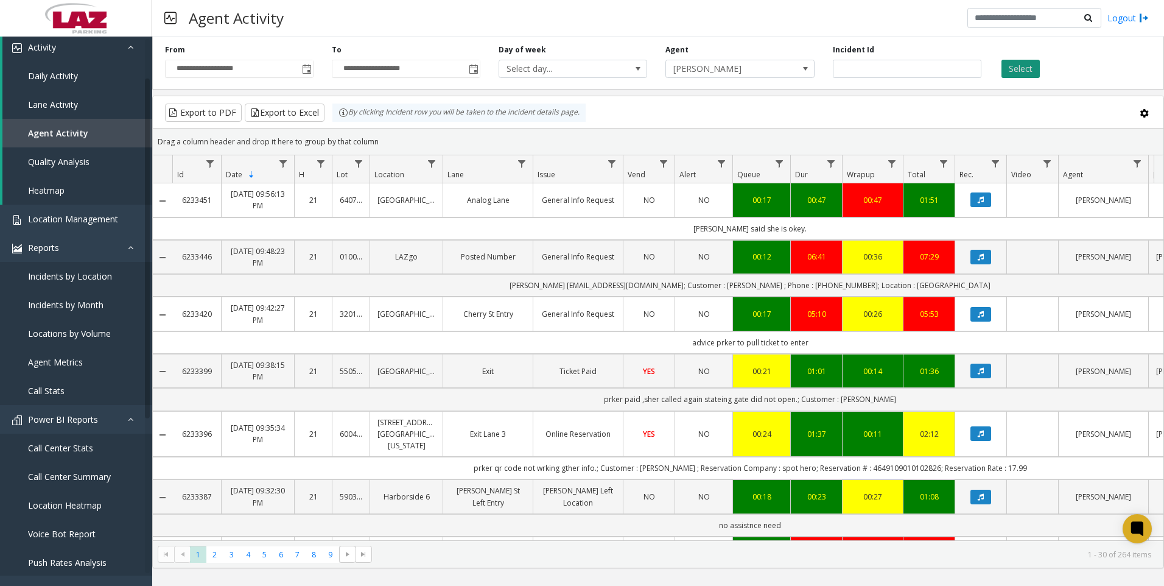
click at [1033, 66] on button "Select" at bounding box center [1021, 69] width 38 height 18
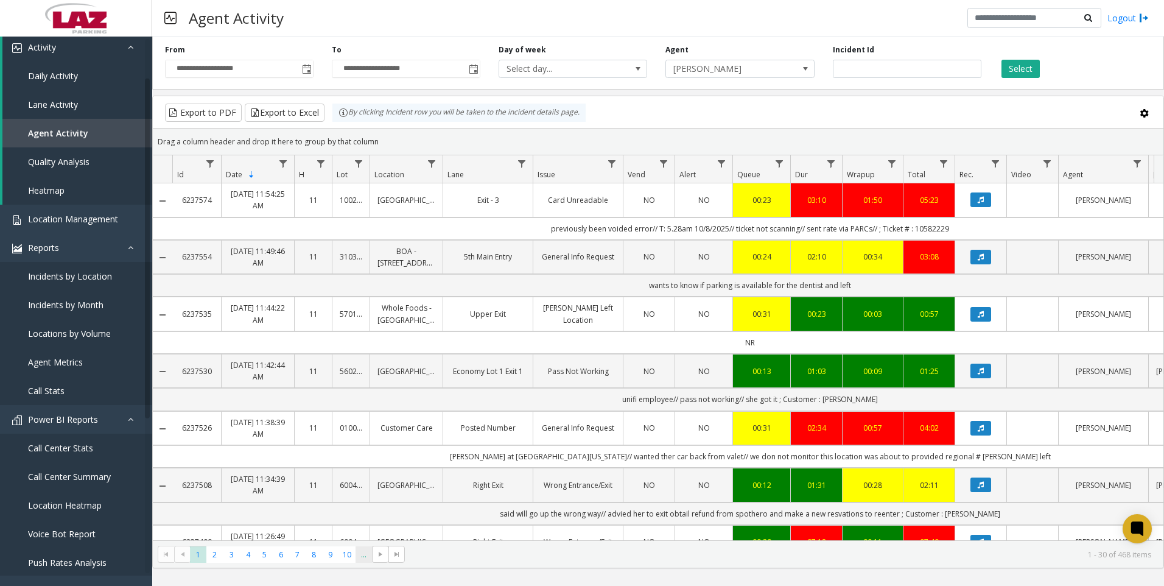
drag, startPoint x: 367, startPoint y: 562, endPoint x: 361, endPoint y: 559, distance: 6.3
click at [366, 563] on kendo-pager "* * * * * * * * * ** *** 1 2 3 4 5 6 7 8 9 10 ... 1 - 30 of 468 items" at bounding box center [658, 553] width 1011 height 27
click at [361, 559] on span "..." at bounding box center [364, 554] width 16 height 16
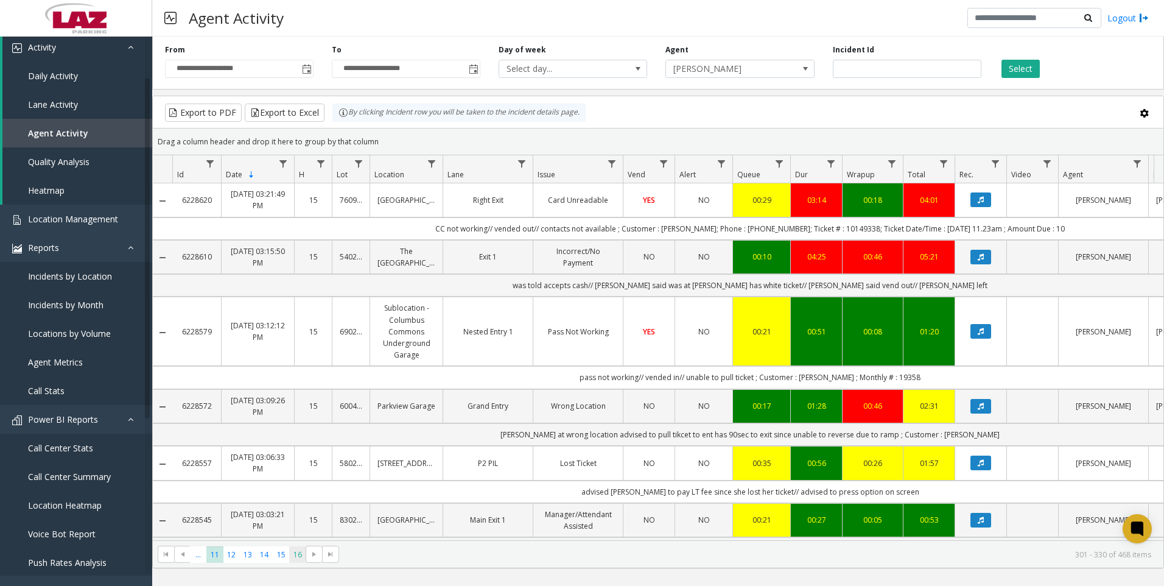
click at [304, 554] on span "16" at bounding box center [297, 554] width 16 height 16
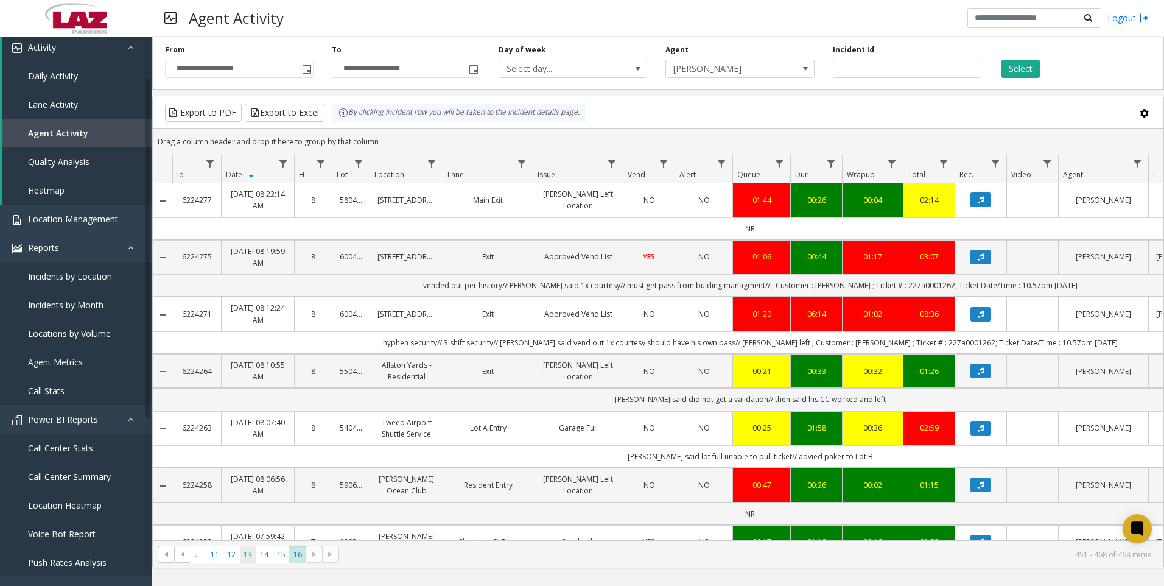
click at [244, 552] on span "13" at bounding box center [248, 554] width 16 height 16
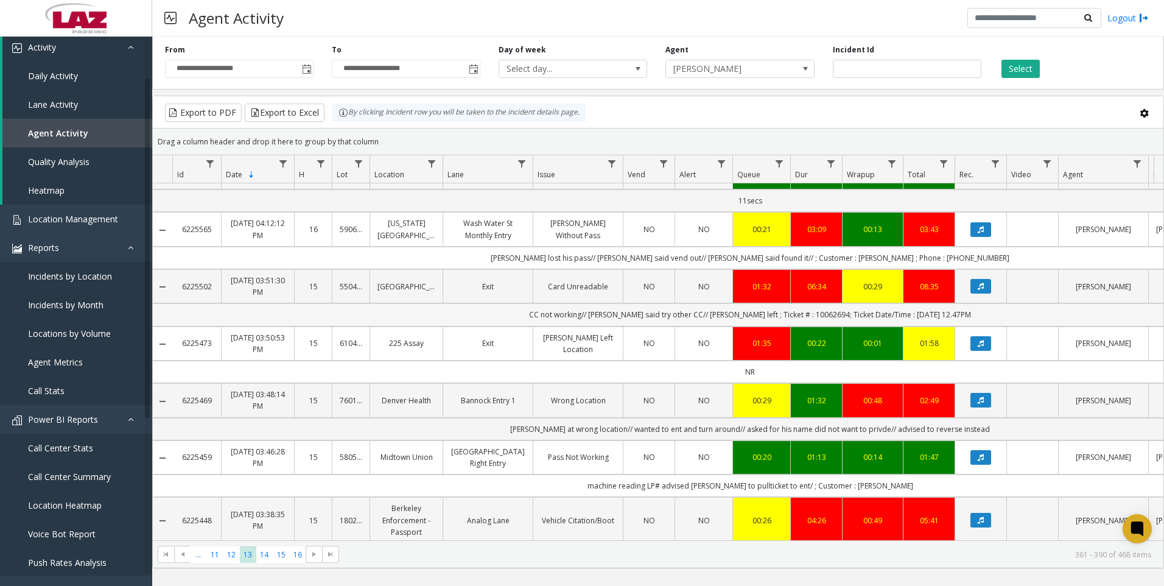
scroll to position [122, 0]
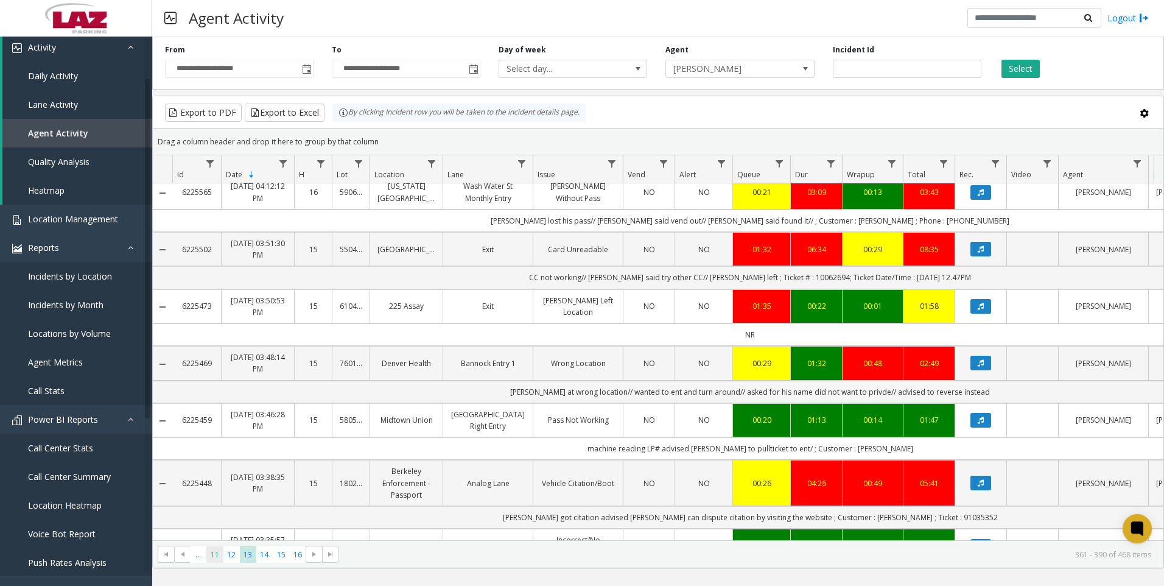
click at [219, 555] on span "11" at bounding box center [214, 554] width 16 height 16
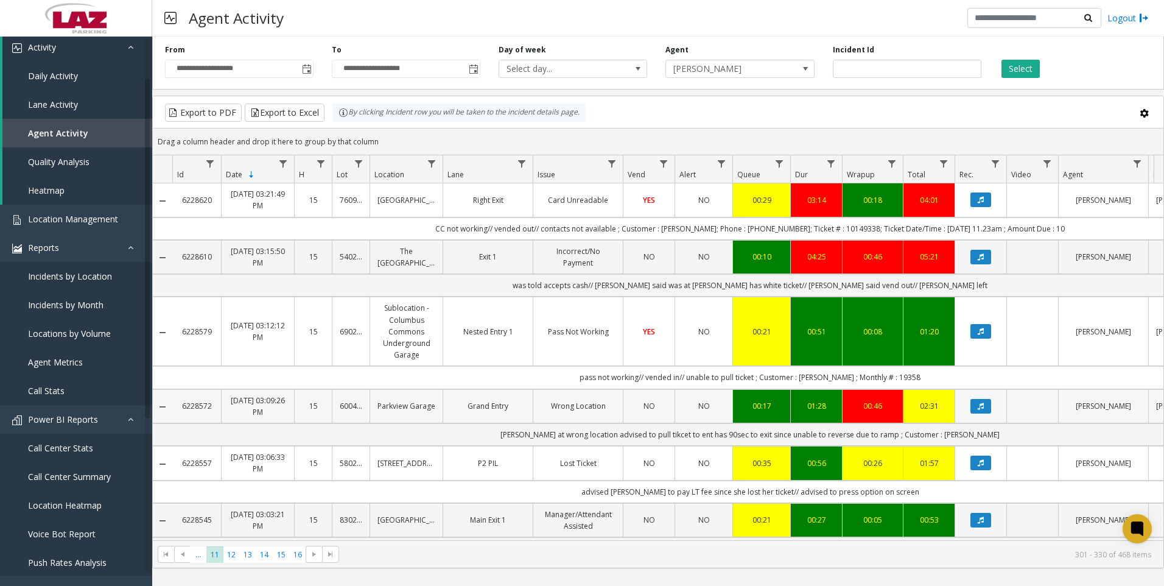
scroll to position [61, 0]
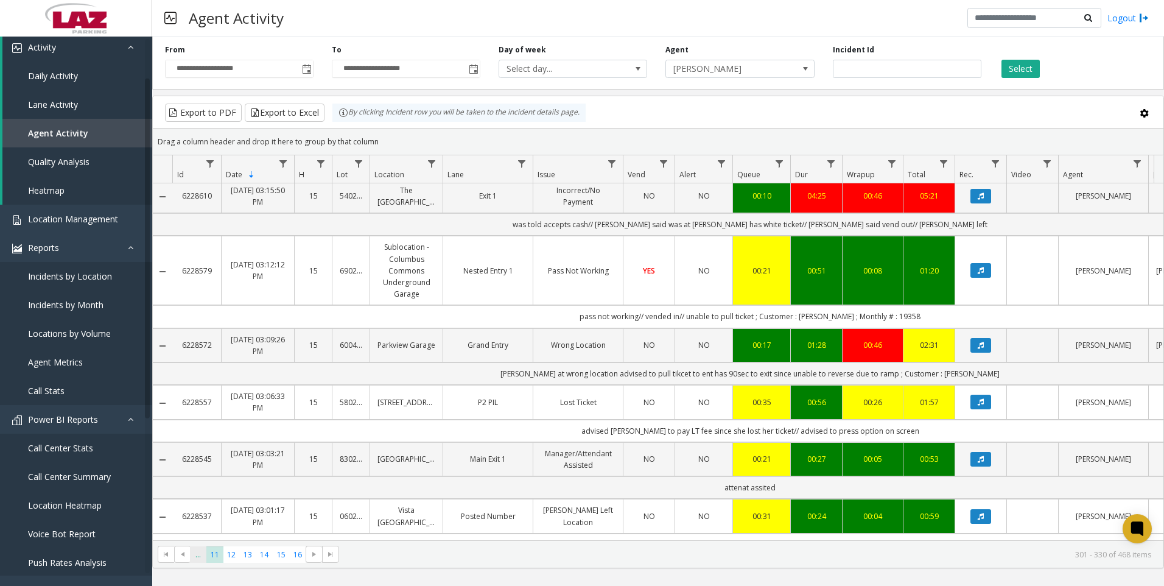
click at [198, 560] on span "..." at bounding box center [198, 554] width 16 height 16
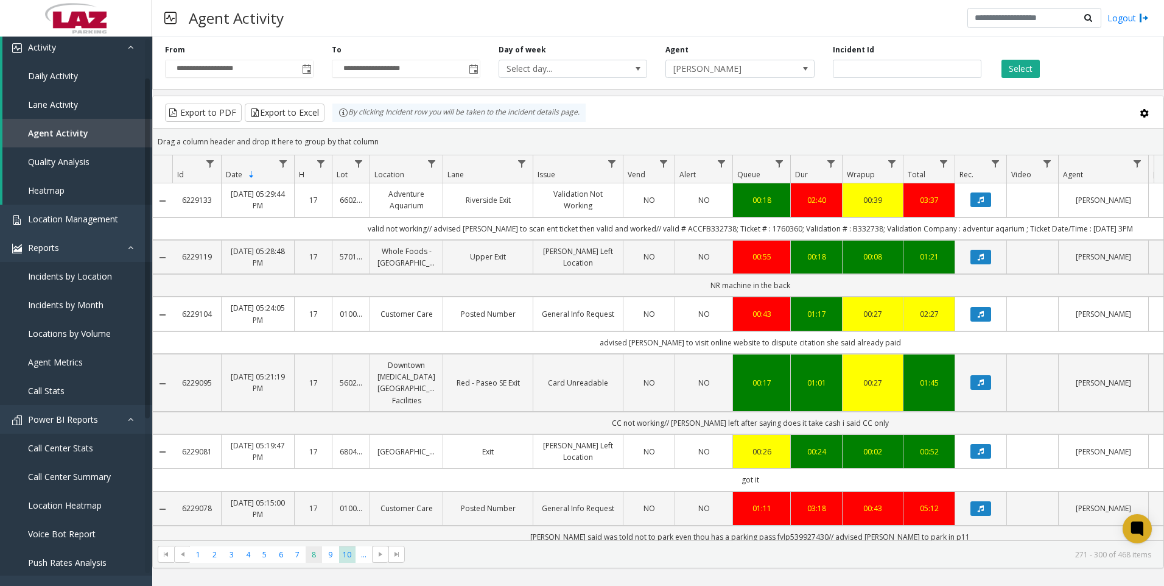
click at [310, 555] on span "8" at bounding box center [314, 554] width 16 height 16
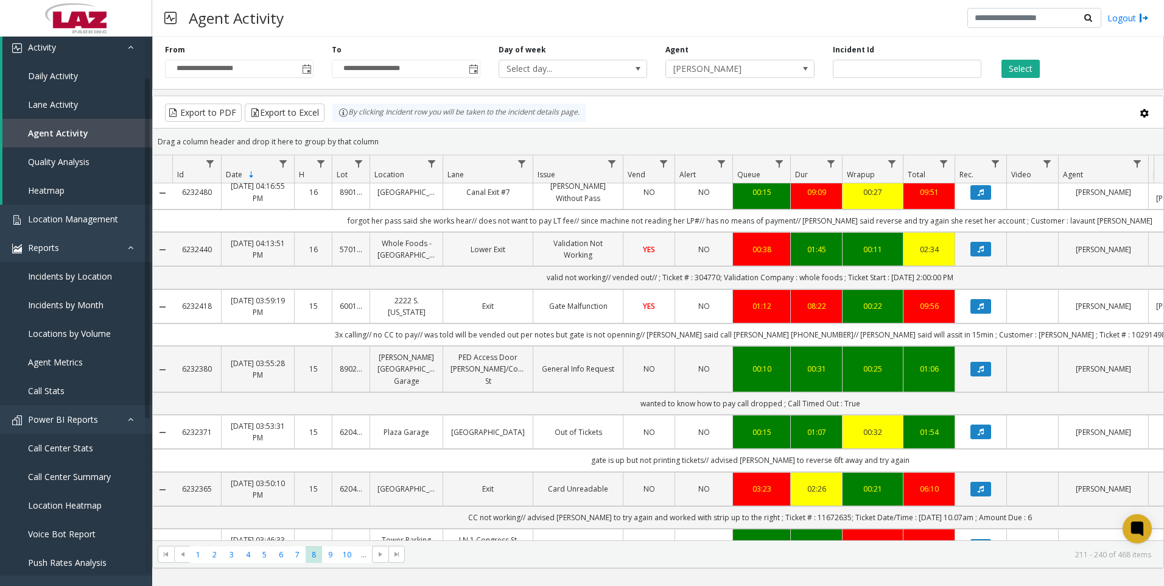
scroll to position [244, 0]
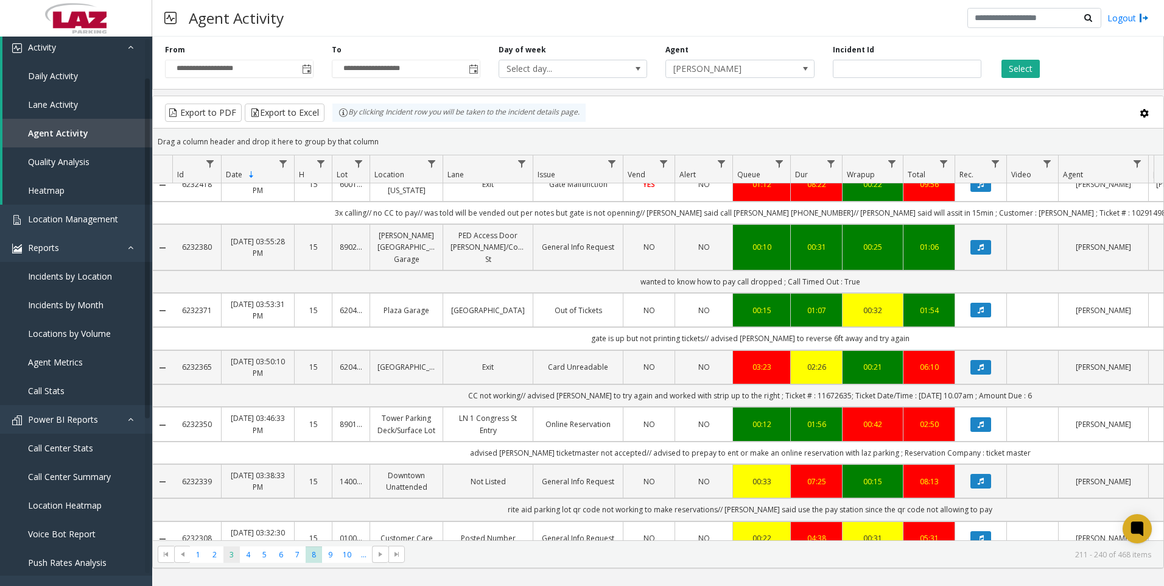
click at [233, 559] on span "3" at bounding box center [231, 554] width 16 height 16
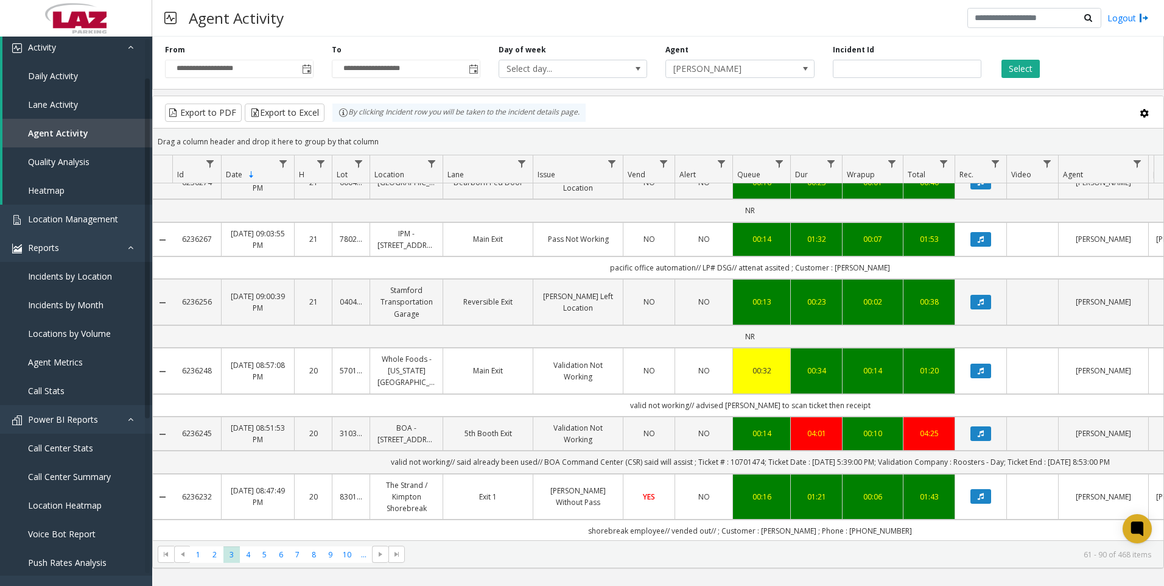
scroll to position [183, 0]
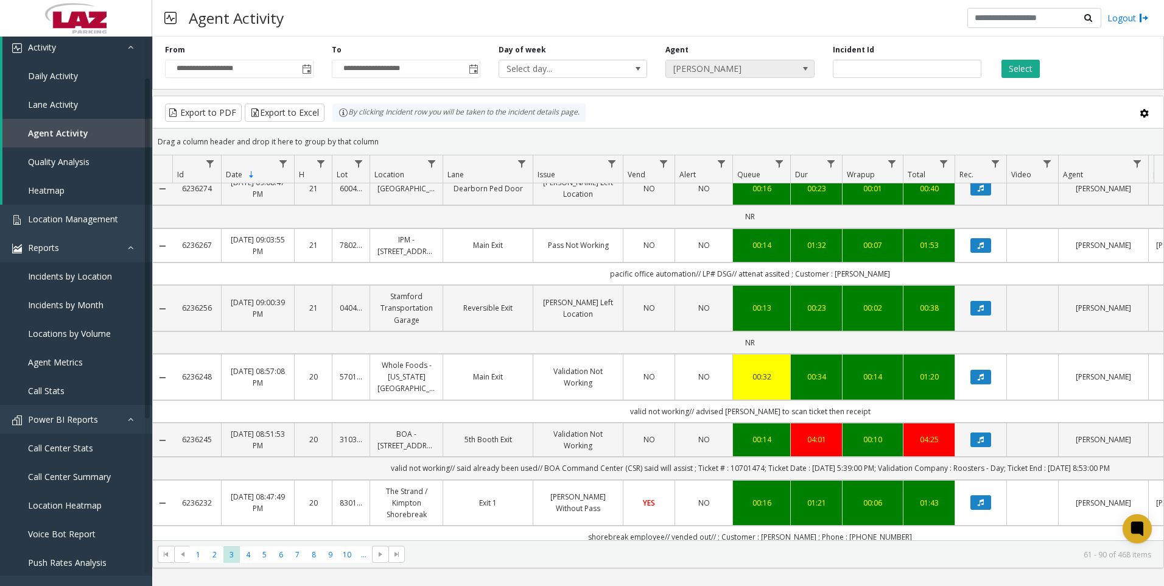
click at [715, 72] on span "[PERSON_NAME]" at bounding box center [725, 68] width 118 height 17
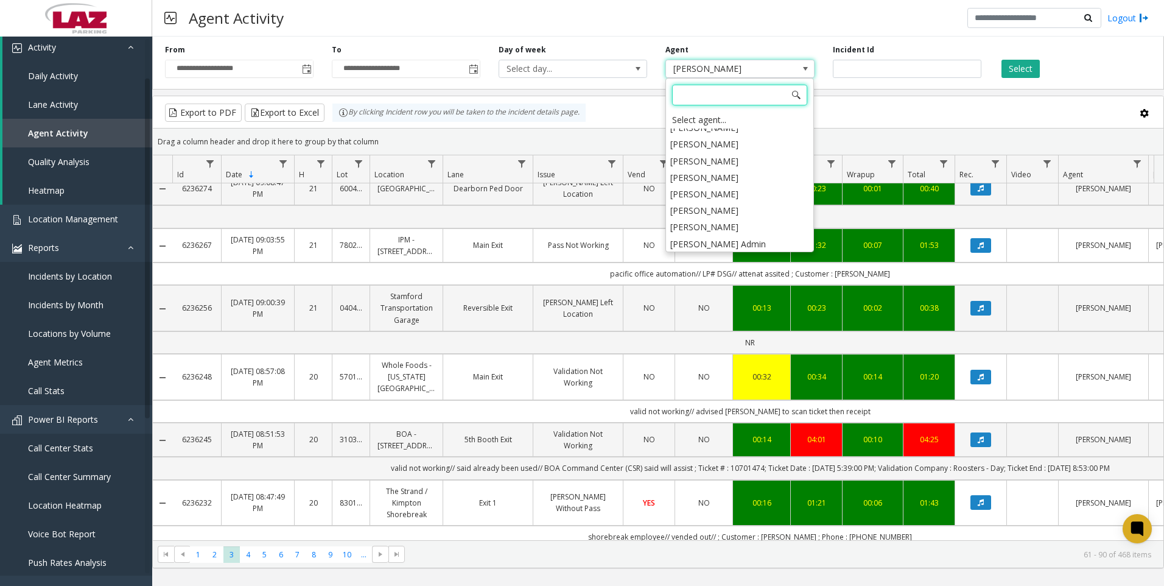
scroll to position [6308, 0]
click at [741, 240] on li "[PERSON_NAME]" at bounding box center [739, 248] width 145 height 16
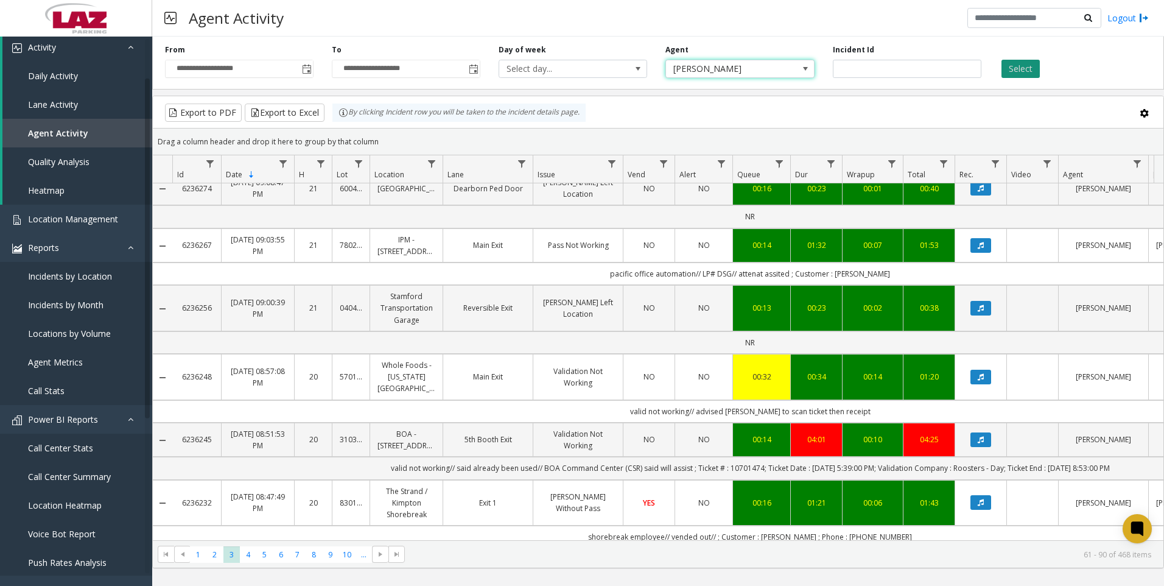
click at [1009, 72] on button "Select" at bounding box center [1021, 69] width 38 height 18
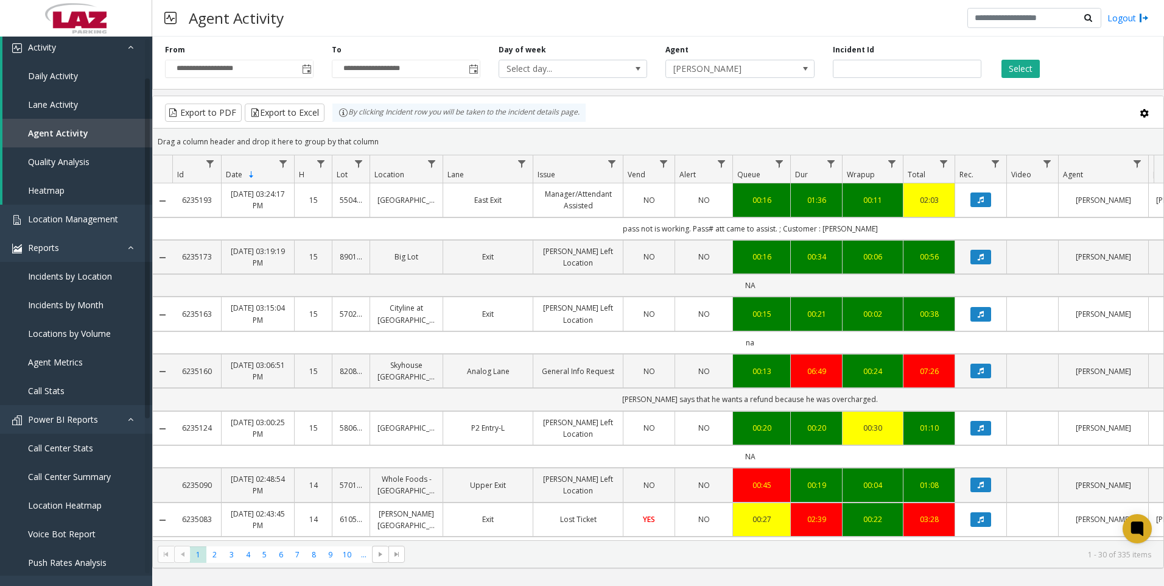
click at [363, 563] on kendo-pager "* * * * * * * * * ** *** 1 2 3 4 5 6 7 8 9 10 ... 1 - 30 of 335 items" at bounding box center [658, 553] width 1011 height 27
click at [364, 557] on span "..." at bounding box center [364, 554] width 16 height 16
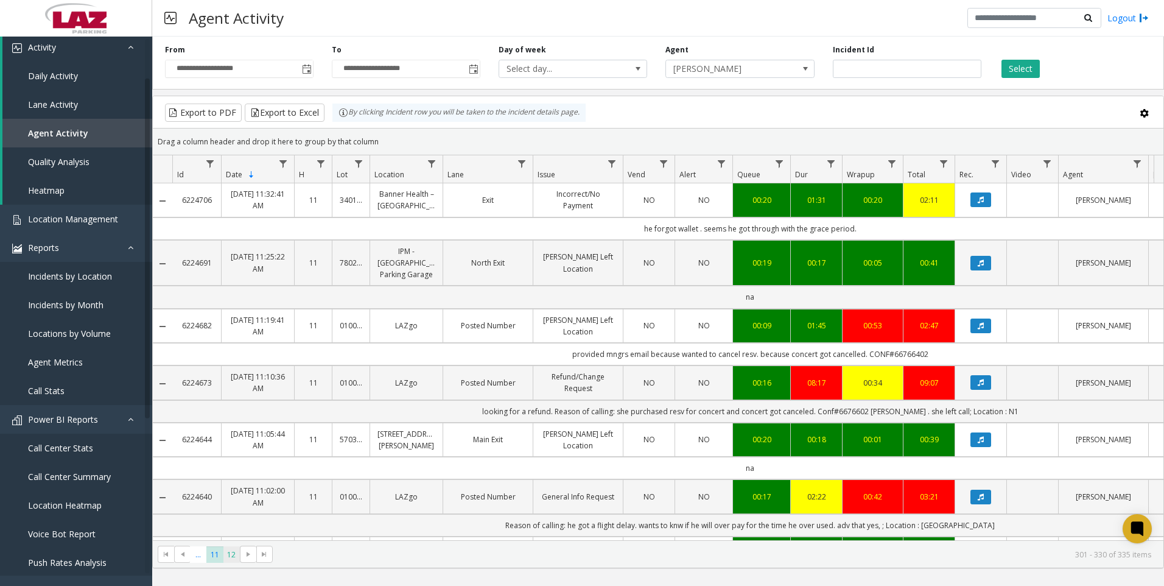
click at [236, 556] on span "12" at bounding box center [231, 554] width 16 height 16
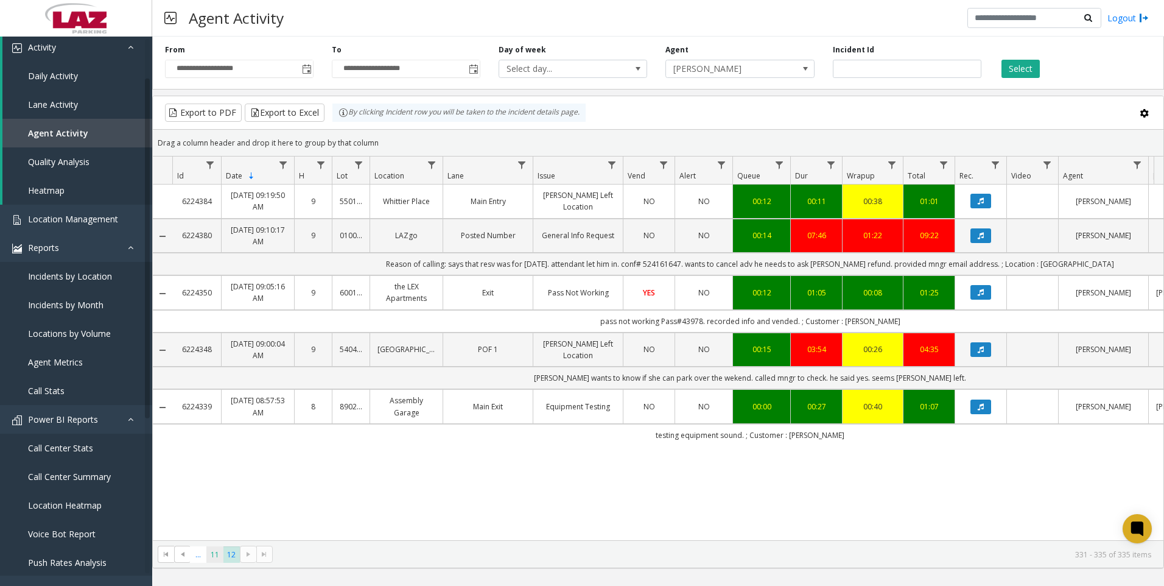
click at [211, 549] on span "11" at bounding box center [214, 554] width 16 height 16
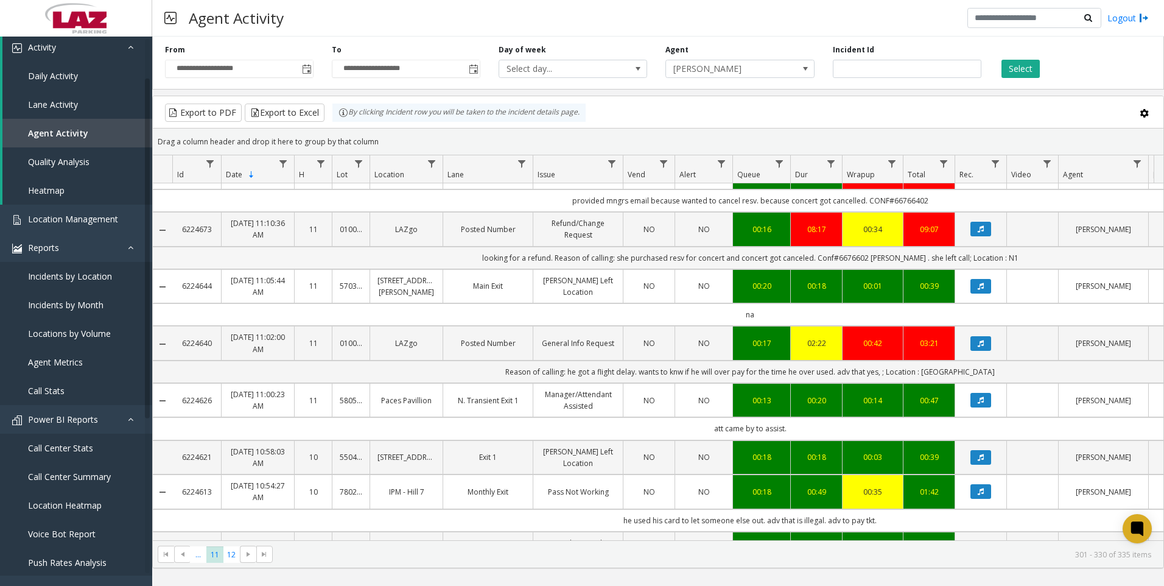
scroll to position [183, 0]
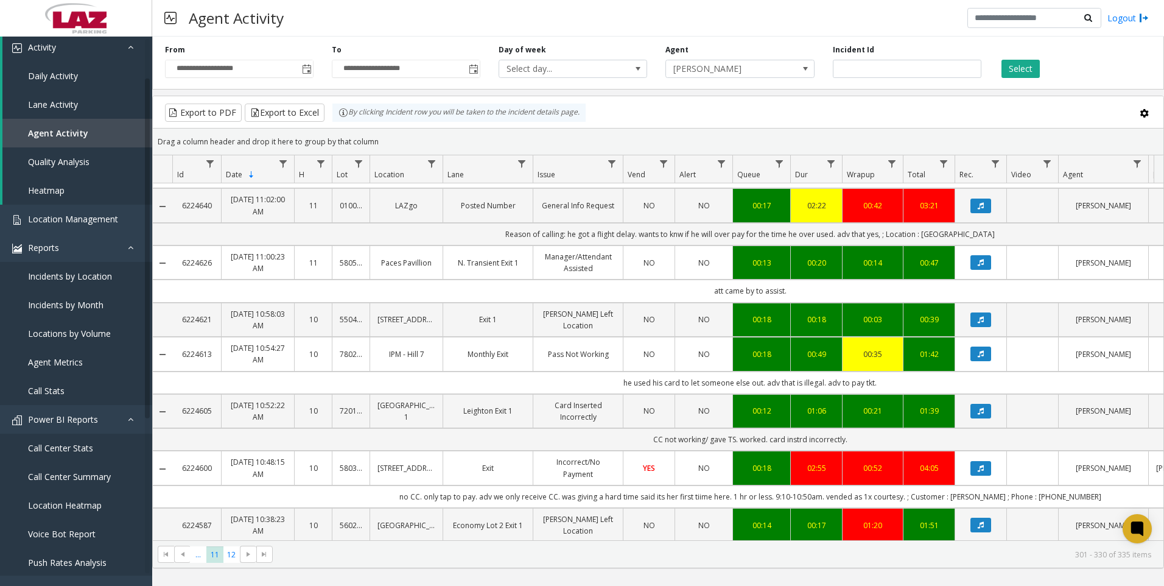
scroll to position [304, 0]
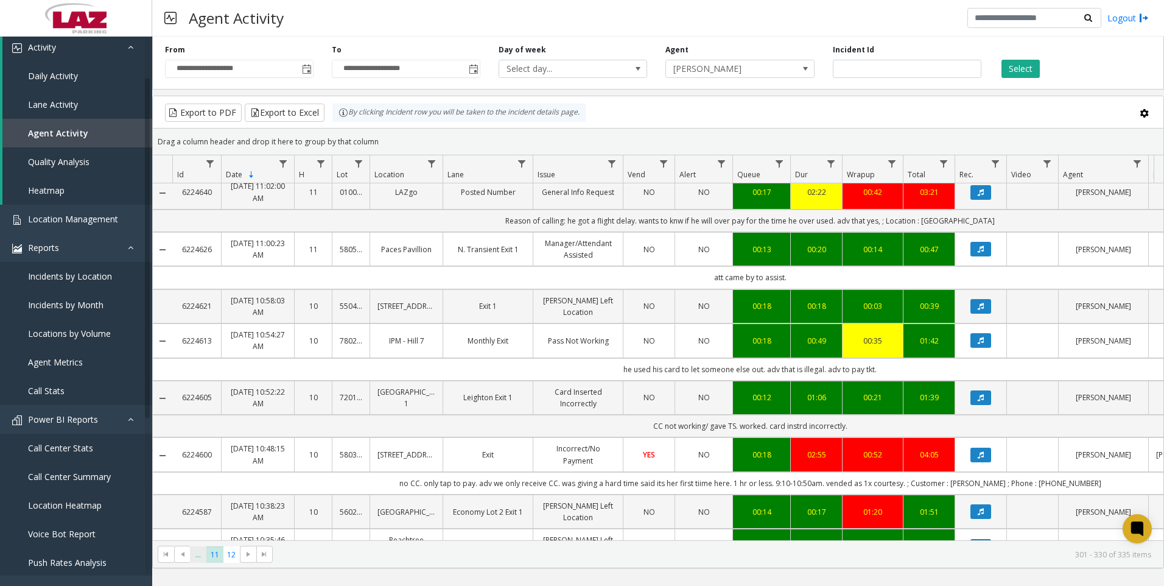
click at [200, 548] on span "..." at bounding box center [198, 554] width 16 height 16
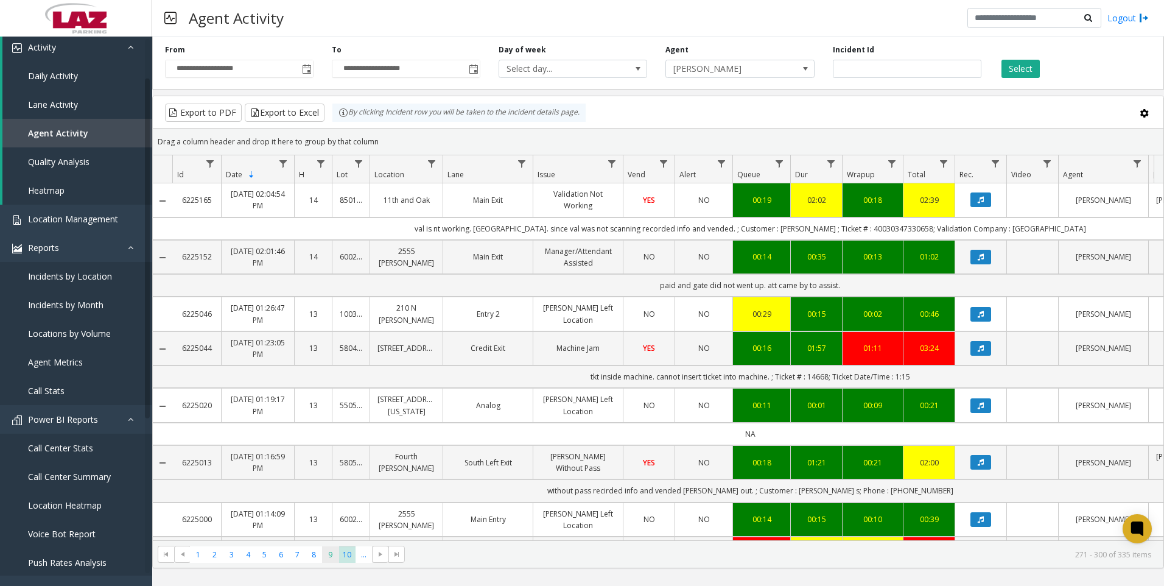
click at [323, 553] on span "9" at bounding box center [330, 554] width 16 height 16
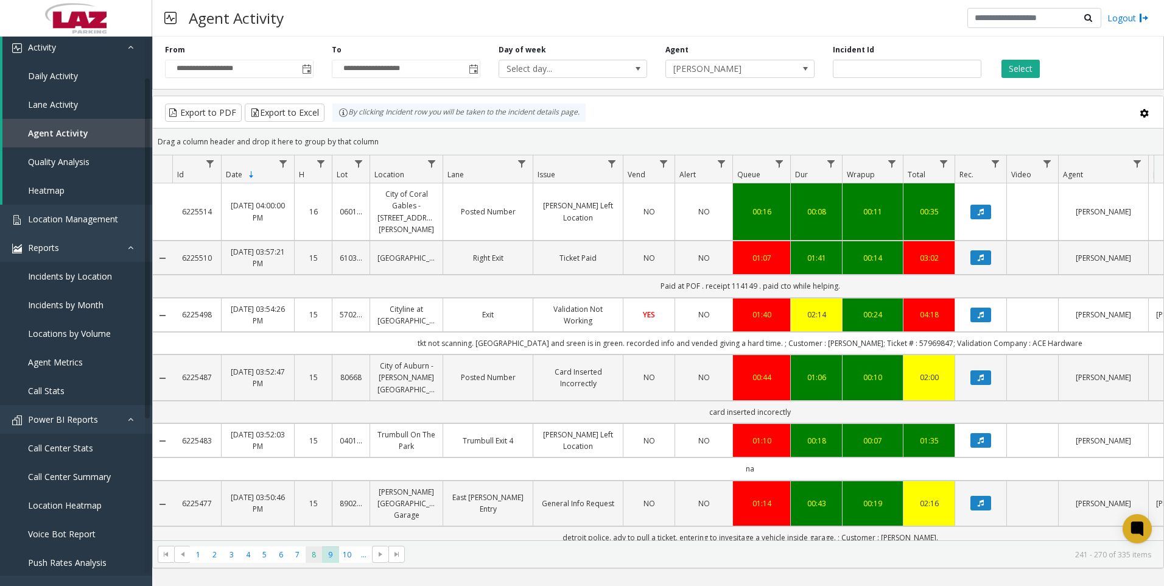
click at [317, 553] on span "8" at bounding box center [314, 554] width 16 height 16
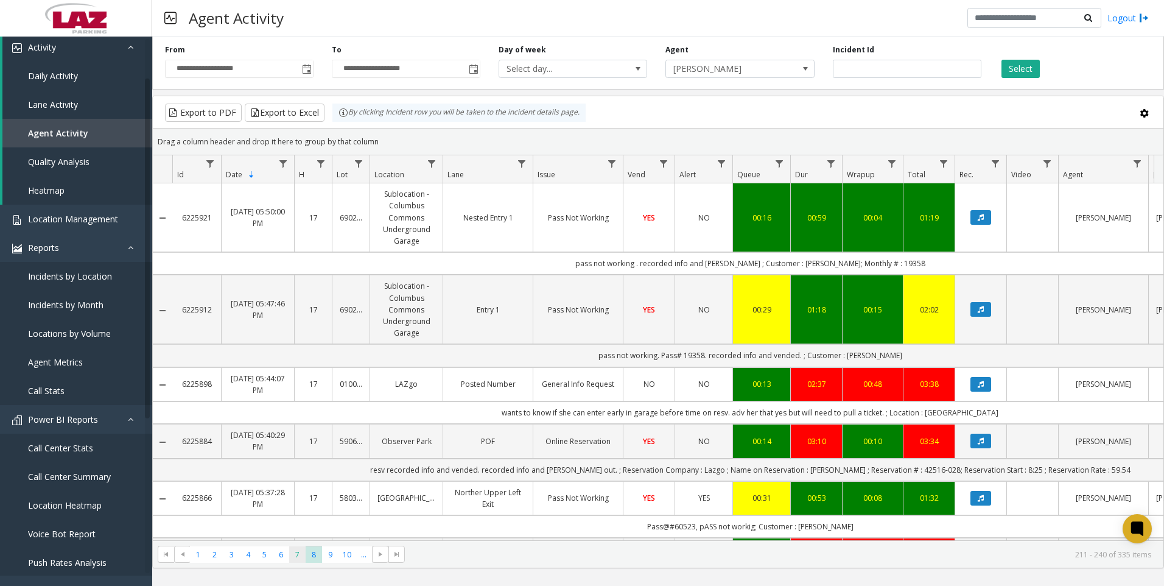
click at [301, 553] on span "7" at bounding box center [297, 554] width 16 height 16
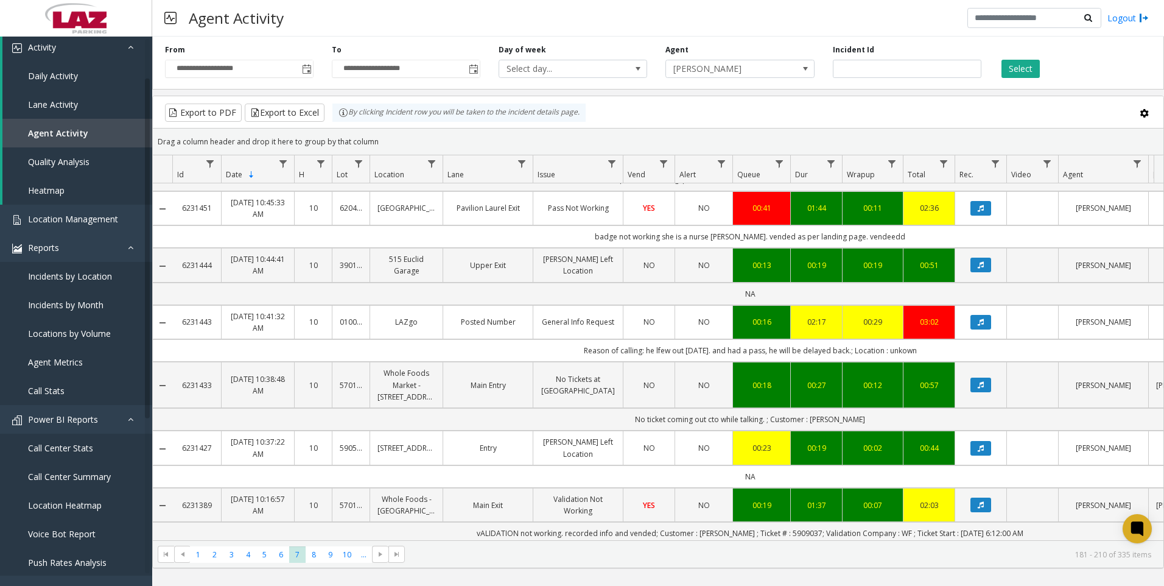
scroll to position [244, 0]
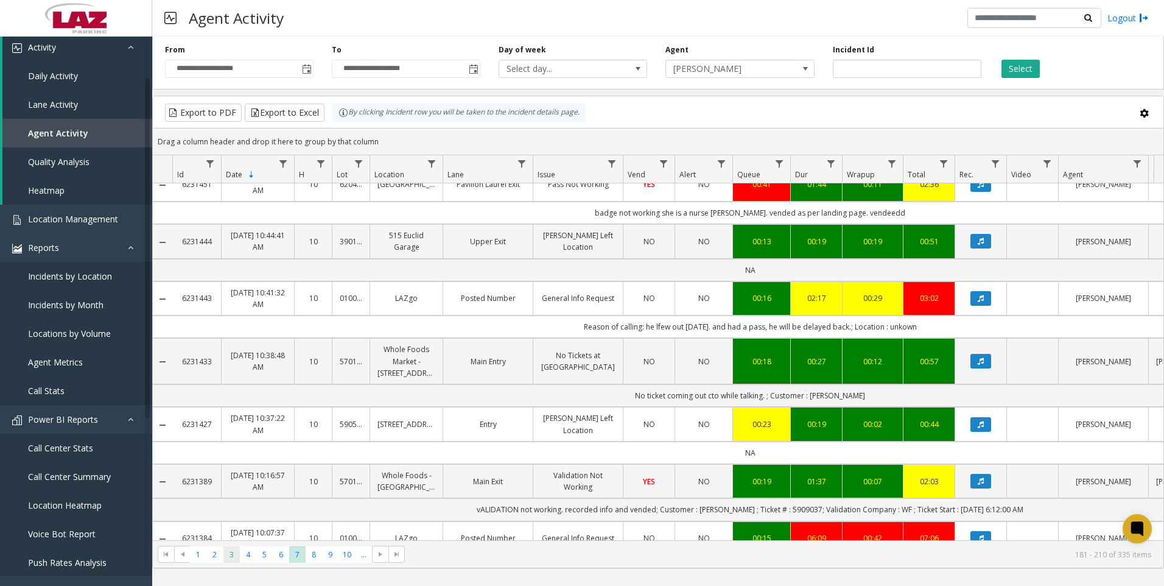
click at [236, 556] on span "3" at bounding box center [231, 554] width 16 height 16
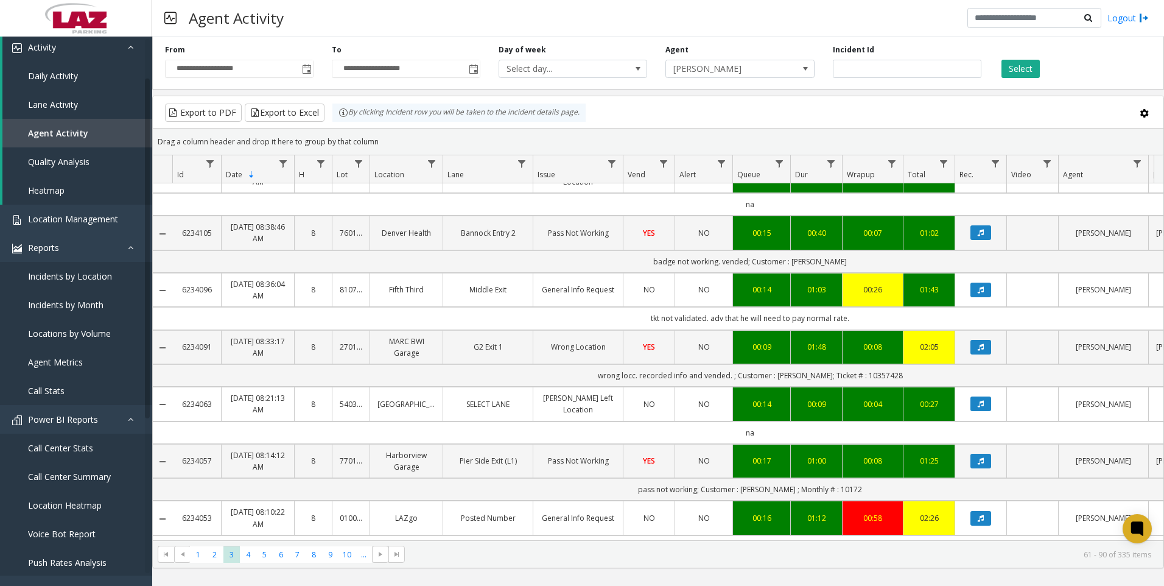
scroll to position [365, 0]
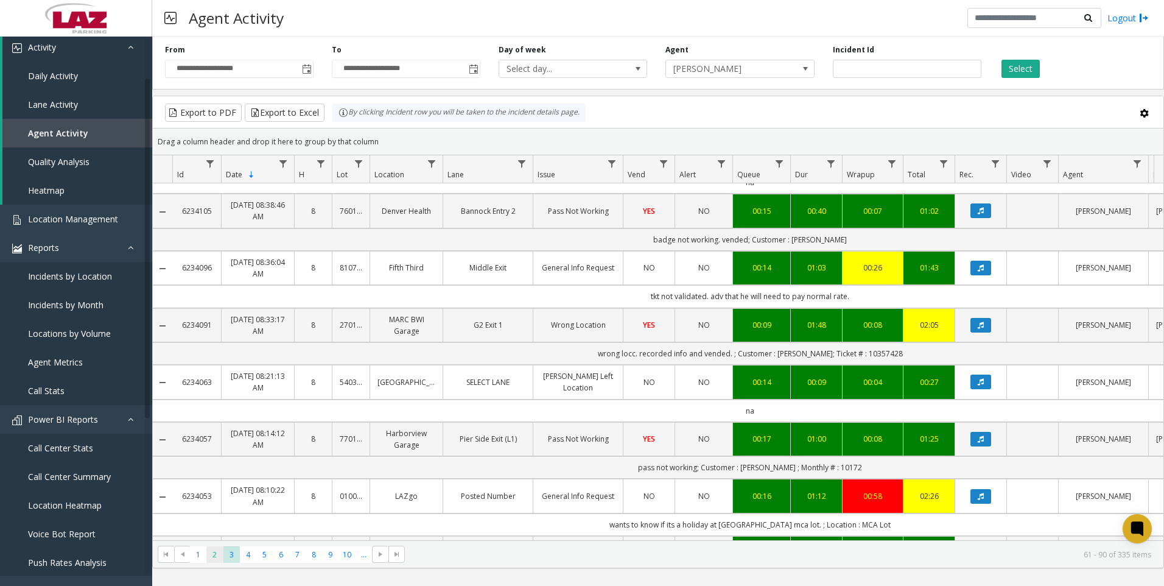
click at [213, 555] on span "2" at bounding box center [214, 554] width 16 height 16
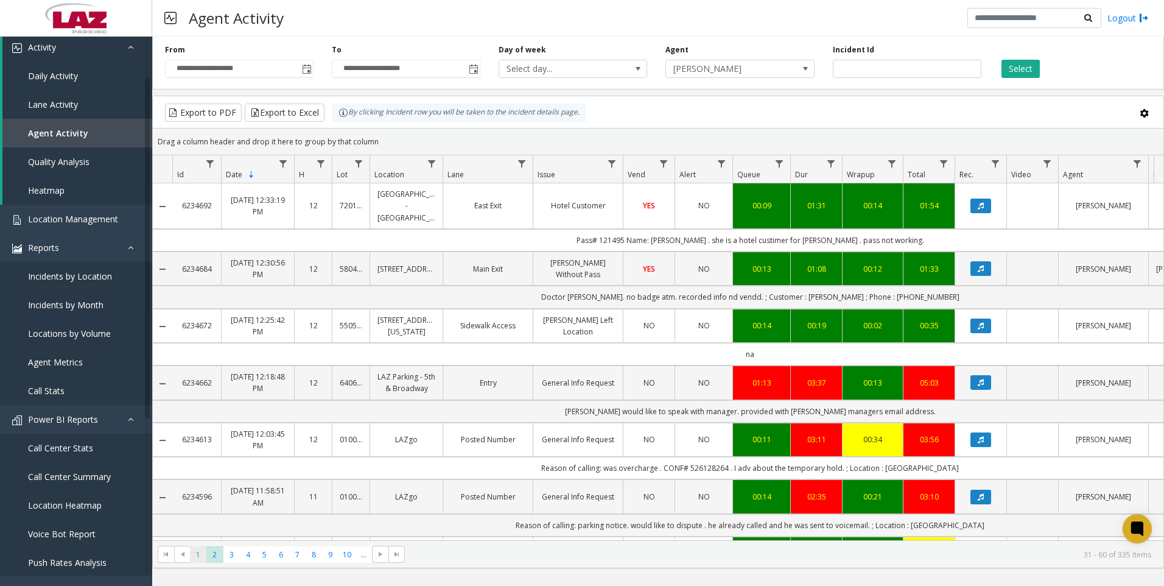
click at [200, 553] on span "1" at bounding box center [198, 554] width 16 height 16
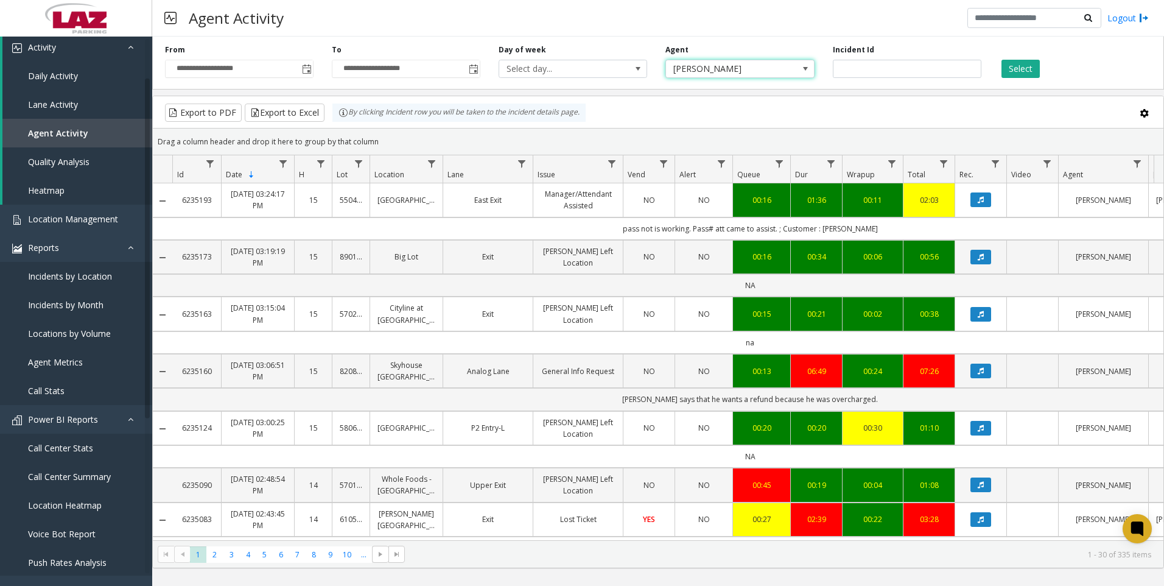
click at [737, 72] on span "[PERSON_NAME]" at bounding box center [725, 68] width 118 height 17
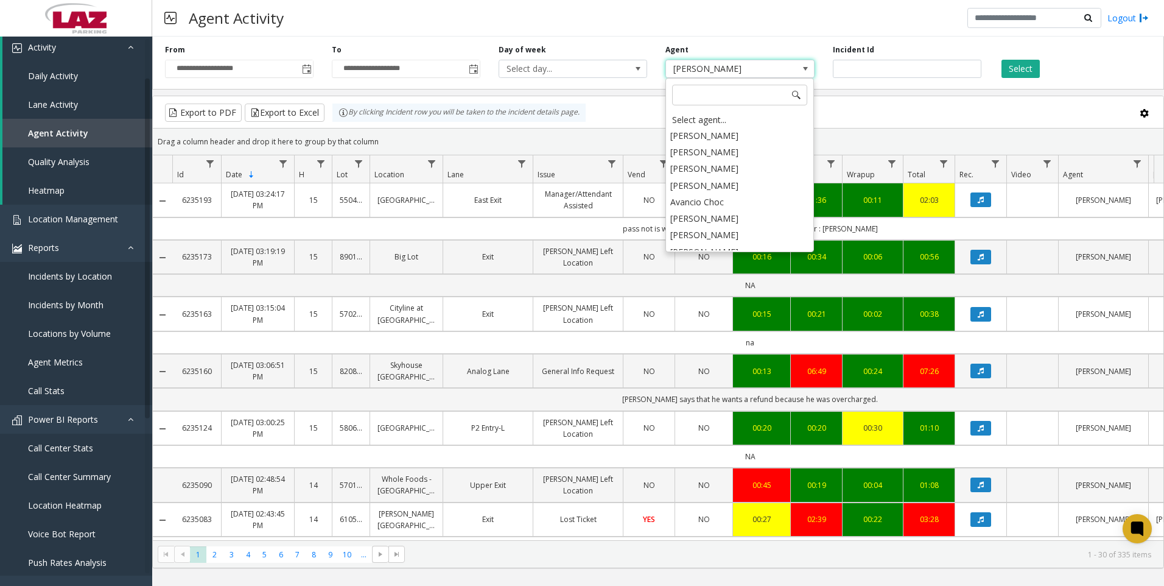
scroll to position [6750, 0]
click at [721, 278] on li "[PERSON_NAME]" at bounding box center [739, 286] width 145 height 16
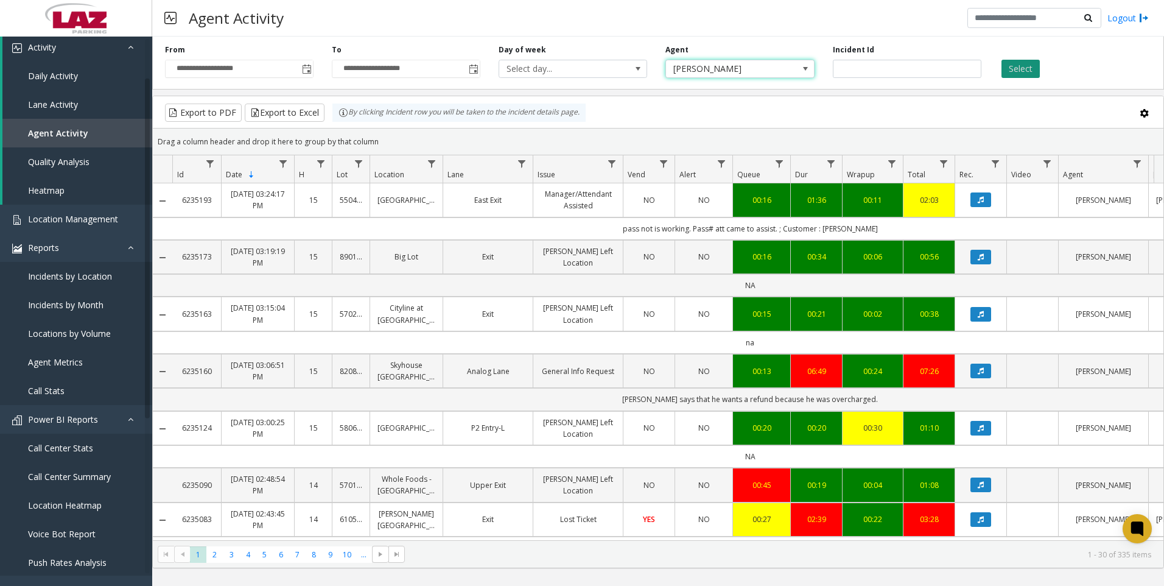
click at [1014, 73] on button "Select" at bounding box center [1021, 69] width 38 height 18
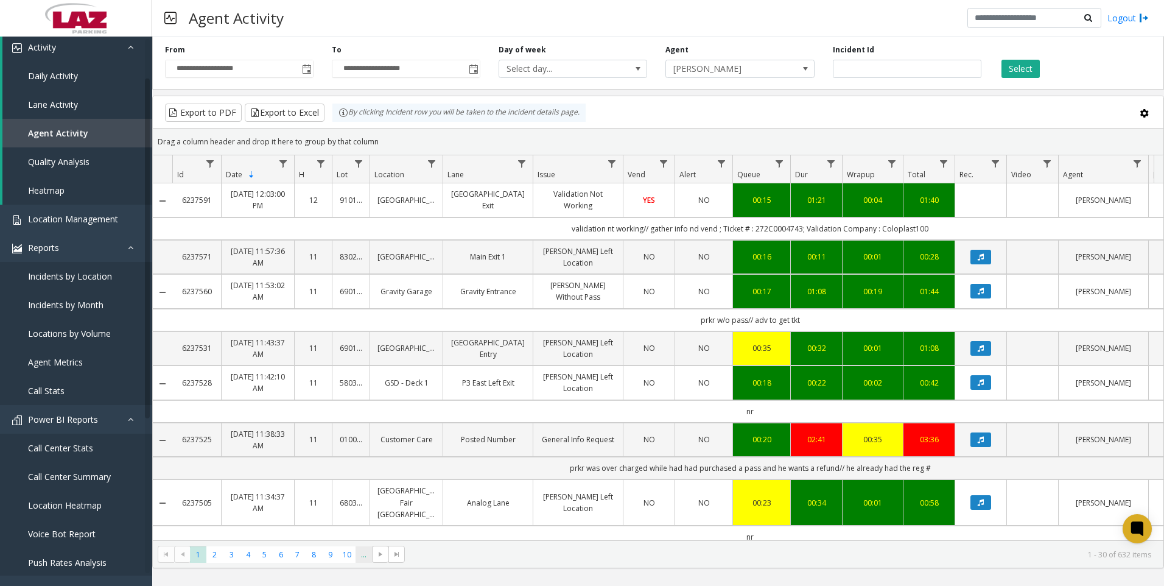
click at [361, 547] on span "..." at bounding box center [364, 554] width 16 height 16
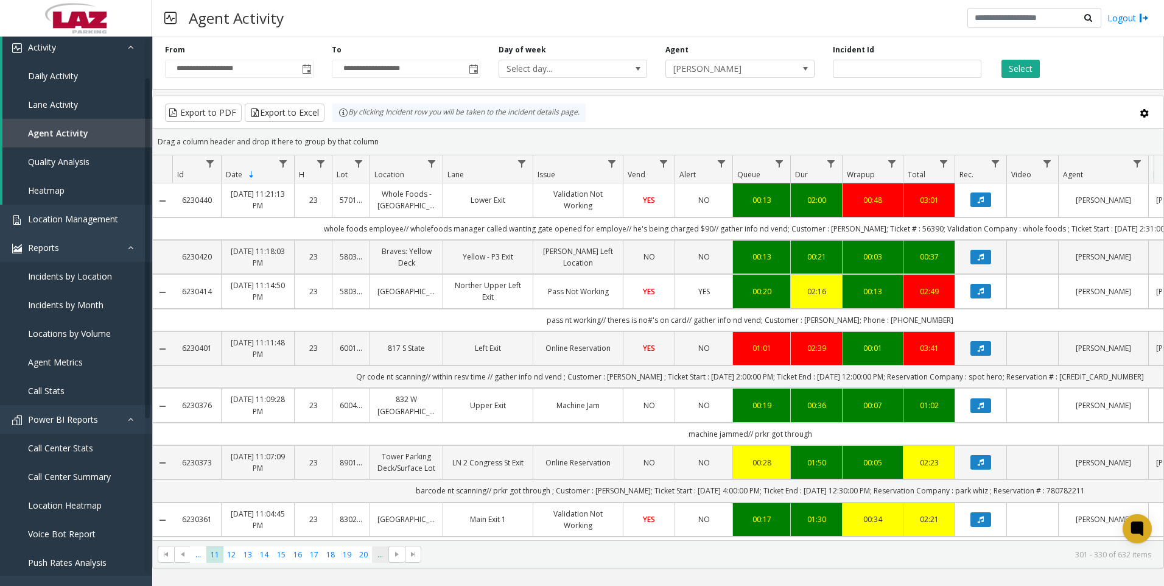
click at [379, 560] on span "..." at bounding box center [380, 554] width 16 height 16
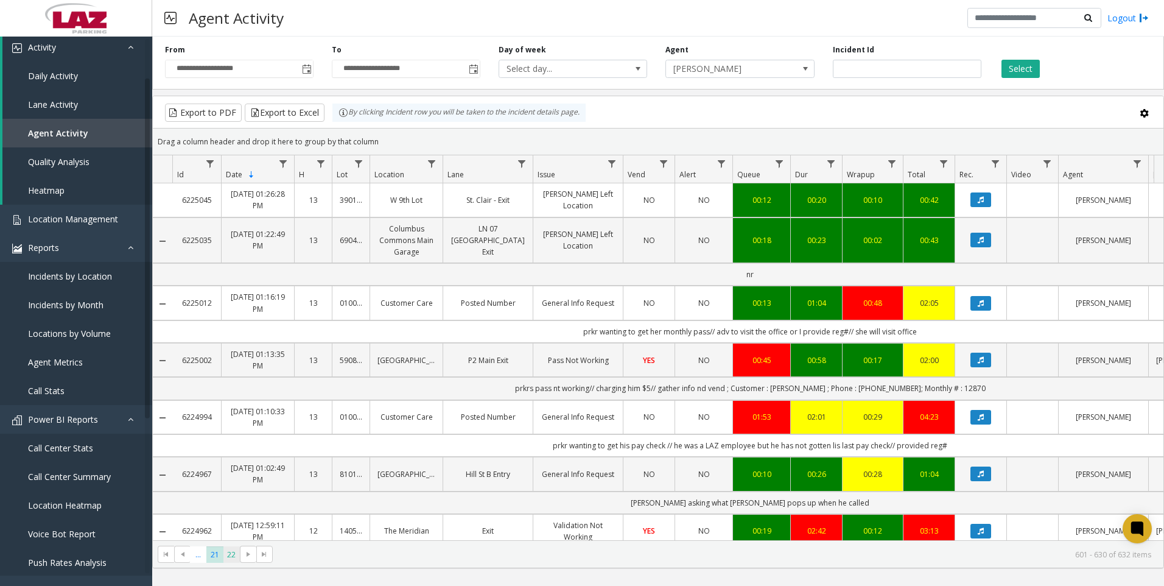
click at [226, 555] on span "22" at bounding box center [231, 554] width 16 height 16
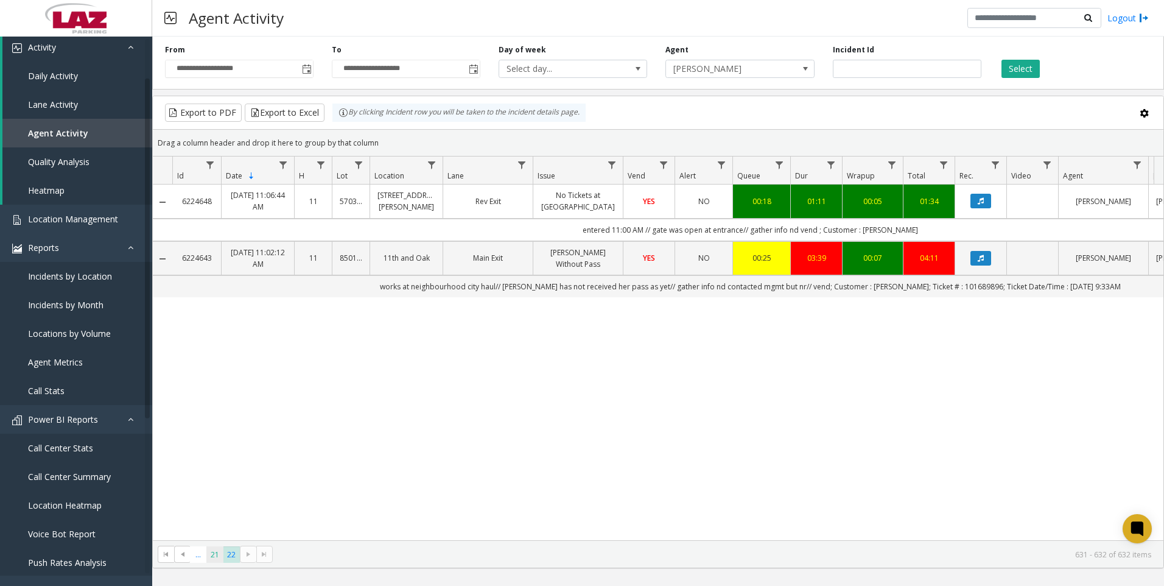
click at [217, 549] on span "21" at bounding box center [214, 554] width 16 height 16
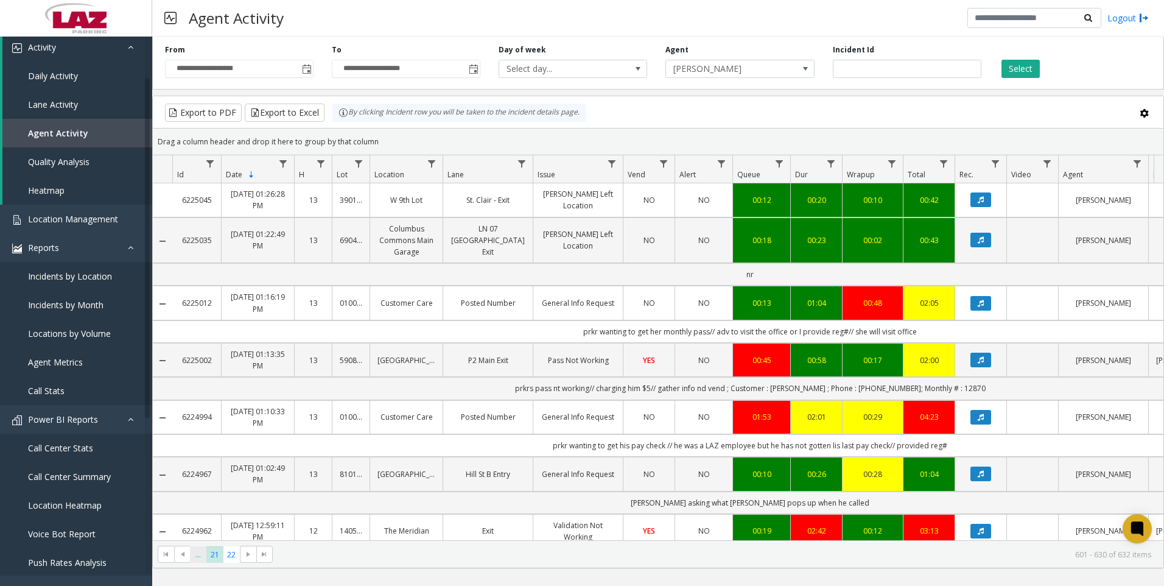
click at [194, 560] on span "..." at bounding box center [198, 554] width 16 height 16
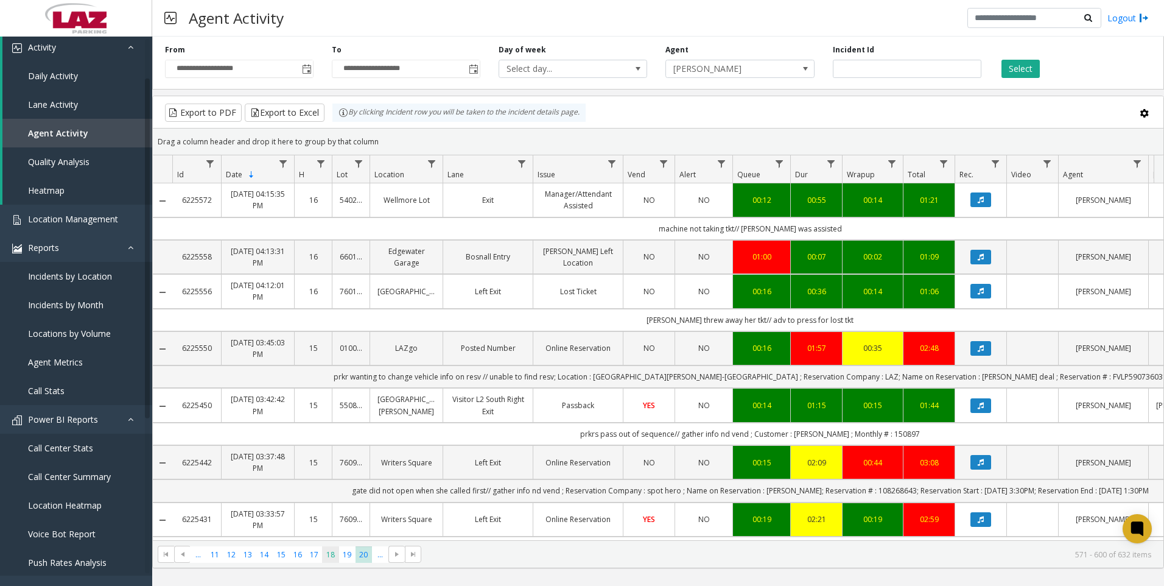
click at [324, 555] on span "18" at bounding box center [330, 554] width 16 height 16
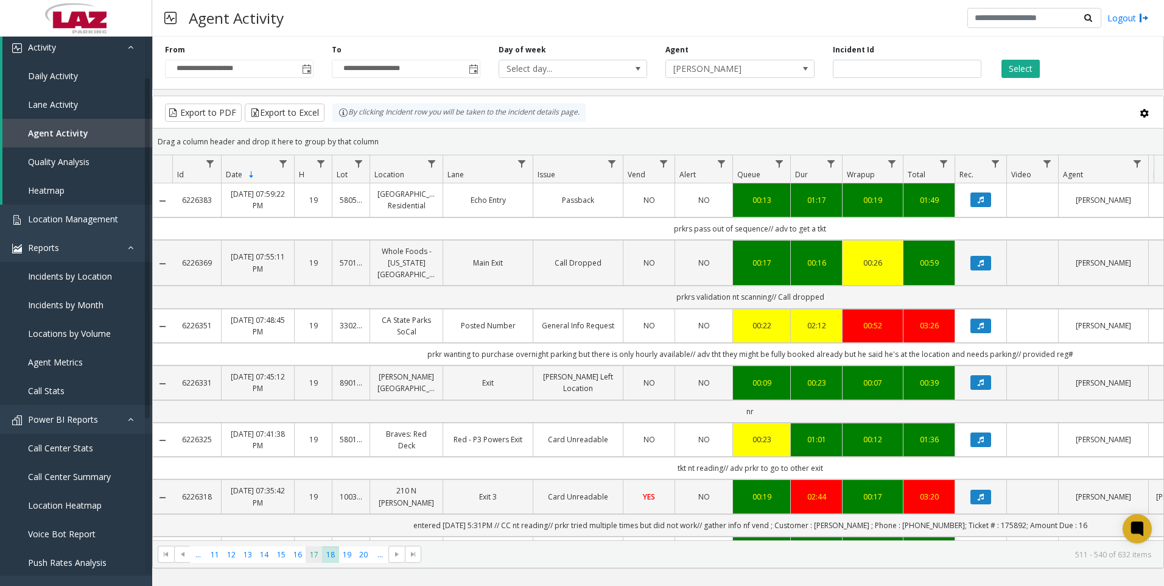
click at [312, 558] on span "17" at bounding box center [314, 554] width 16 height 16
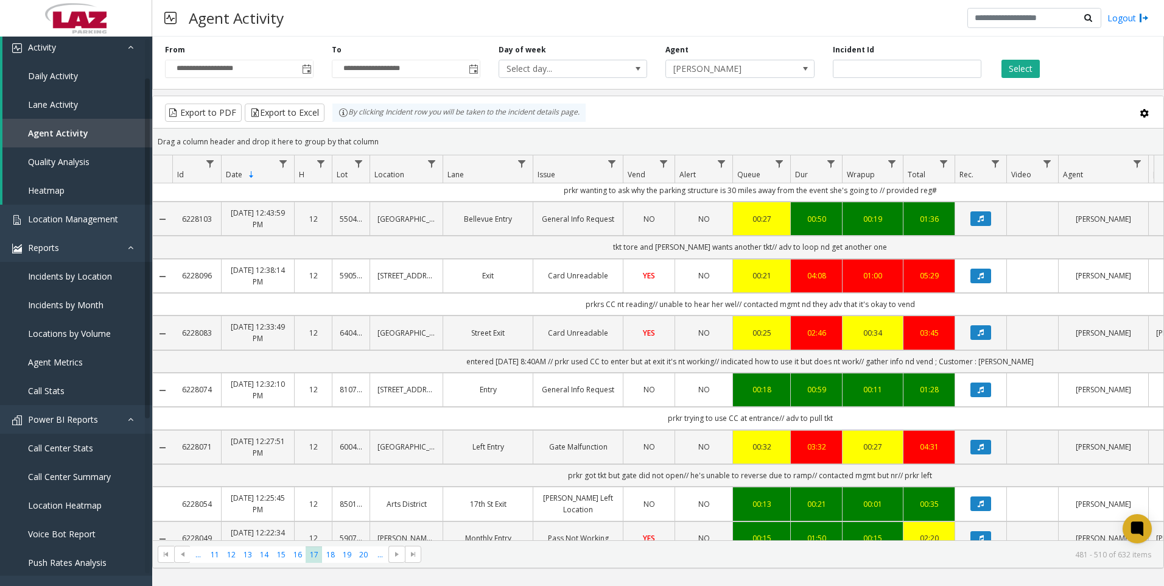
scroll to position [304, 0]
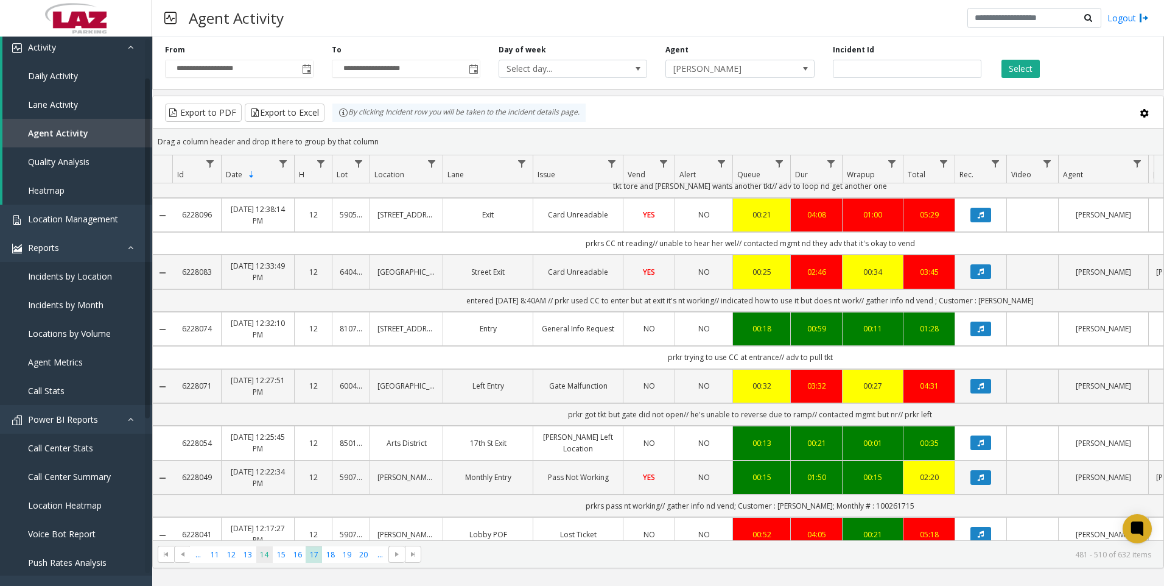
click at [268, 546] on span "14" at bounding box center [264, 554] width 16 height 16
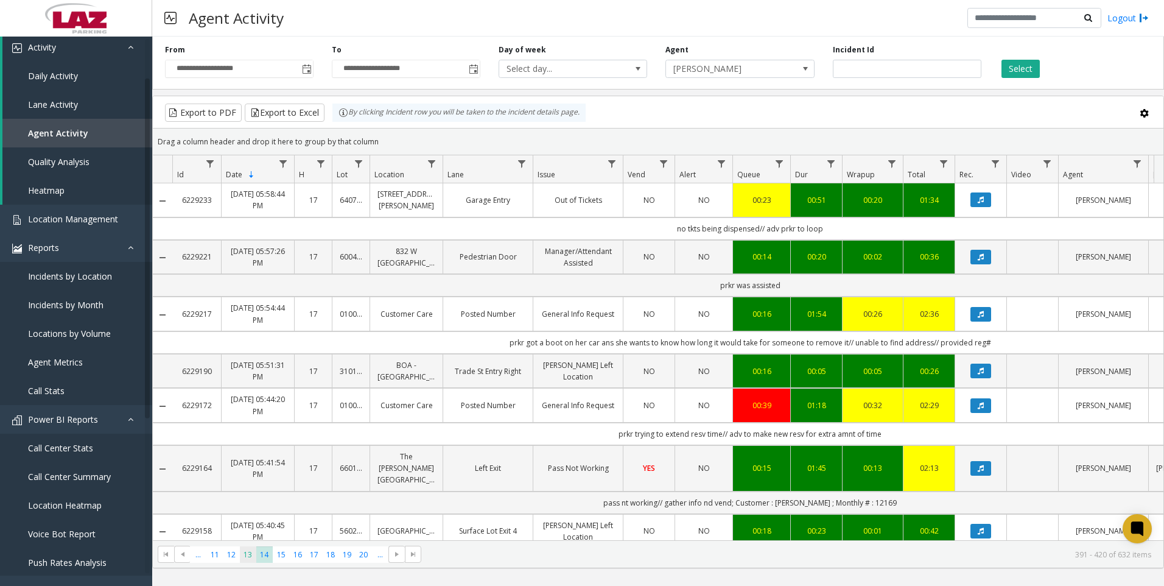
click at [253, 559] on span "13" at bounding box center [248, 554] width 16 height 16
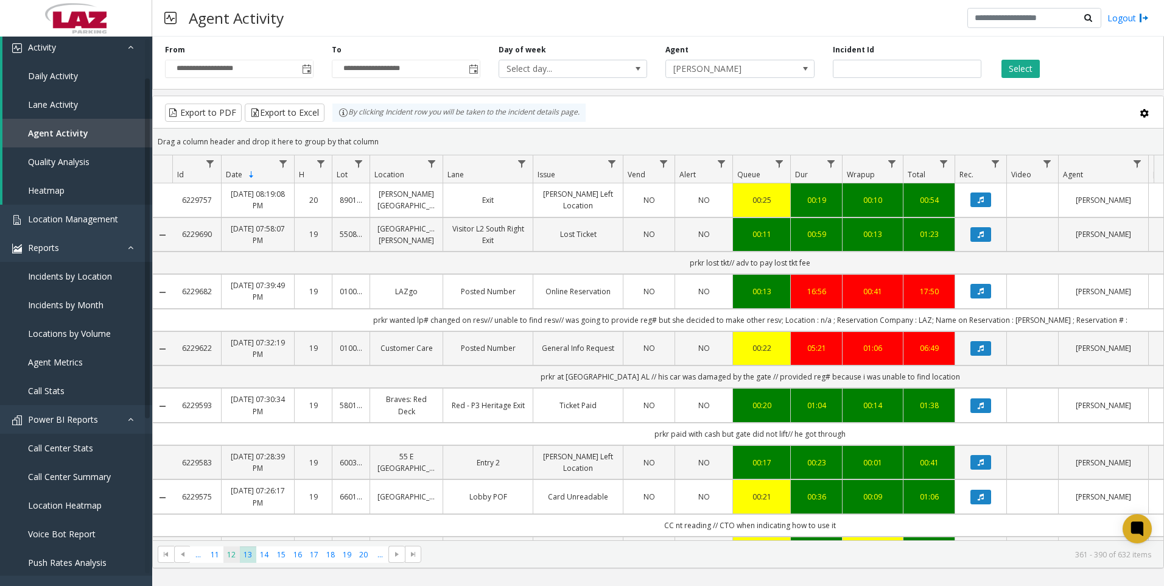
click at [238, 557] on span "12" at bounding box center [231, 554] width 16 height 16
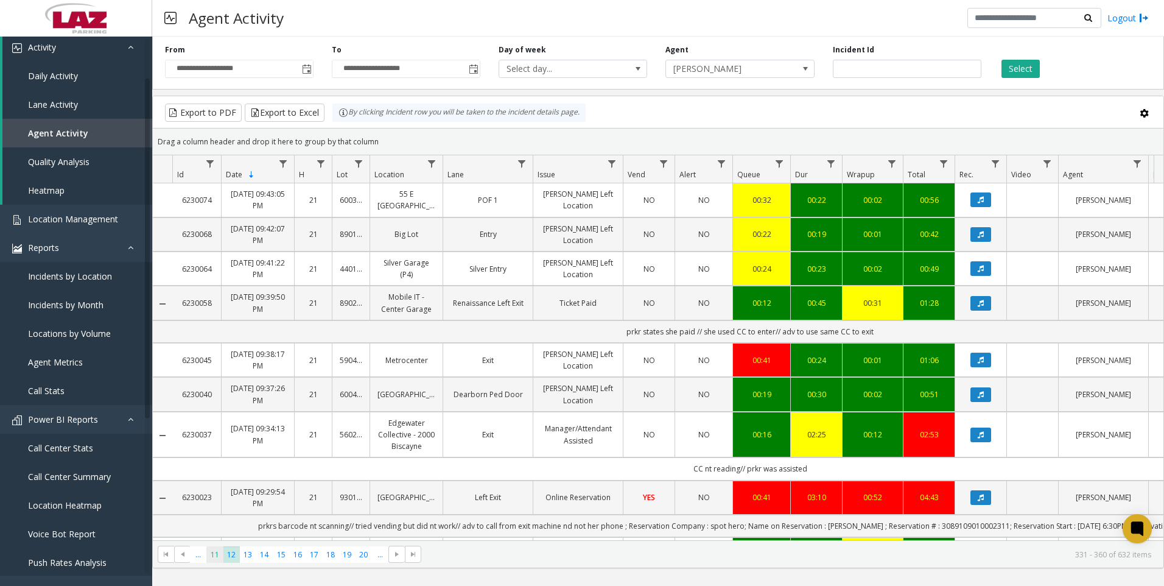
click at [212, 556] on span "11" at bounding box center [214, 554] width 16 height 16
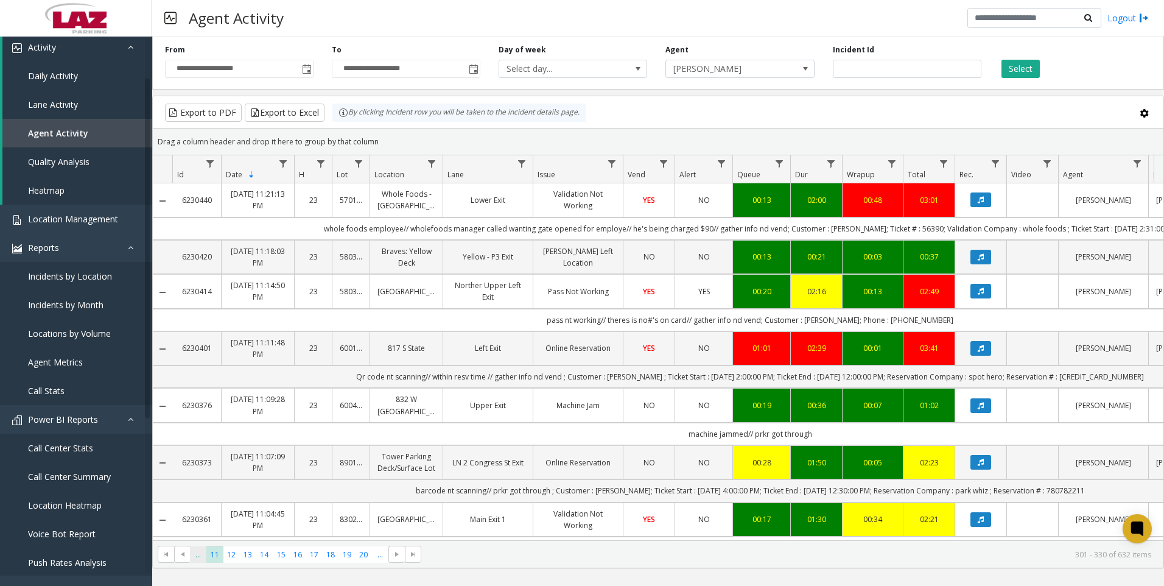
click at [197, 557] on span "..." at bounding box center [198, 554] width 16 height 16
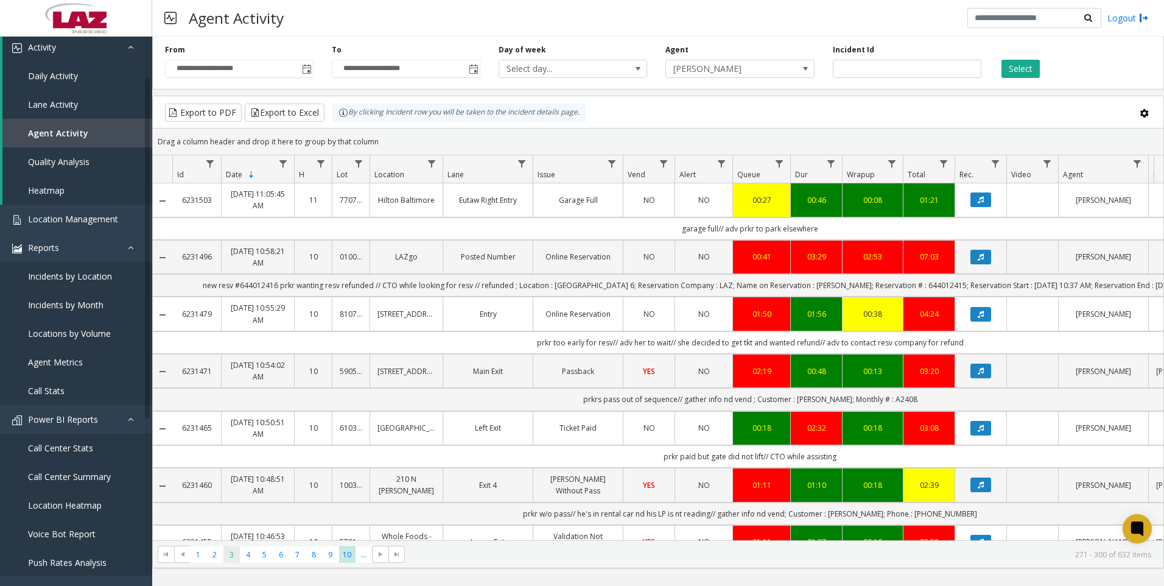
click at [226, 554] on span "3" at bounding box center [231, 554] width 16 height 16
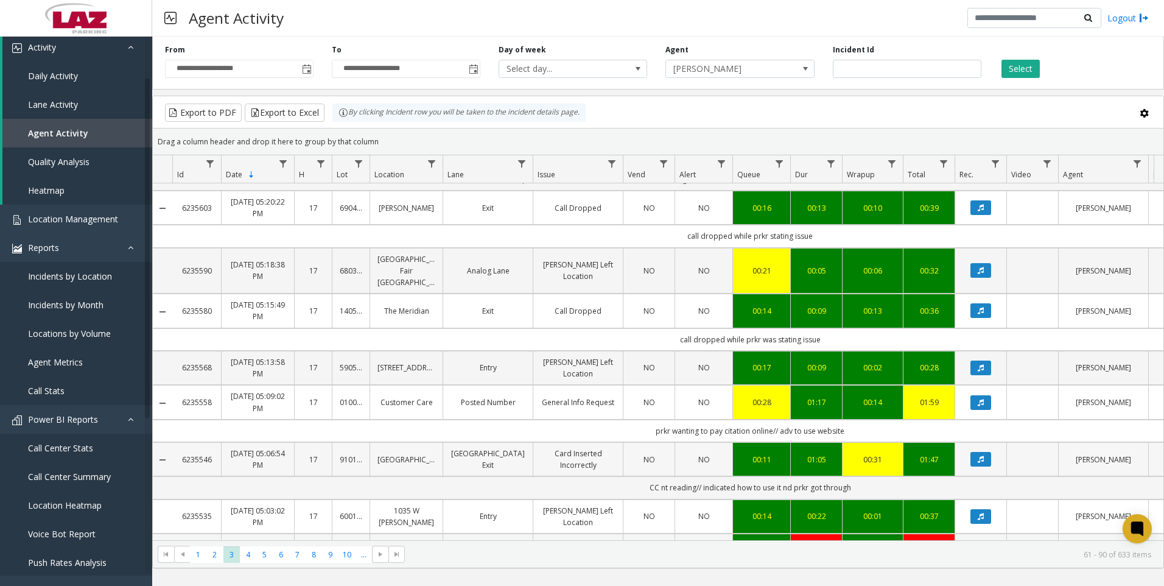
scroll to position [304, 0]
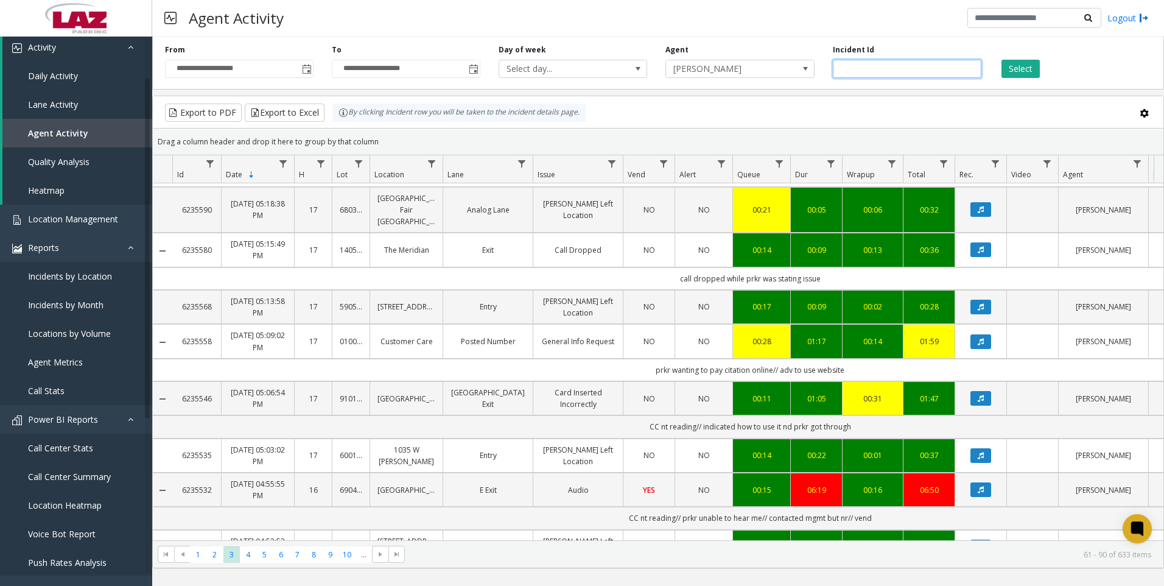
click at [911, 75] on input "number" at bounding box center [907, 69] width 149 height 18
paste input "*******"
click at [1005, 65] on button "Select" at bounding box center [1021, 69] width 38 height 18
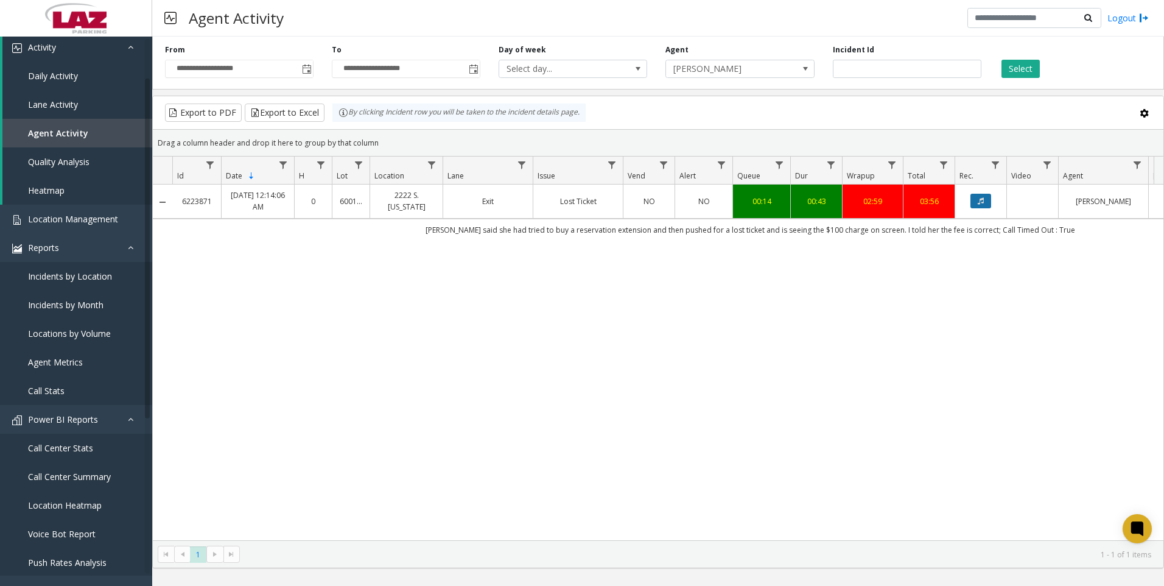
click at [984, 197] on button "Data table" at bounding box center [981, 201] width 21 height 15
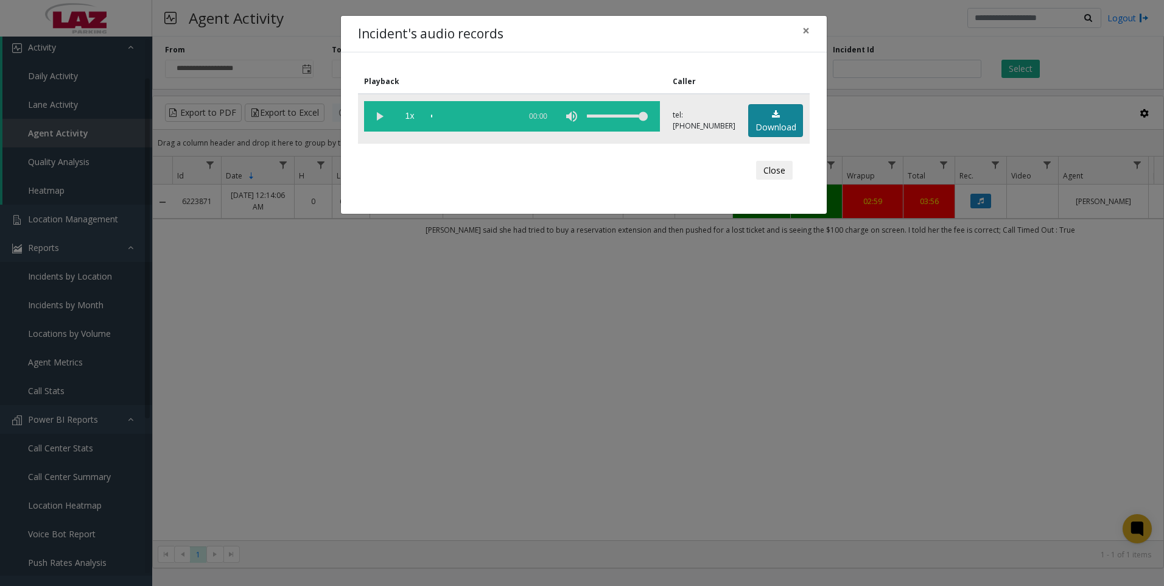
click at [780, 125] on link "Download" at bounding box center [775, 120] width 55 height 33
click at [391, 458] on div "Incident's audio records × Playback Caller 1x 00:46 tel:0758969002 Download Clo…" at bounding box center [582, 293] width 1164 height 586
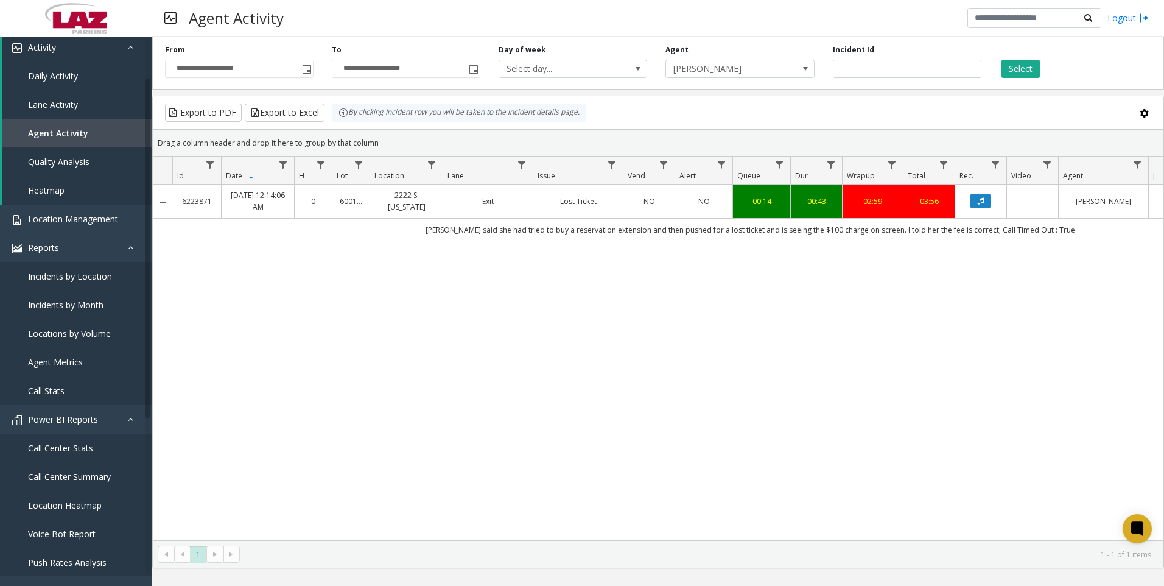
click at [625, 461] on div "6223871 Oct 10, 2025 12:14:06 AM 0 600182 2222 S. Indiana Exit Lost Ticket NO N…" at bounding box center [658, 362] width 1011 height 356
click at [1044, 342] on div "6223871 Oct 10, 2025 12:14:06 AM 0 600182 2222 S. Indiana Exit Lost Ticket NO N…" at bounding box center [658, 362] width 1011 height 356
click at [203, 429] on div "6223871 Oct 10, 2025 12:14:06 AM 0 600182 2222 S. Indiana Exit Lost Ticket NO N…" at bounding box center [658, 362] width 1011 height 356
click at [873, 71] on input "*******" at bounding box center [907, 69] width 149 height 18
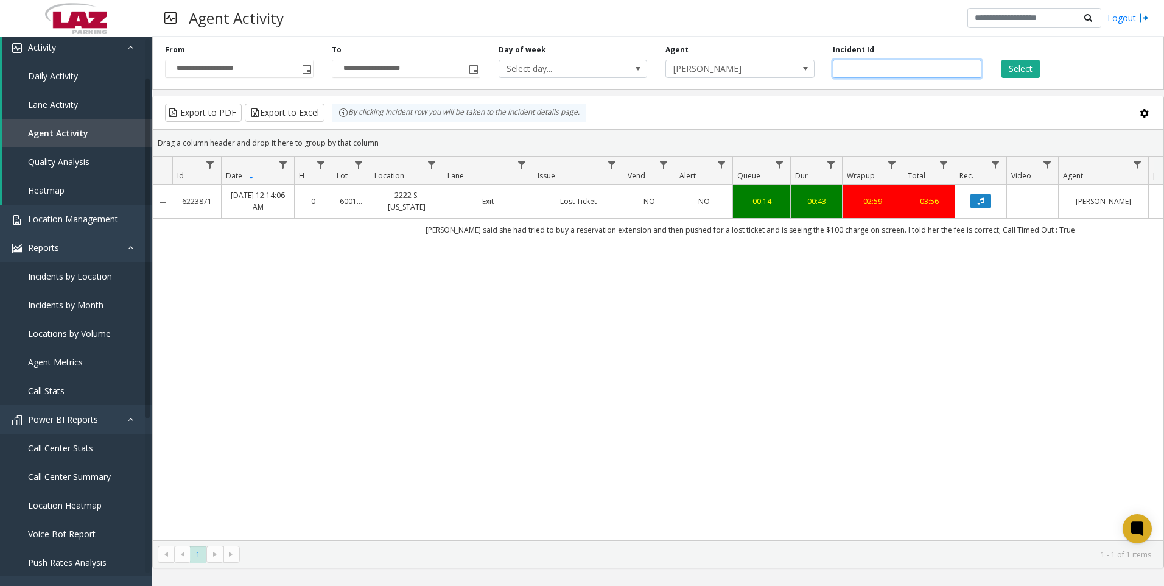
click at [873, 71] on input "*******" at bounding box center [907, 69] width 149 height 18
paste input "number"
click at [1023, 61] on button "Select" at bounding box center [1021, 69] width 38 height 18
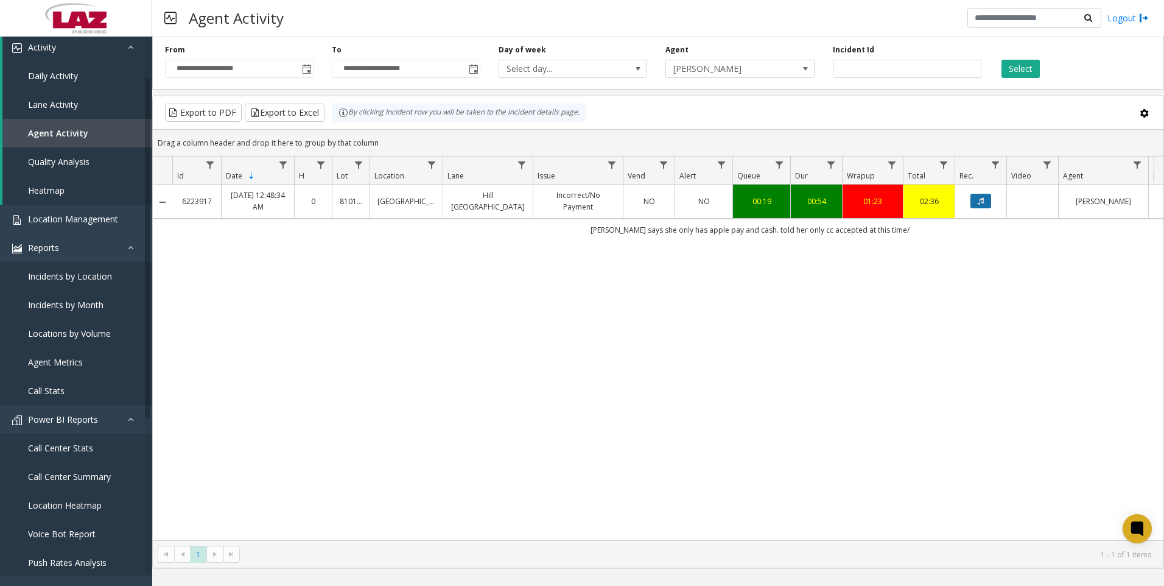
click at [977, 203] on button "Data table" at bounding box center [981, 201] width 21 height 15
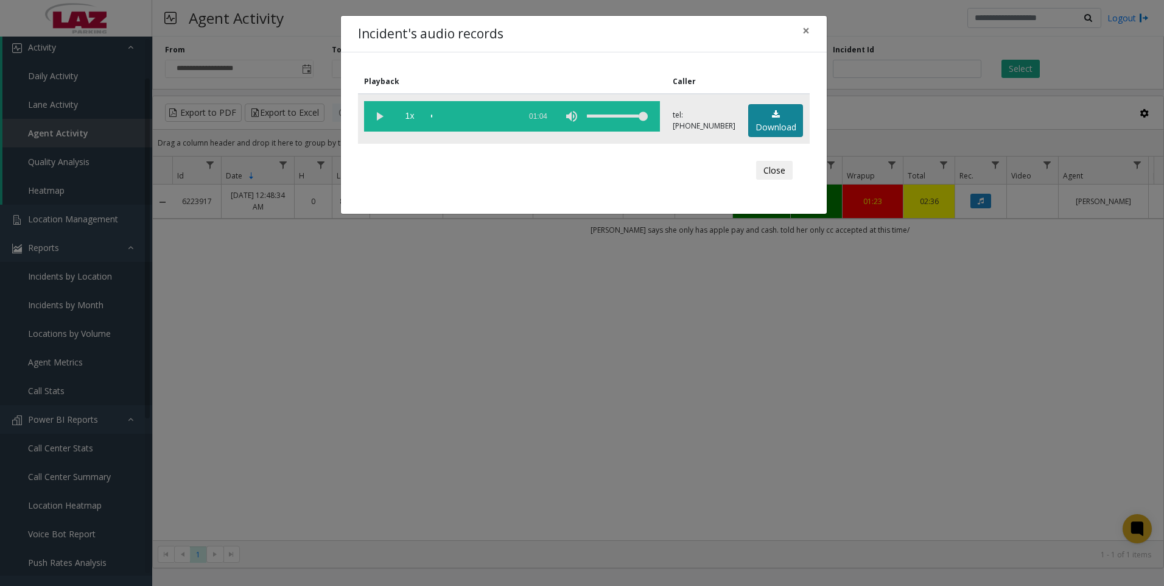
click at [778, 121] on link "Download" at bounding box center [775, 120] width 55 height 33
click at [440, 299] on div "Incident's audio records × Playback Caller 1x 01:04 tel:8101169005 Download Clo…" at bounding box center [582, 293] width 1164 height 586
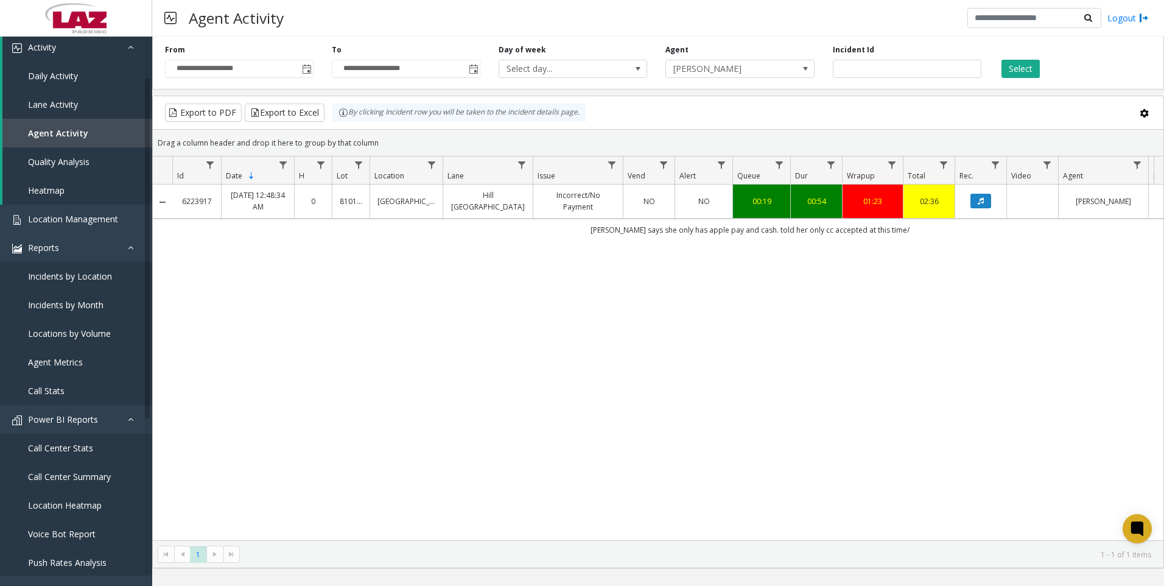
click at [1107, 405] on div "6223917 Oct 10, 2025 12:48:34 AM 0 810116 Ally Charlotte Center Hill St B R Exi…" at bounding box center [658, 362] width 1011 height 356
click at [883, 68] on input "*******" at bounding box center [907, 69] width 149 height 18
paste input "number"
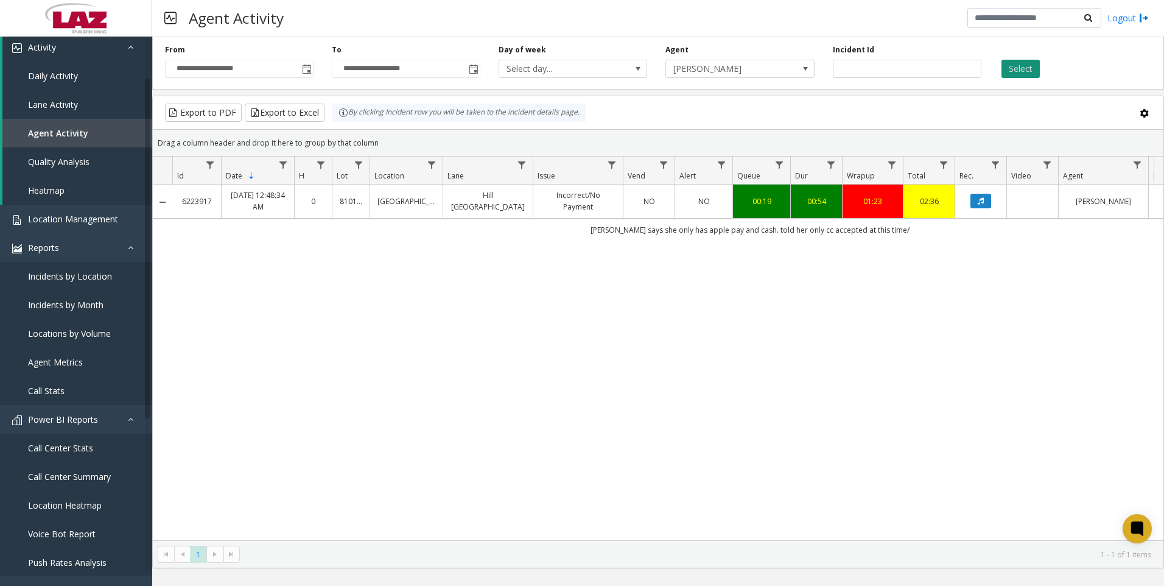
click at [1020, 74] on button "Select" at bounding box center [1021, 69] width 38 height 18
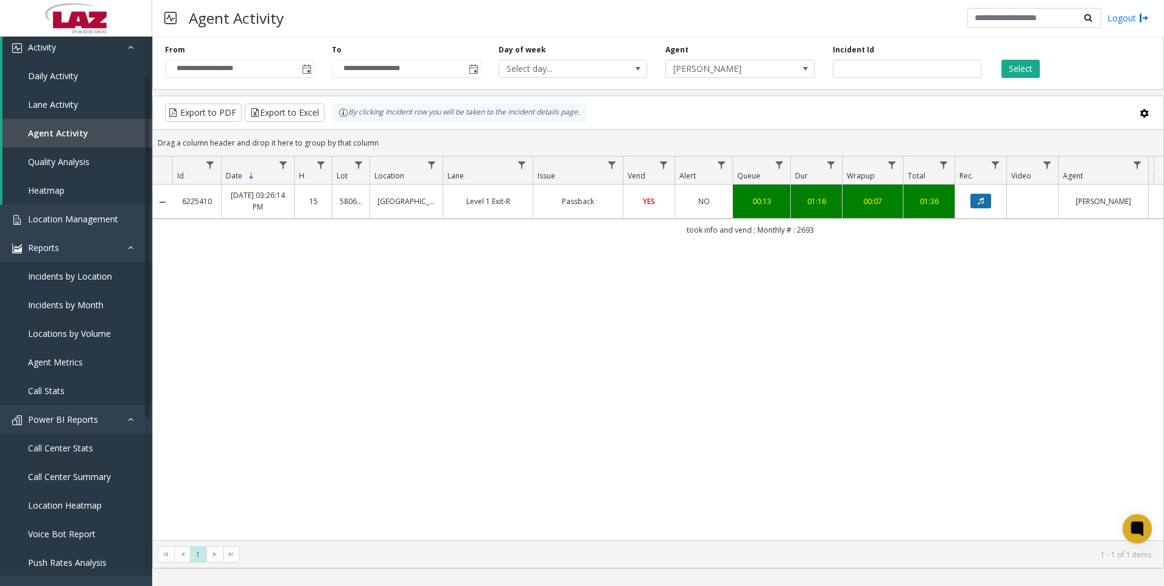
click at [980, 206] on button "Data table" at bounding box center [981, 201] width 21 height 15
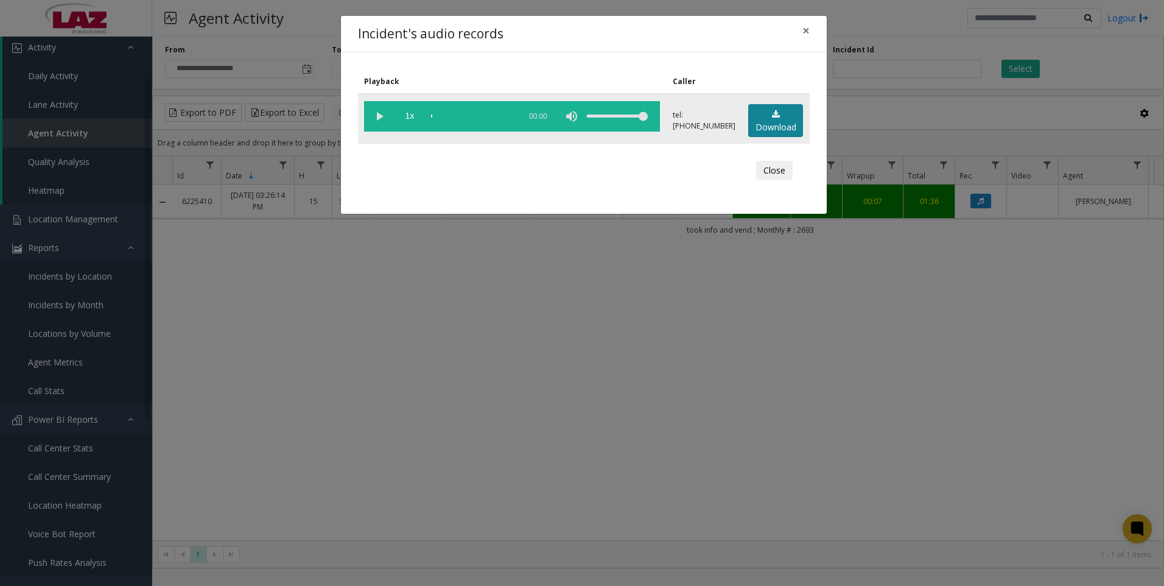
click at [751, 116] on link "Download" at bounding box center [775, 120] width 55 height 33
click at [460, 407] on div "Incident's audio records × Playback Caller 1x 01:23 tel:5806109007 Download Clo…" at bounding box center [582, 293] width 1164 height 586
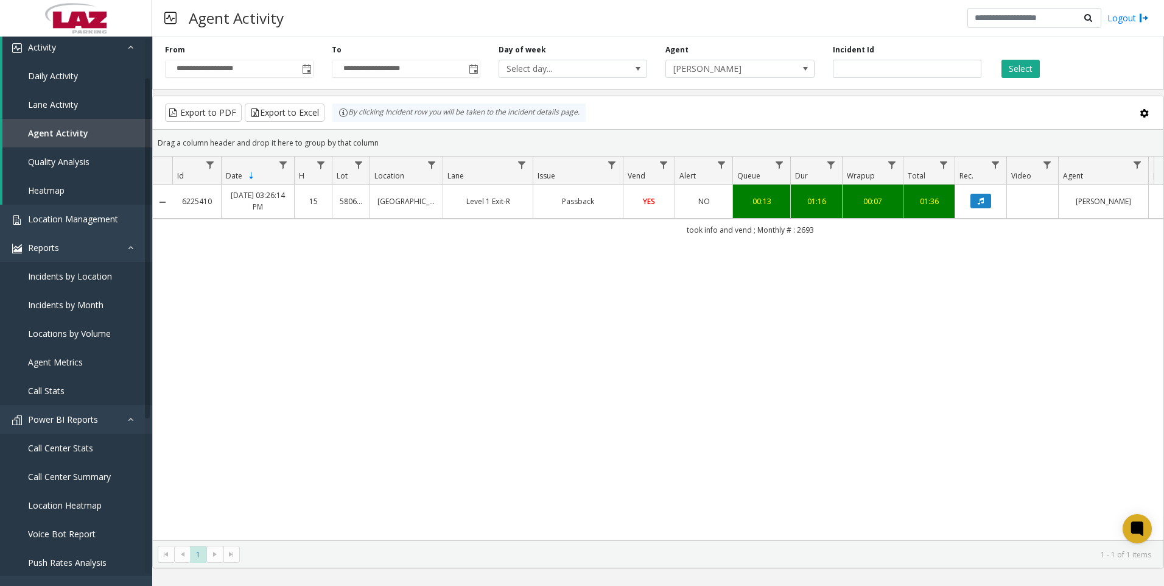
click at [1027, 288] on div "6225410 Oct 10, 2025 03:26:14 PM 15 580610 Two Buckhead Plaza Level 1 Exit-R Pa…" at bounding box center [658, 362] width 1011 height 356
click at [887, 66] on input "*******" at bounding box center [907, 69] width 149 height 18
paste input "number"
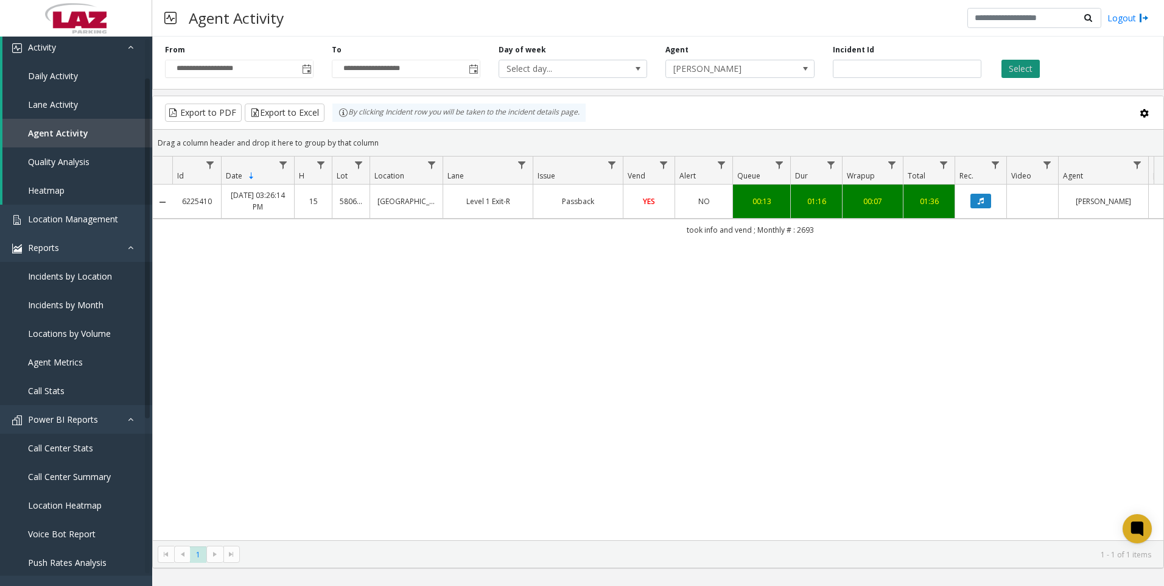
click at [1035, 72] on button "Select" at bounding box center [1021, 69] width 38 height 18
click at [978, 197] on icon "Data table" at bounding box center [981, 200] width 6 height 7
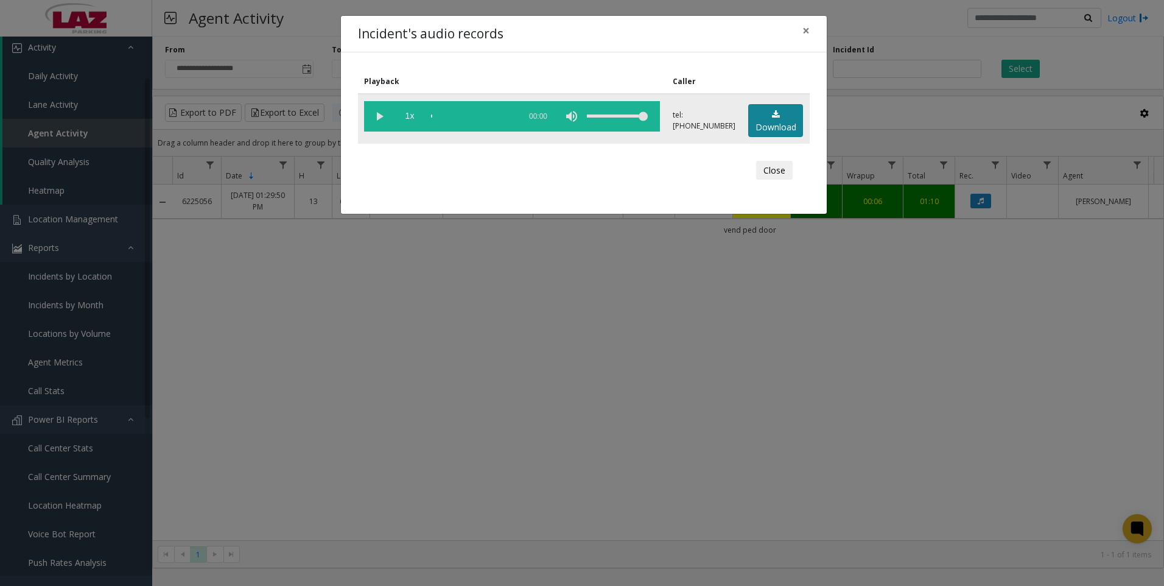
click at [773, 122] on link "Download" at bounding box center [775, 120] width 55 height 33
click at [272, 456] on div "Incident's audio records × Playback Caller 1x 00:54 tel:0381419004 Download Clo…" at bounding box center [582, 293] width 1164 height 586
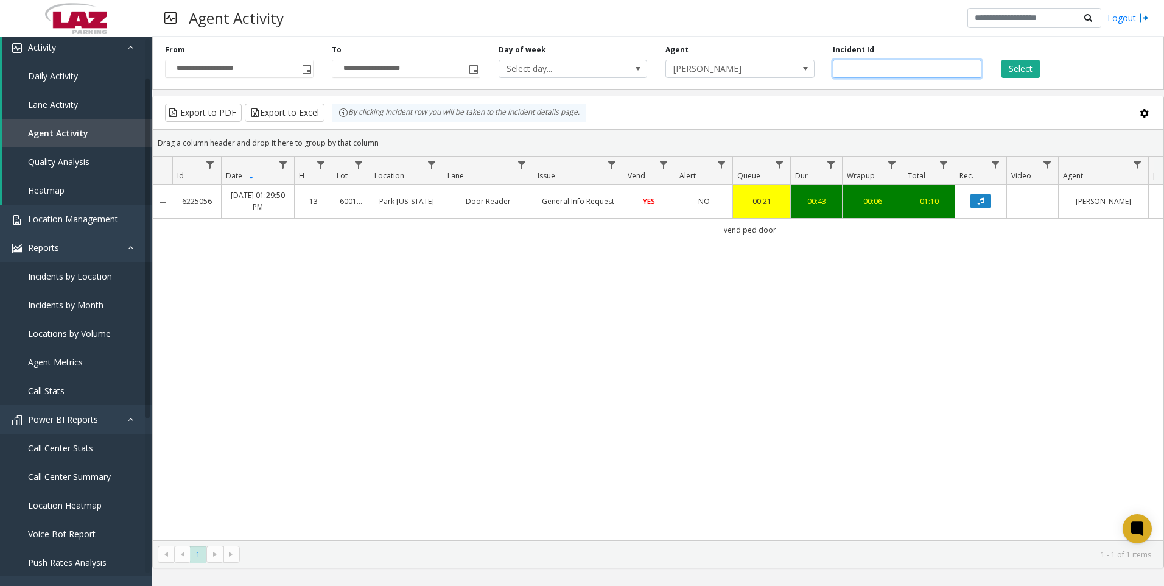
click at [874, 65] on input "*******" at bounding box center [907, 69] width 149 height 18
paste input "number"
click at [1019, 68] on button "Select" at bounding box center [1021, 69] width 38 height 18
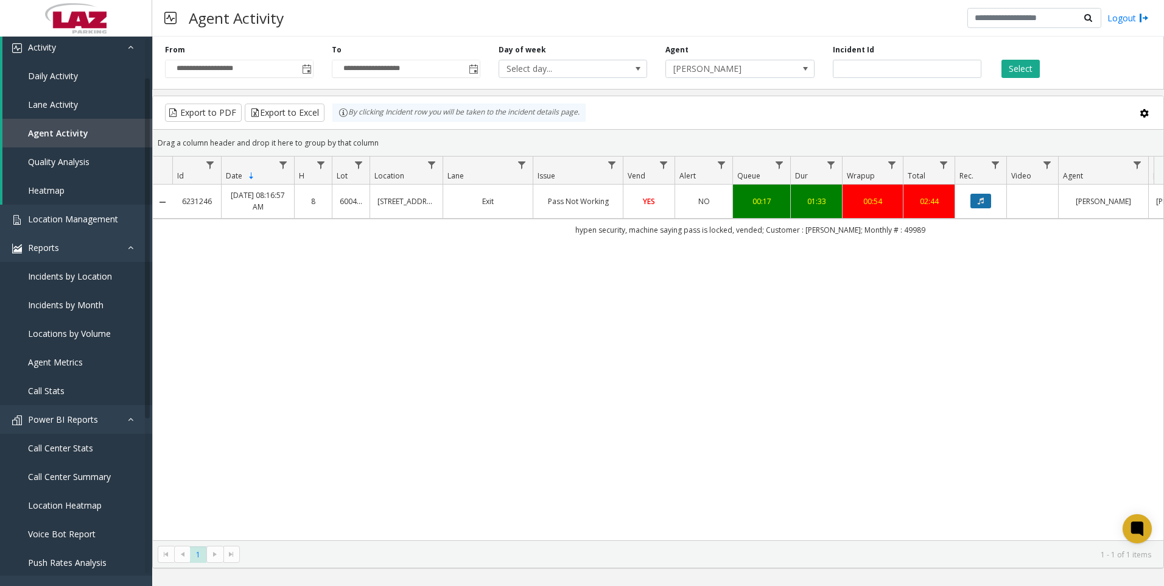
click at [986, 197] on button "Data table" at bounding box center [981, 201] width 21 height 15
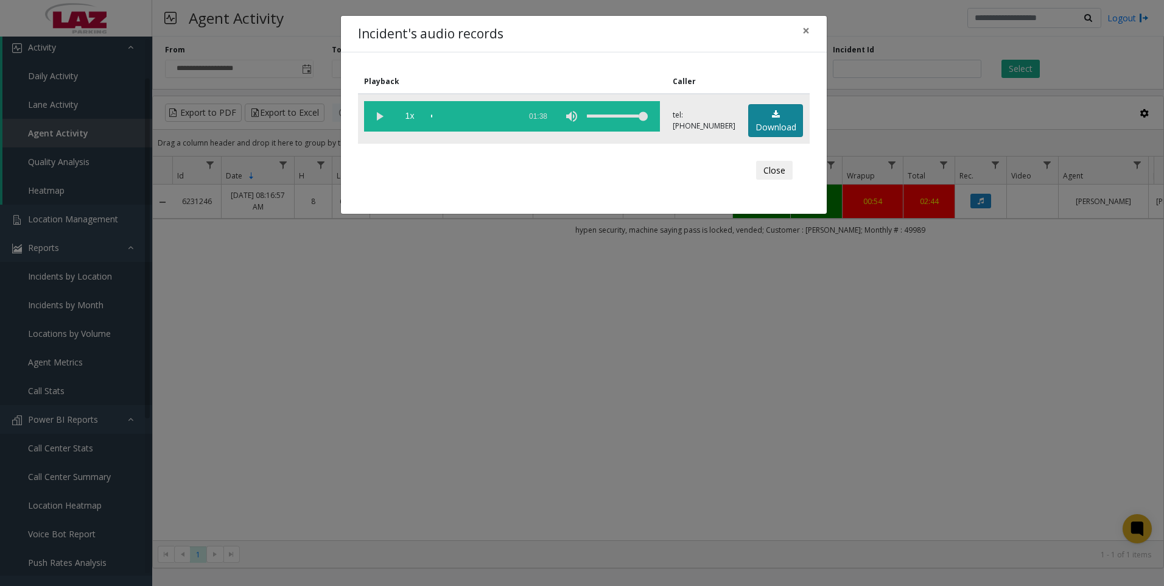
click at [760, 115] on link "Download" at bounding box center [775, 120] width 55 height 33
click at [158, 418] on div "Incident's audio records × Playback Caller 1x 01:38 tel:0361729002 Download Clo…" at bounding box center [582, 293] width 1164 height 586
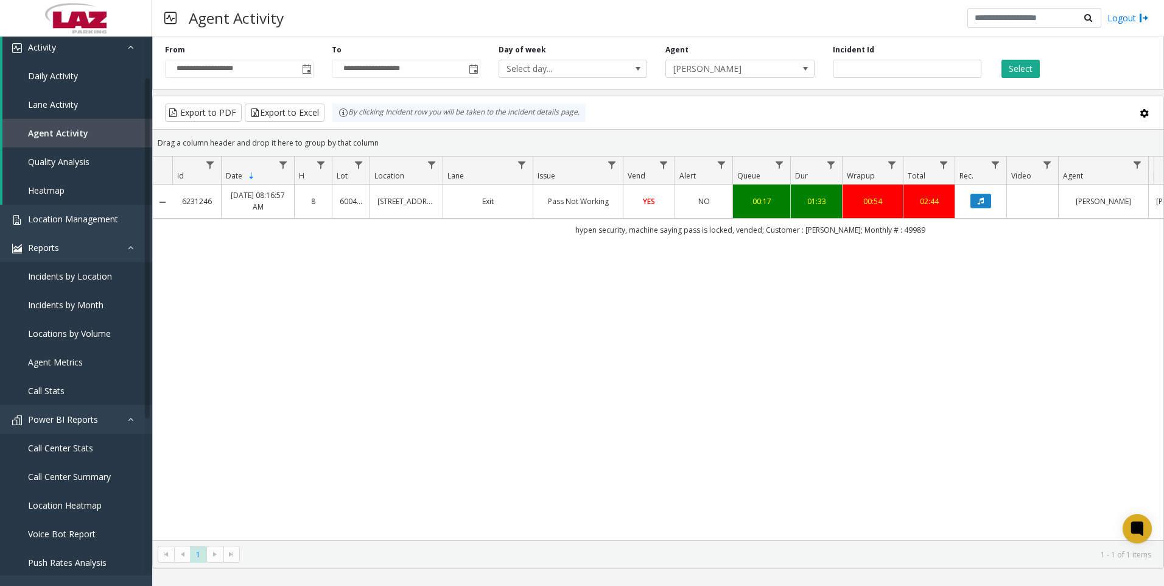
click at [219, 446] on div "6231246 Oct 12, 2025 08:16:57 AM 8 600443 180 North Jefferson Exit Pass Not Wor…" at bounding box center [658, 362] width 1011 height 356
click at [934, 72] on input "*******" at bounding box center [907, 69] width 149 height 18
paste input "number"
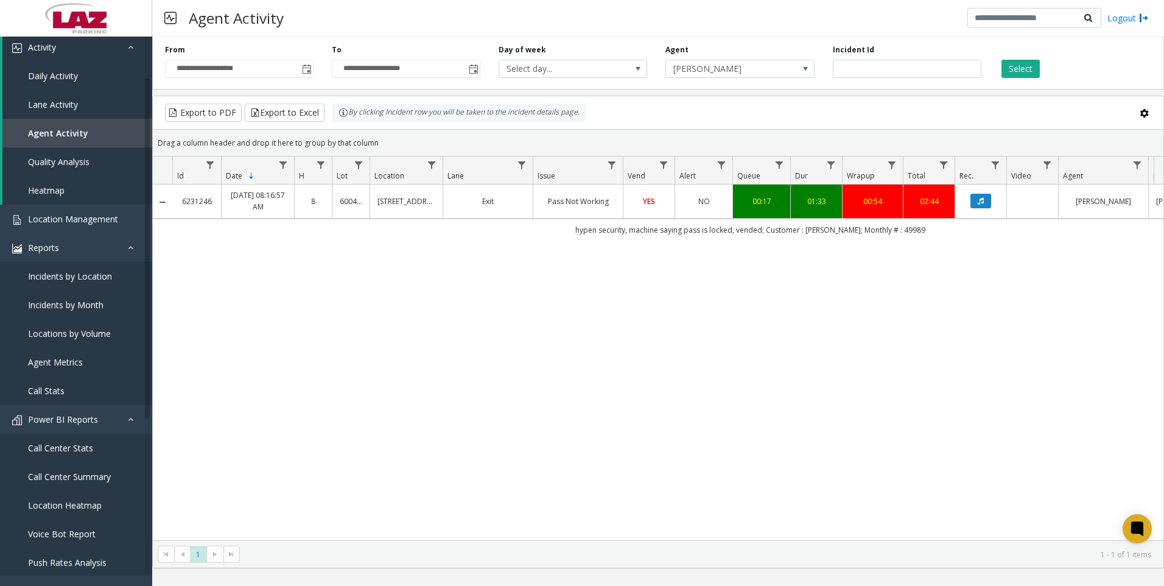
click at [1018, 78] on div "**********" at bounding box center [658, 61] width 1012 height 58
click at [1021, 75] on button "Select" at bounding box center [1021, 69] width 38 height 18
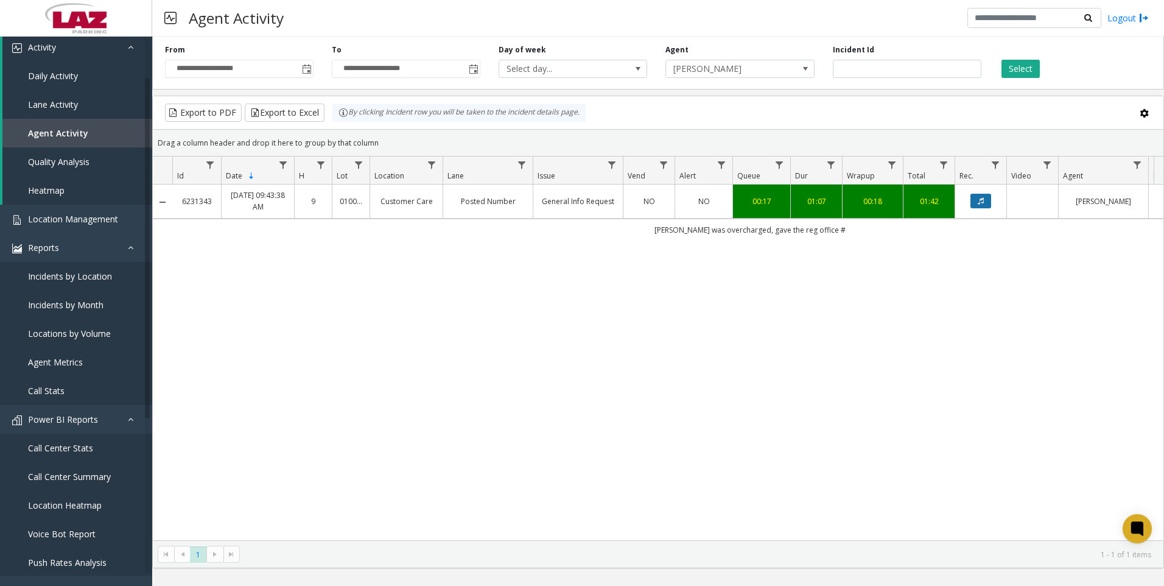
click at [979, 203] on icon "Data table" at bounding box center [981, 200] width 6 height 7
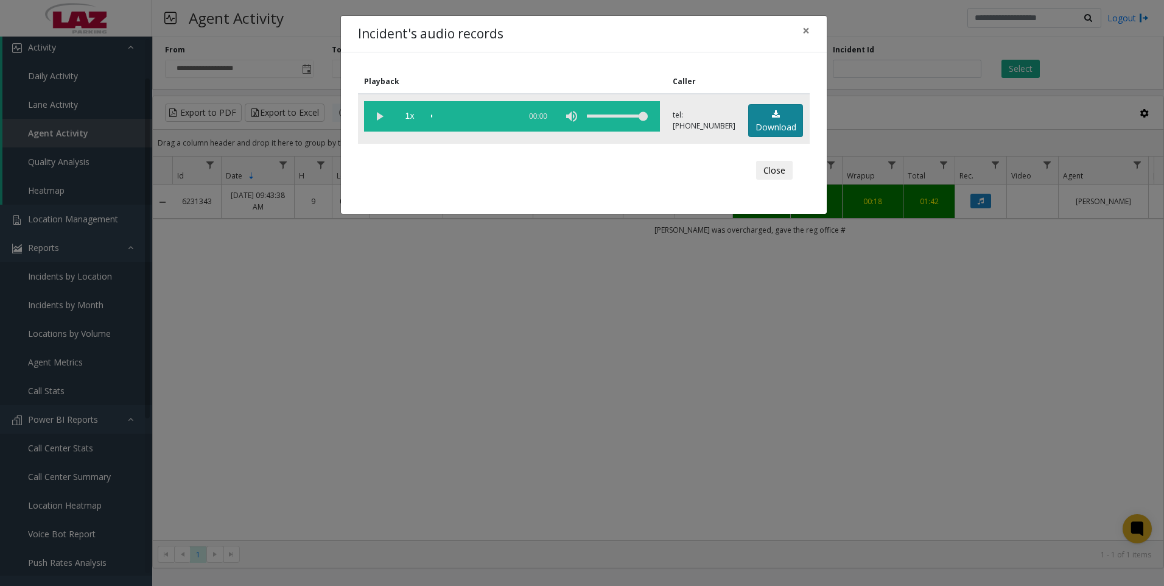
click at [787, 118] on link "Download" at bounding box center [775, 120] width 55 height 33
click at [264, 388] on div "Incident's audio records × Playback Caller 1x 01:10 tel:4044548963 Download Clo…" at bounding box center [582, 293] width 1164 height 586
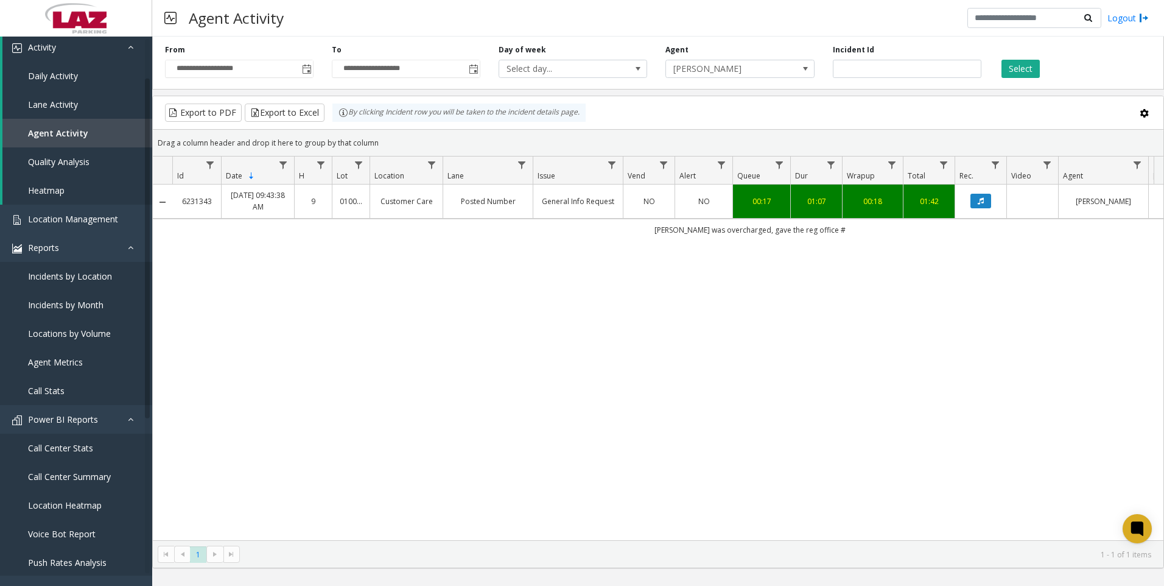
click at [1028, 318] on div "6231343 Oct 12, 2025 09:43:38 AM 9 010016 Customer Care Posted Number General I…" at bounding box center [658, 362] width 1011 height 356
click at [878, 66] on input "*******" at bounding box center [907, 69] width 149 height 18
paste input "number"
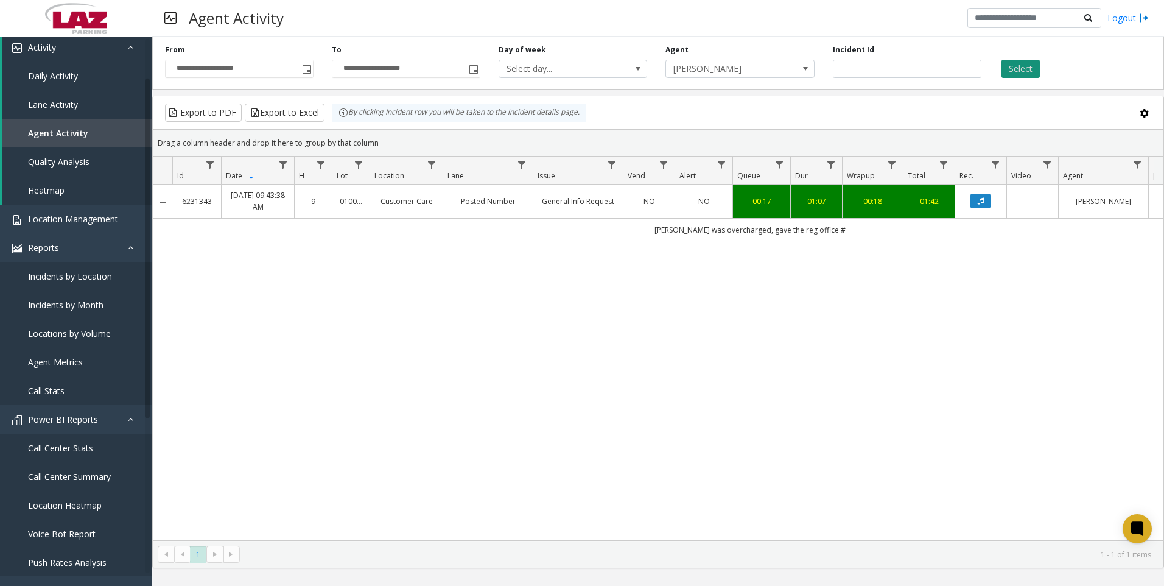
click at [1024, 63] on button "Select" at bounding box center [1021, 69] width 38 height 18
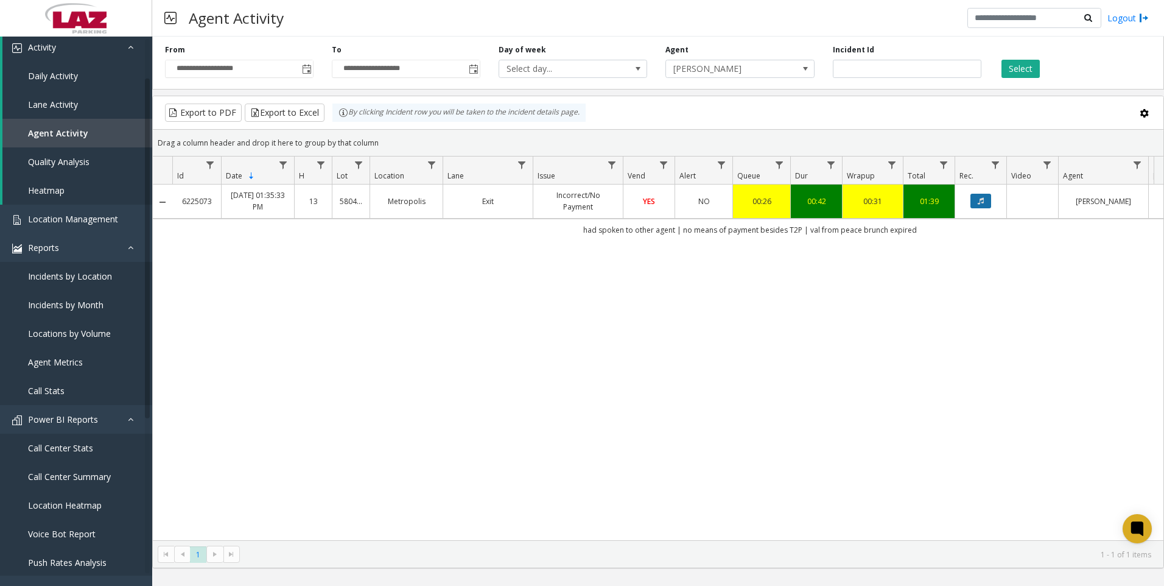
click at [990, 200] on button "Data table" at bounding box center [981, 201] width 21 height 15
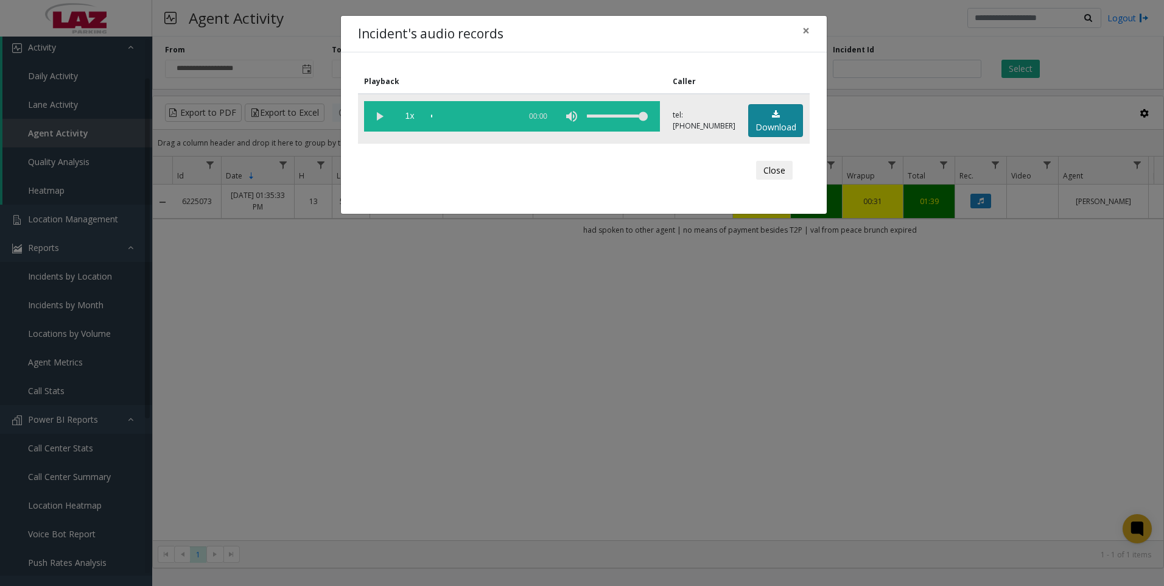
click at [781, 126] on link "Download" at bounding box center [775, 120] width 55 height 33
drag, startPoint x: 1017, startPoint y: 448, endPoint x: 1009, endPoint y: 446, distance: 8.0
click at [1017, 448] on div "Incident's audio records × Playback Caller 1x 01:01 tel:0328449001 Download Clo…" at bounding box center [582, 293] width 1164 height 586
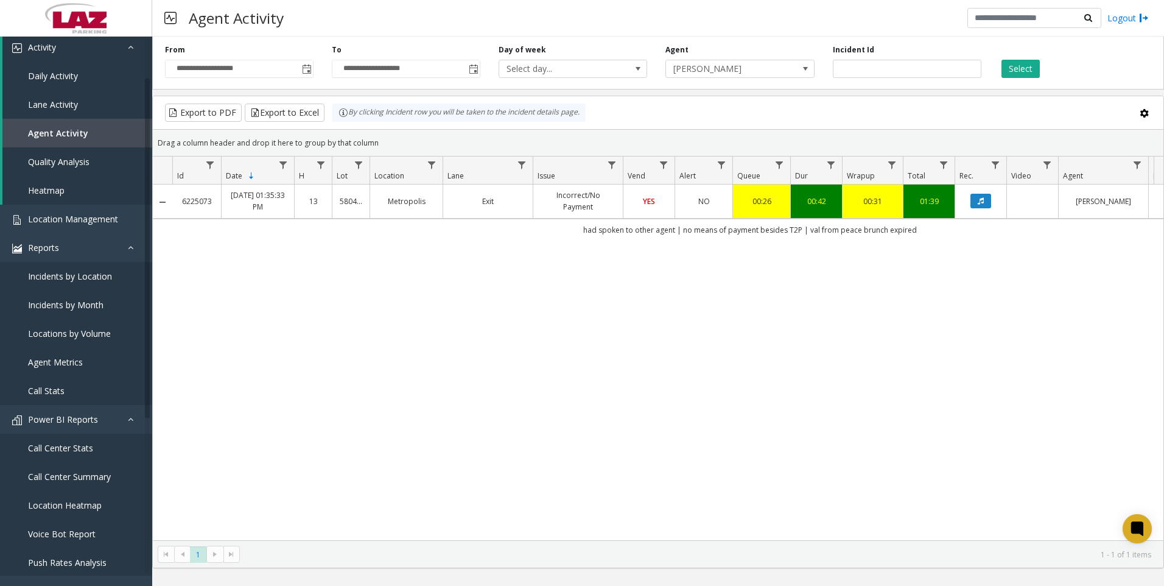
drag, startPoint x: 1045, startPoint y: 287, endPoint x: 1006, endPoint y: 244, distance: 58.6
click at [1045, 287] on div "6225073 Oct 10, 2025 01:35:33 PM 13 580494 Metropolis Exit Incorrect/No Payment…" at bounding box center [658, 362] width 1011 height 356
click at [882, 77] on input "*******" at bounding box center [907, 69] width 149 height 18
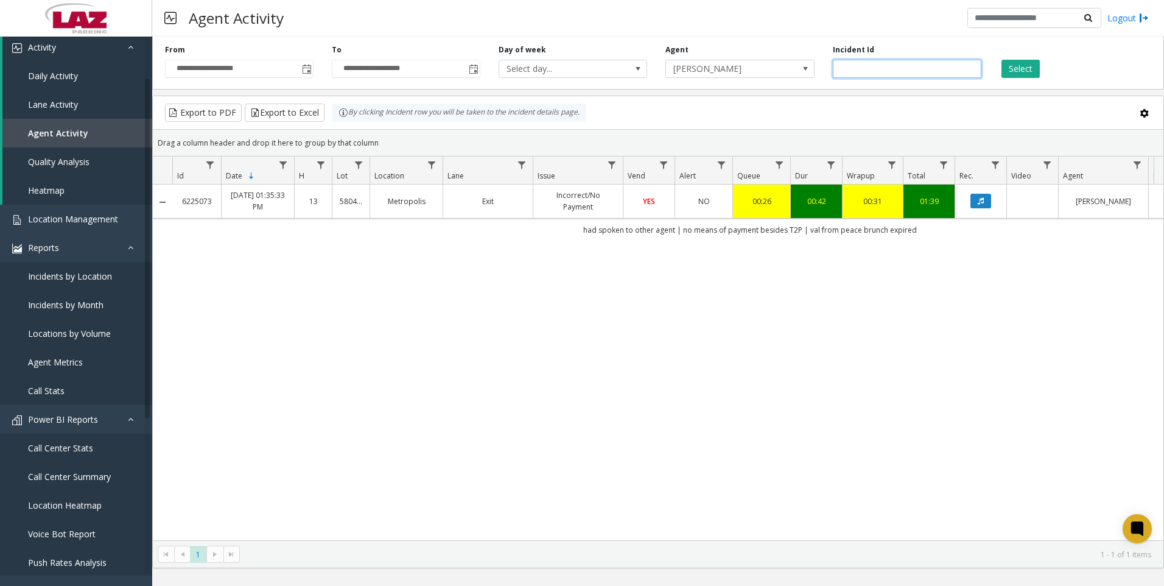
paste input "number"
click at [1014, 74] on button "Select" at bounding box center [1021, 69] width 38 height 18
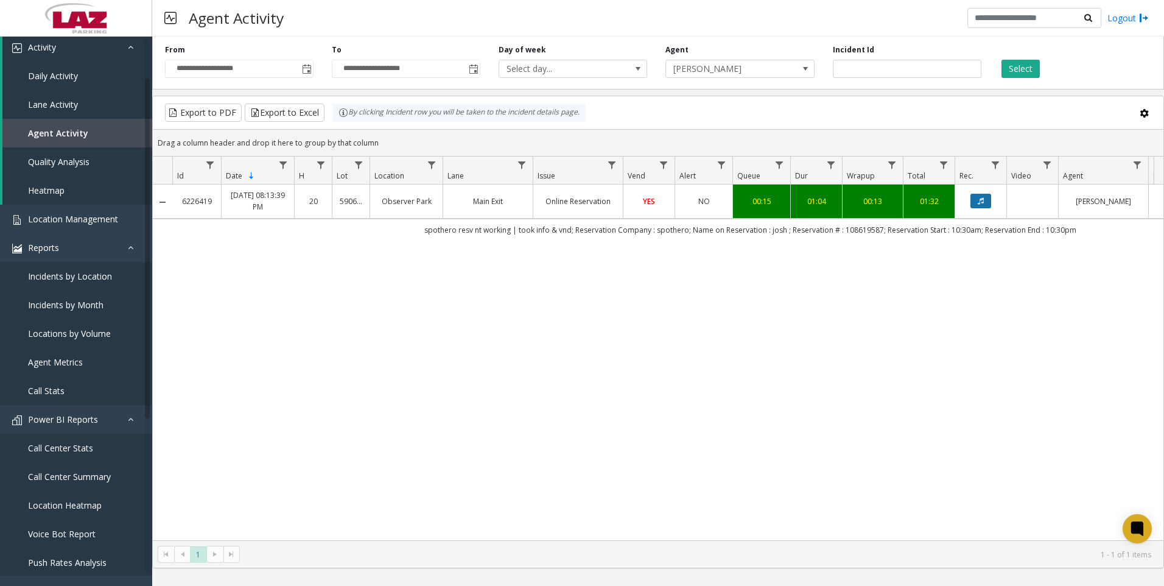
click at [988, 198] on button "Data table" at bounding box center [981, 201] width 21 height 15
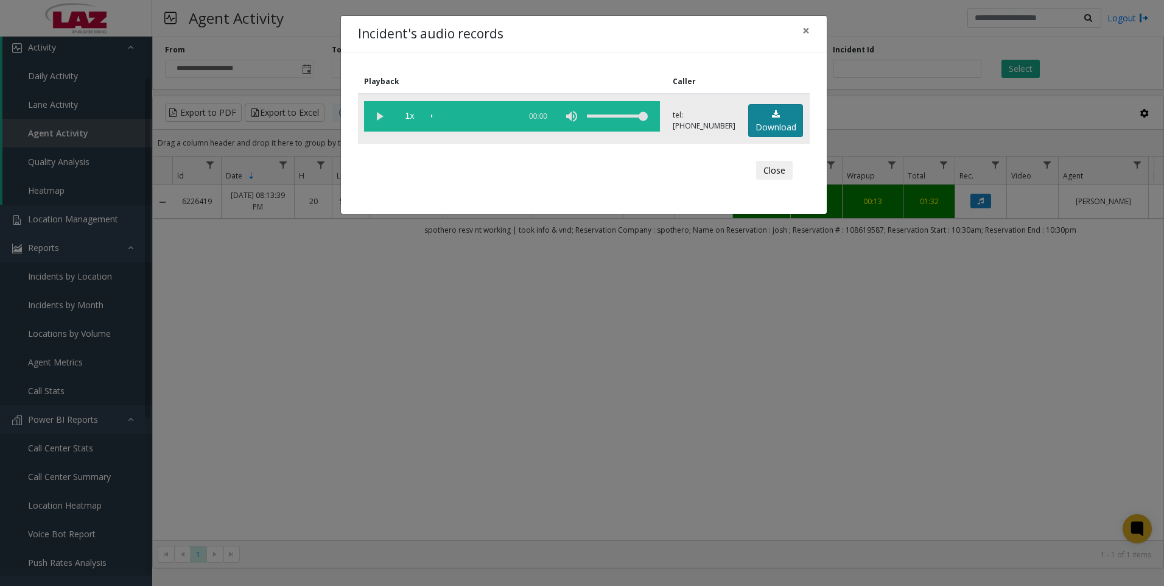
click at [778, 121] on link "Download" at bounding box center [775, 120] width 55 height 33
click at [210, 454] on div "Incident's audio records × Playback Caller 1x 01:12 tel:5906529002 Download Clo…" at bounding box center [582, 293] width 1164 height 586
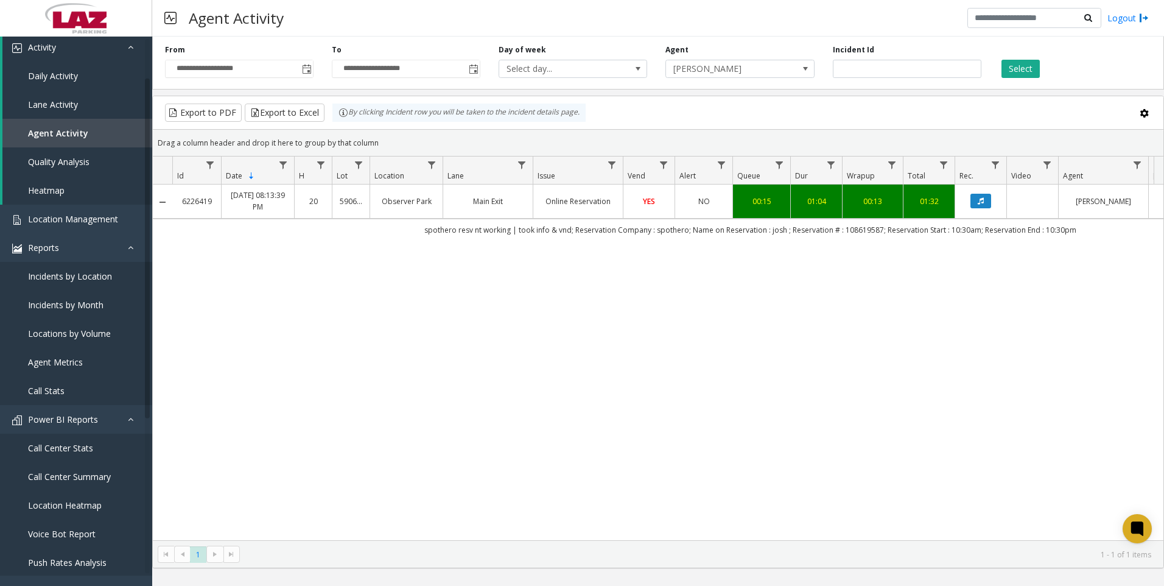
scroll to position [183, 0]
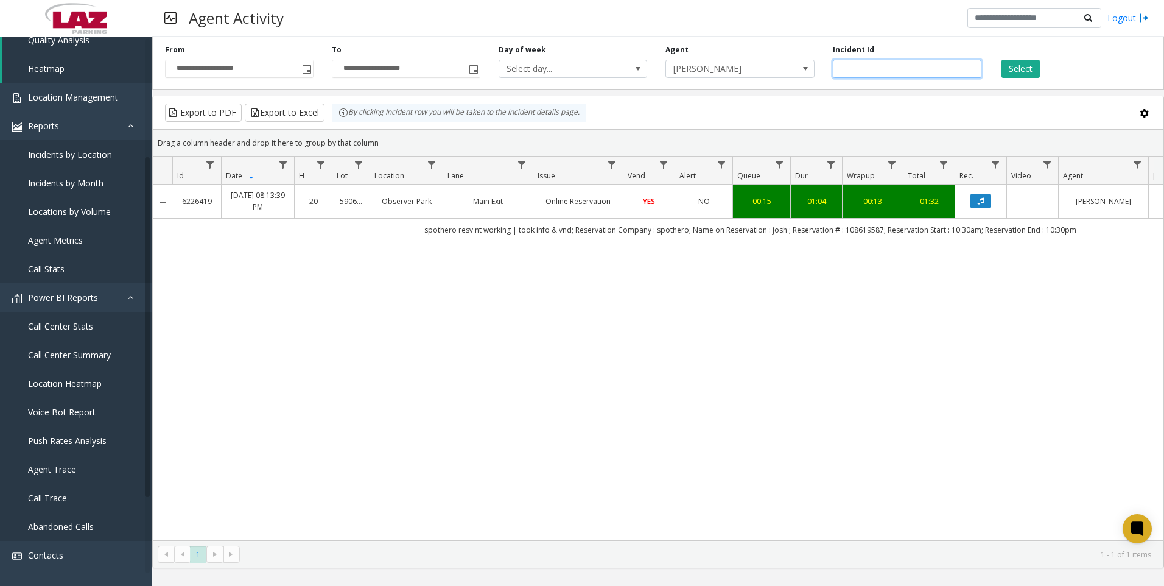
click at [874, 68] on input "*******" at bounding box center [907, 69] width 149 height 18
paste input "number"
click at [1040, 74] on div "Select" at bounding box center [1074, 60] width 167 height 33
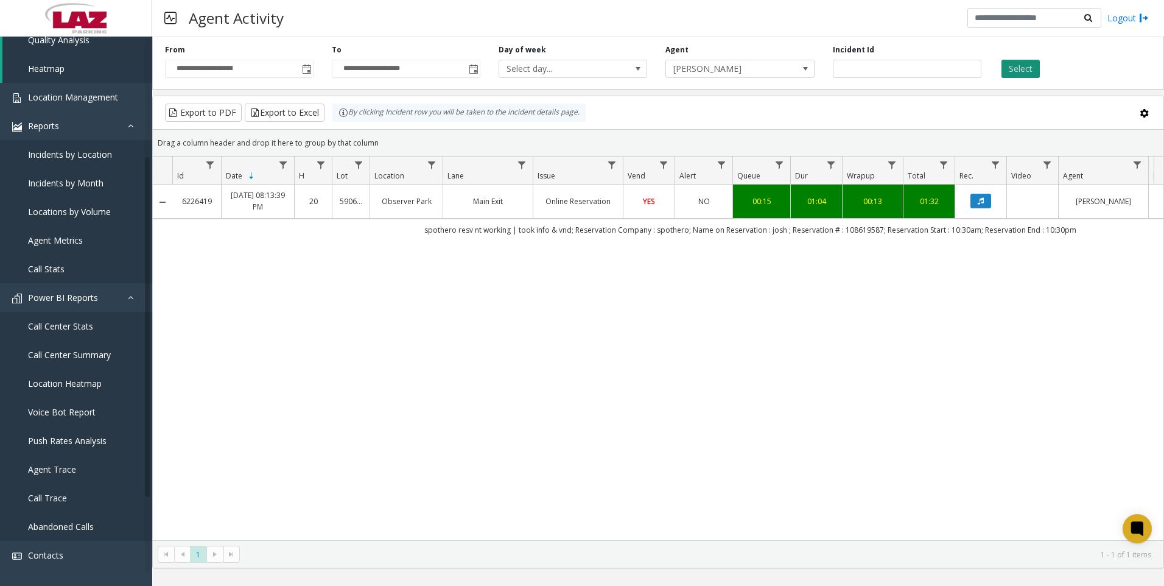
click at [1037, 71] on button "Select" at bounding box center [1021, 69] width 38 height 18
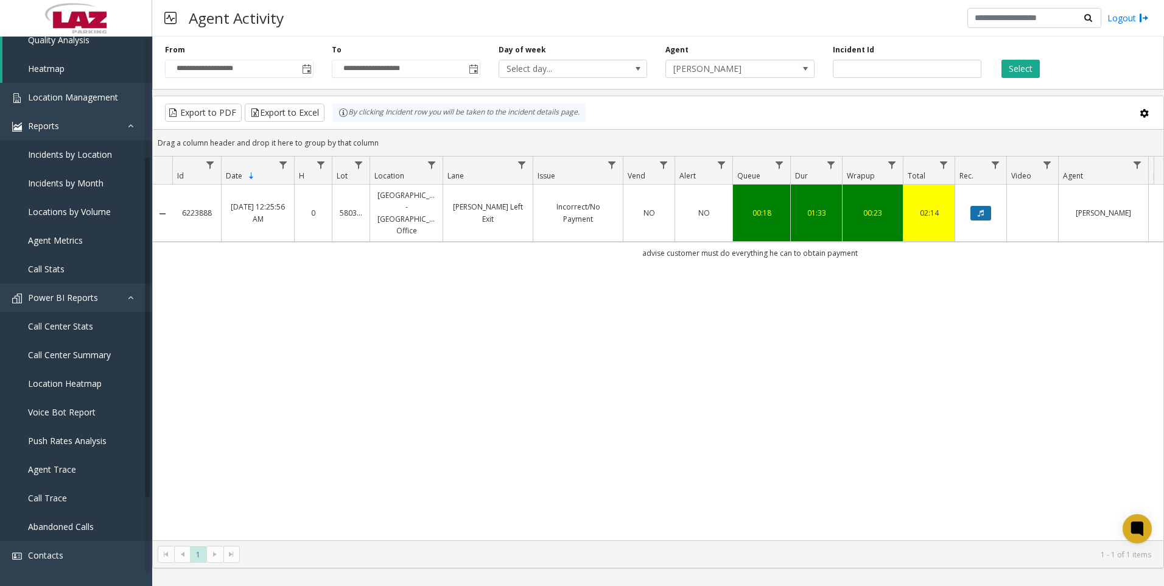
click at [978, 209] on icon "Data table" at bounding box center [981, 212] width 6 height 7
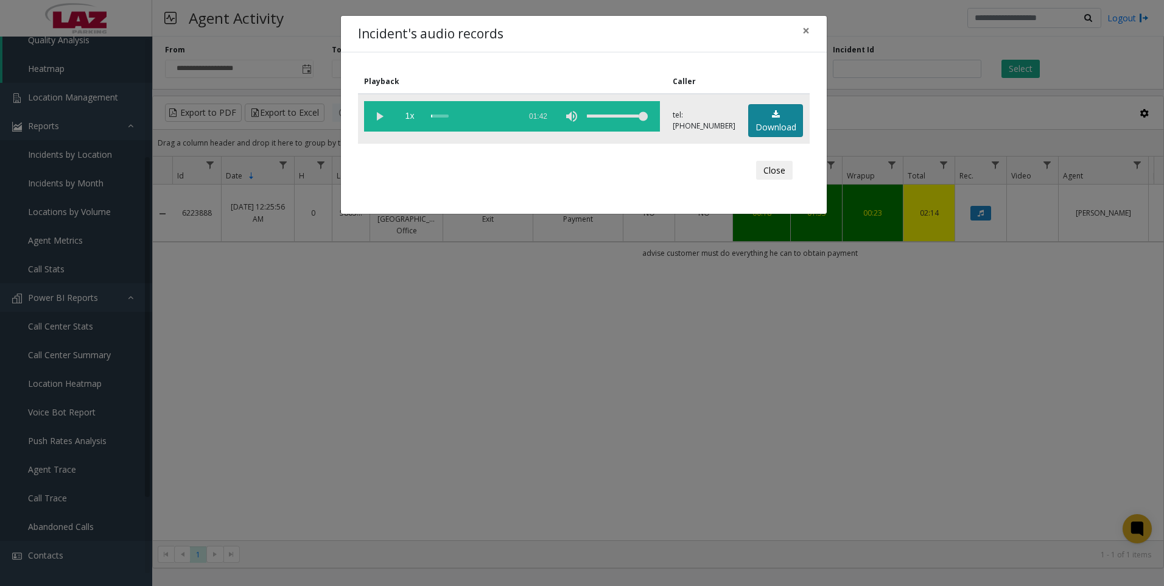
click at [769, 108] on link "Download" at bounding box center [775, 120] width 55 height 33
click at [290, 443] on div "Incident's audio records × Playback Caller 1x 01:42 tel:5803689004 Download Clo…" at bounding box center [582, 293] width 1164 height 586
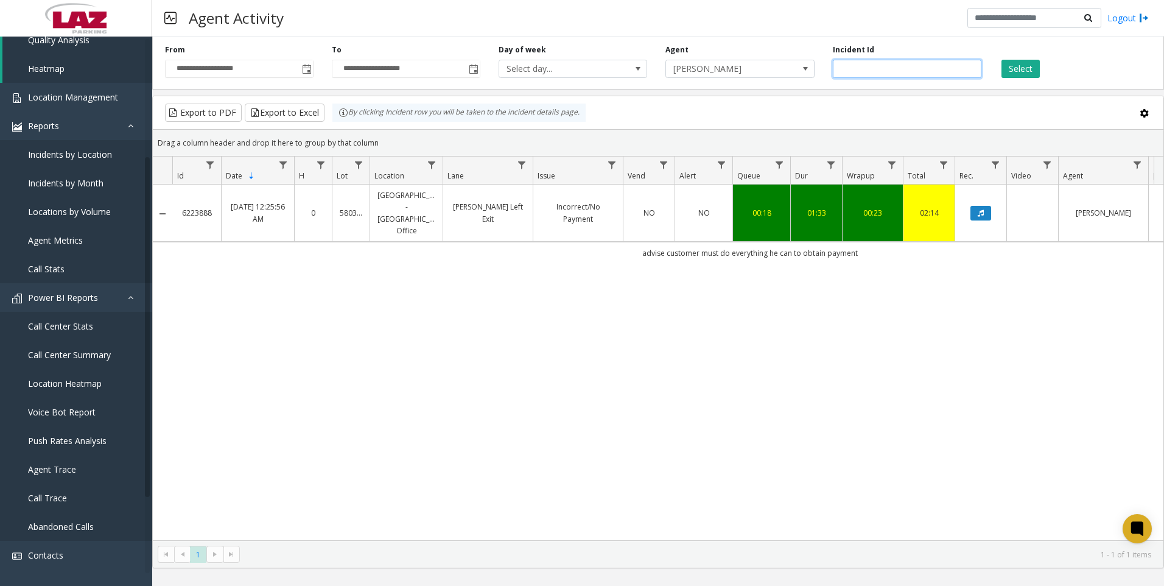
click at [889, 71] on input "*******" at bounding box center [907, 69] width 149 height 18
drag, startPoint x: 889, startPoint y: 71, endPoint x: 871, endPoint y: 65, distance: 18.7
click at [871, 65] on input "*******" at bounding box center [907, 69] width 149 height 18
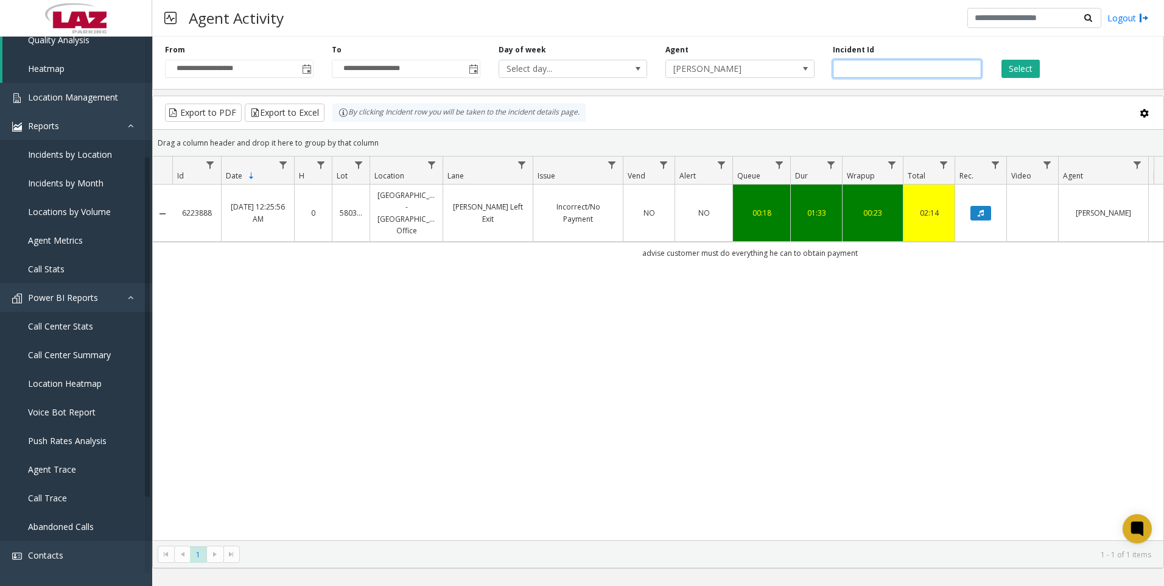
click at [871, 65] on input "*******" at bounding box center [907, 69] width 149 height 18
paste input "number"
type input "*******"
click at [1025, 76] on button "Select" at bounding box center [1021, 69] width 38 height 18
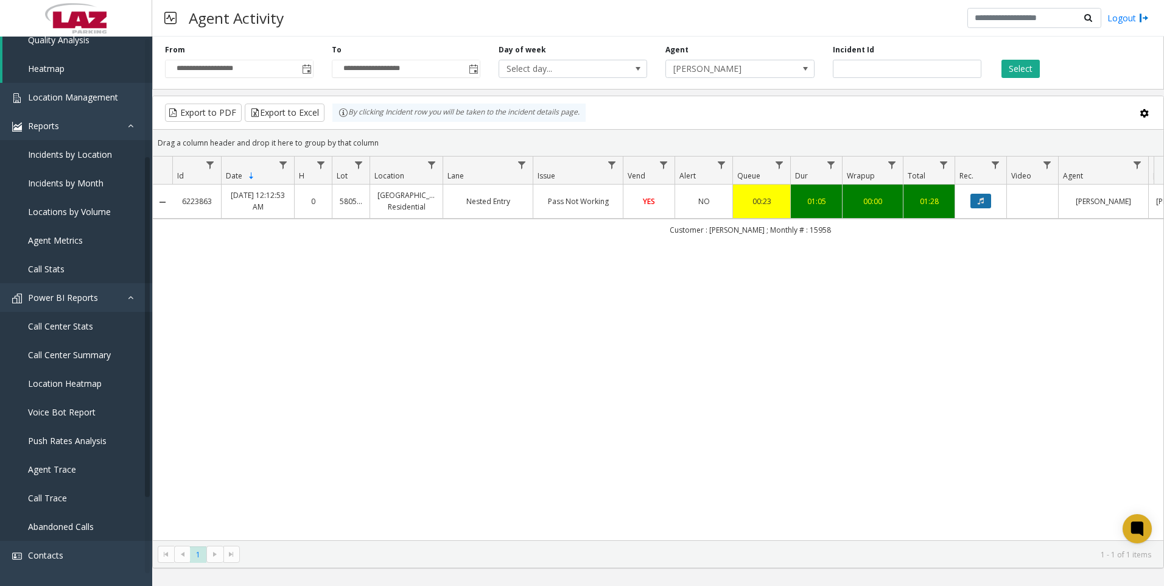
click at [981, 204] on icon "Data table" at bounding box center [981, 200] width 6 height 7
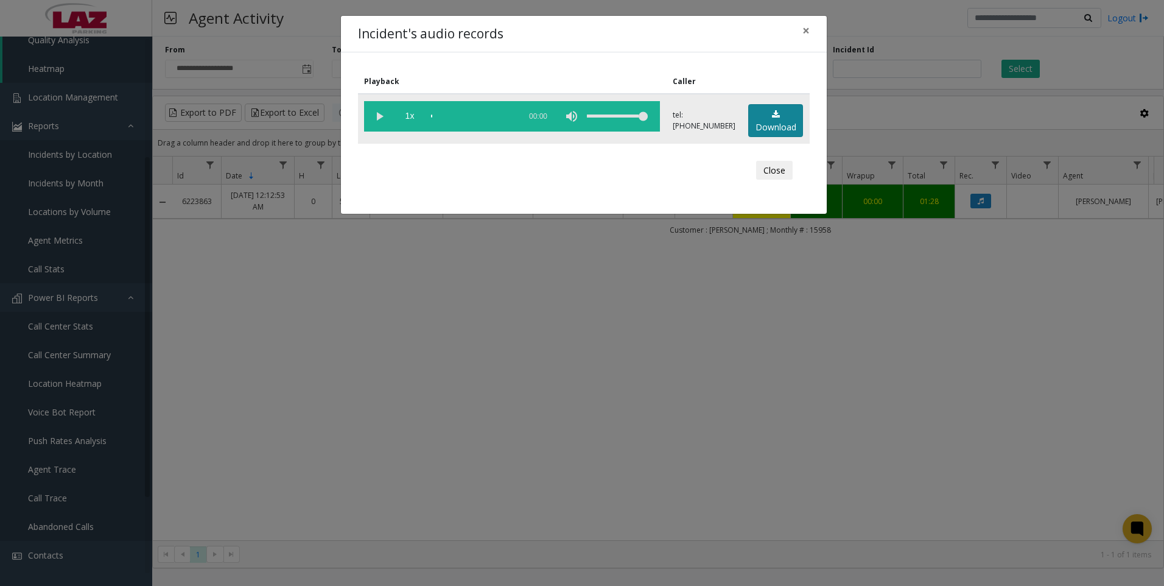
click at [770, 128] on link "Download" at bounding box center [775, 120] width 55 height 33
click at [307, 420] on div "Incident's audio records × Playback Caller 1x 01:19 tel:5805199006 Download Clo…" at bounding box center [582, 293] width 1164 height 586
